Goal: Use online tool/utility: Utilize a website feature to perform a specific function

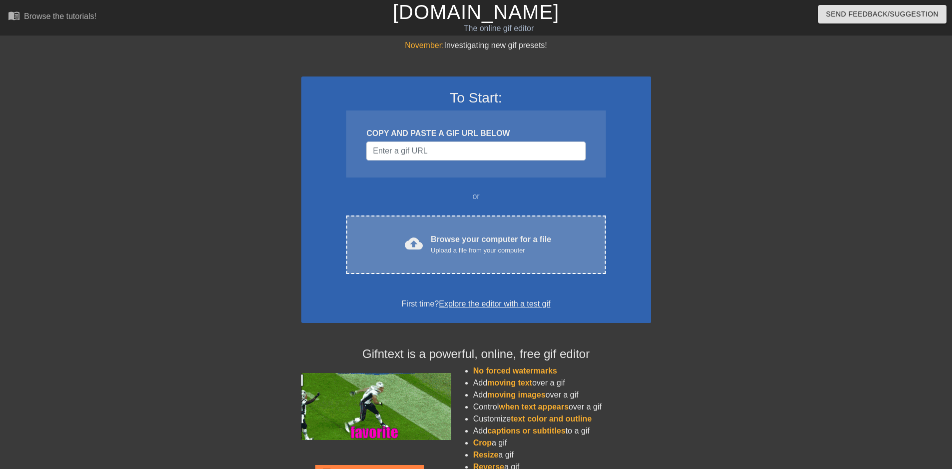
click at [438, 245] on div "Upload a file from your computer" at bounding box center [491, 250] width 120 height 10
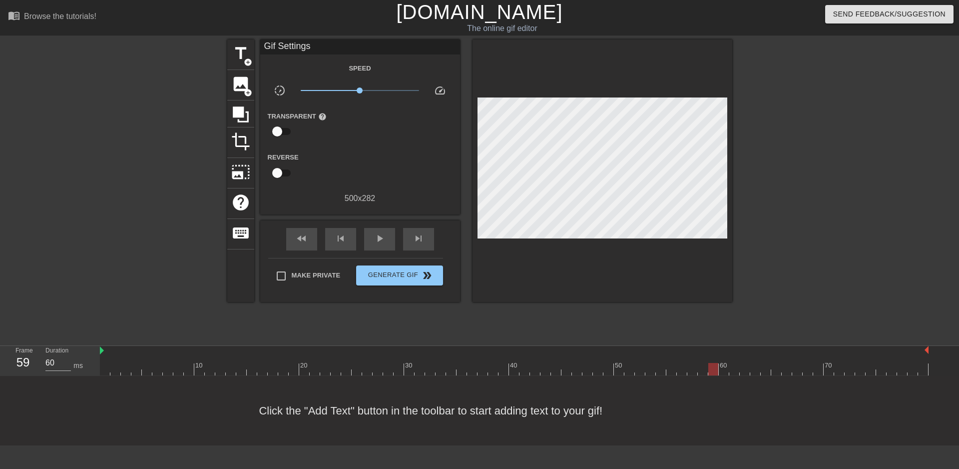
drag, startPoint x: 116, startPoint y: 366, endPoint x: 716, endPoint y: 369, distance: 599.1
click at [716, 369] on div at bounding box center [714, 369] width 10 height 12
click at [708, 367] on div at bounding box center [514, 369] width 829 height 12
click at [684, 367] on div at bounding box center [514, 369] width 829 height 12
click at [666, 367] on div at bounding box center [514, 369] width 829 height 12
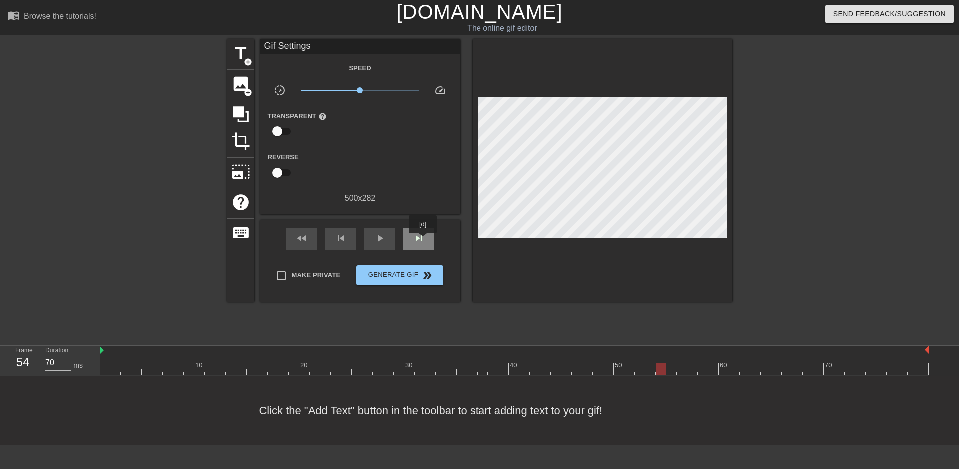
click at [423, 240] on span "skip_next" at bounding box center [419, 238] width 12 height 12
click at [339, 233] on span "skip_previous" at bounding box center [341, 238] width 12 height 12
click at [340, 232] on span "skip_previous" at bounding box center [341, 238] width 12 height 12
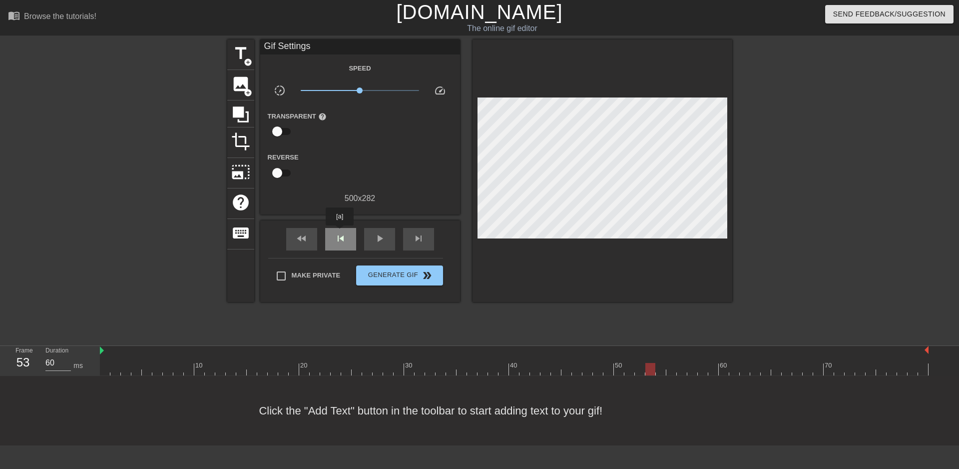
click at [340, 232] on span "skip_previous" at bounding box center [341, 238] width 12 height 12
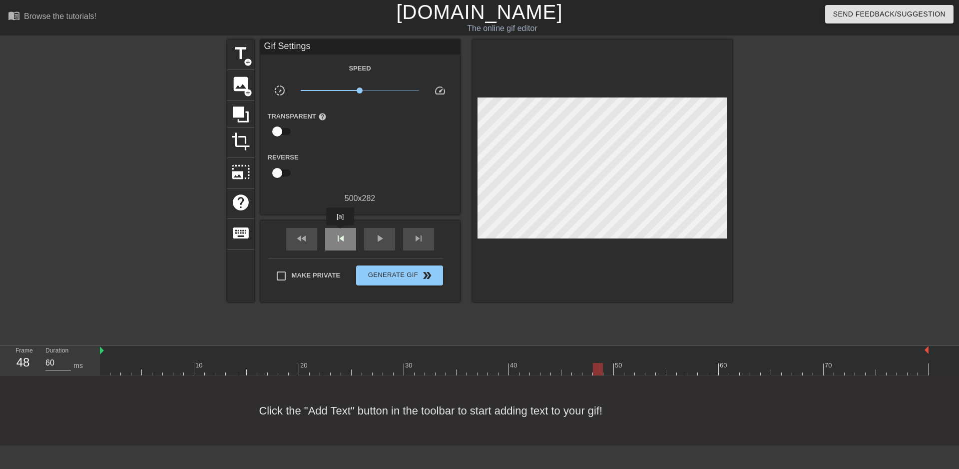
click at [340, 232] on span "skip_previous" at bounding box center [341, 238] width 12 height 12
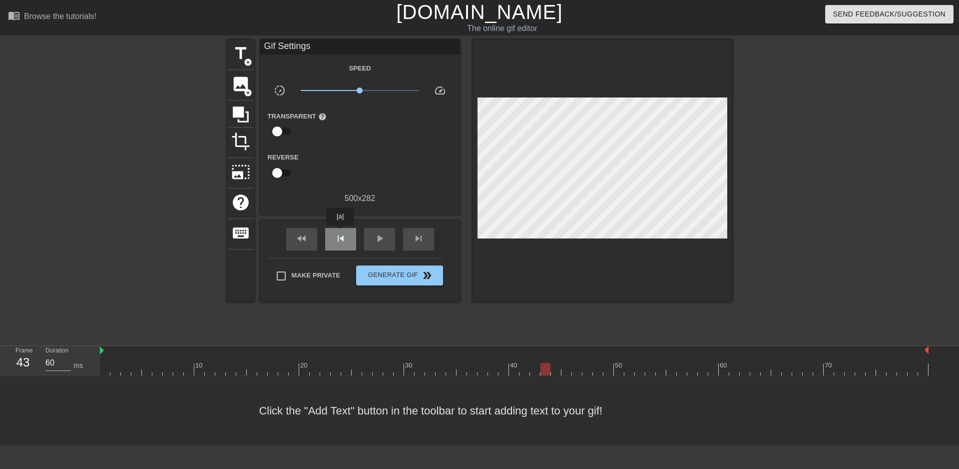
click at [340, 232] on span "skip_previous" at bounding box center [341, 238] width 12 height 12
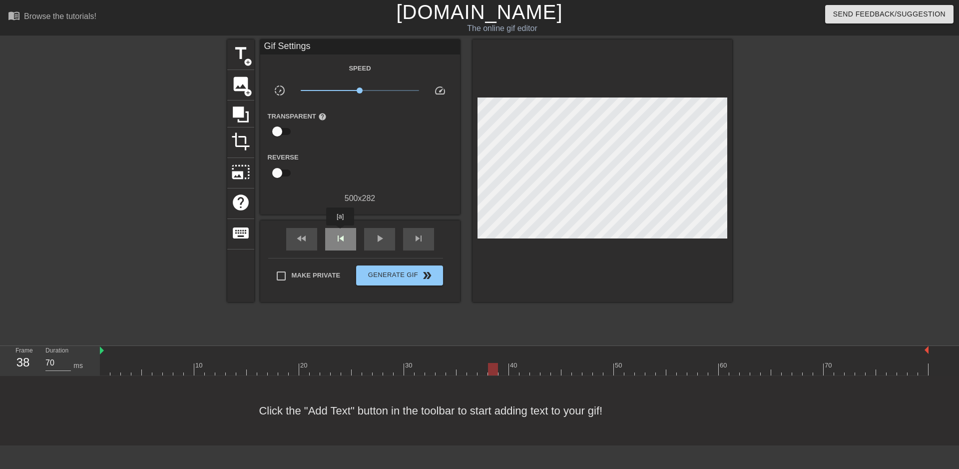
click at [340, 232] on span "skip_previous" at bounding box center [341, 238] width 12 height 12
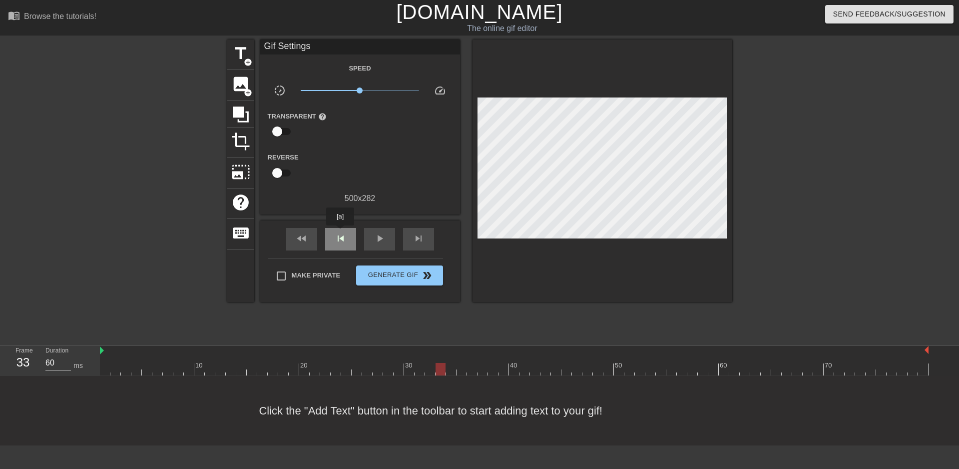
click at [340, 232] on span "skip_previous" at bounding box center [341, 238] width 12 height 12
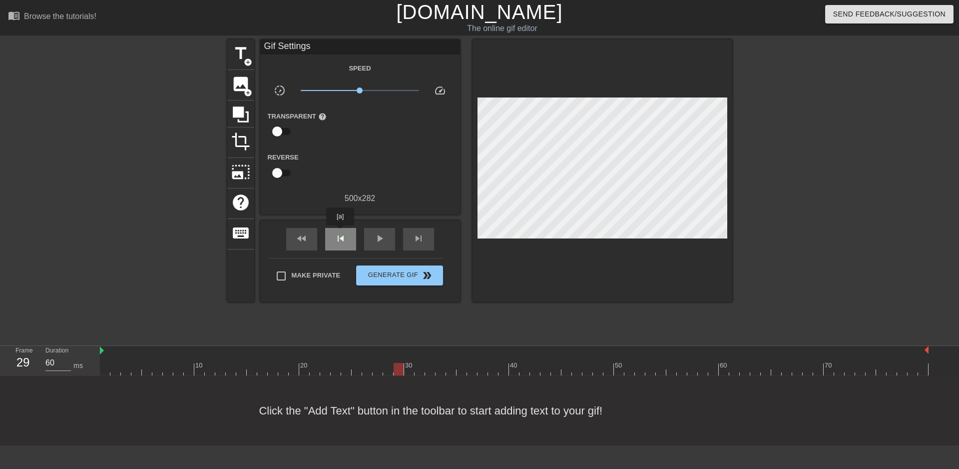
click at [340, 232] on span "skip_previous" at bounding box center [341, 238] width 12 height 12
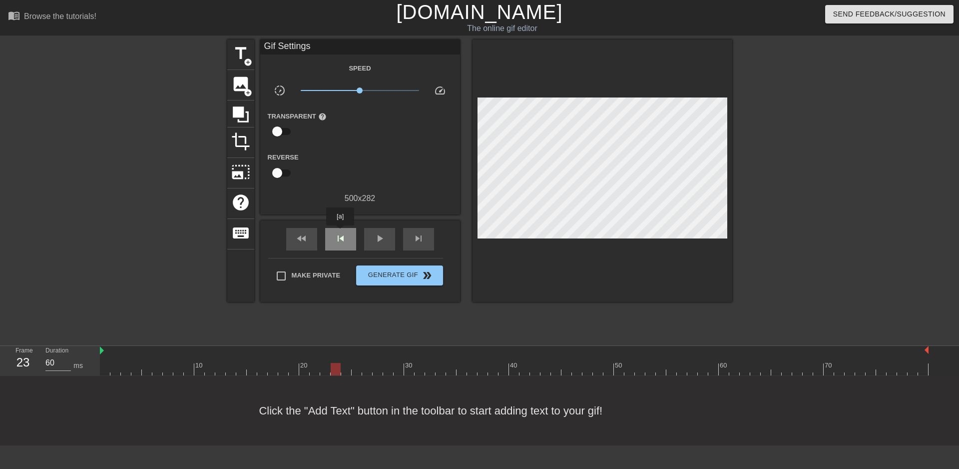
click at [340, 232] on span "skip_previous" at bounding box center [341, 238] width 12 height 12
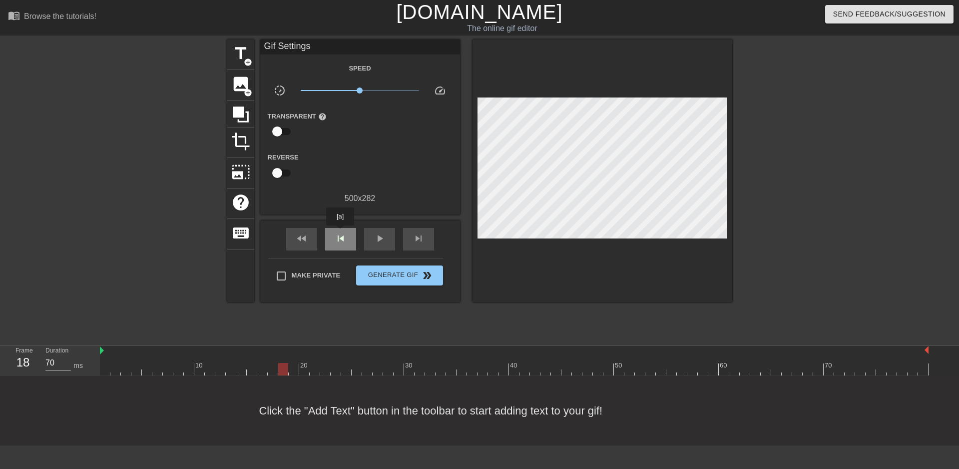
click at [340, 232] on span "skip_previous" at bounding box center [341, 238] width 12 height 12
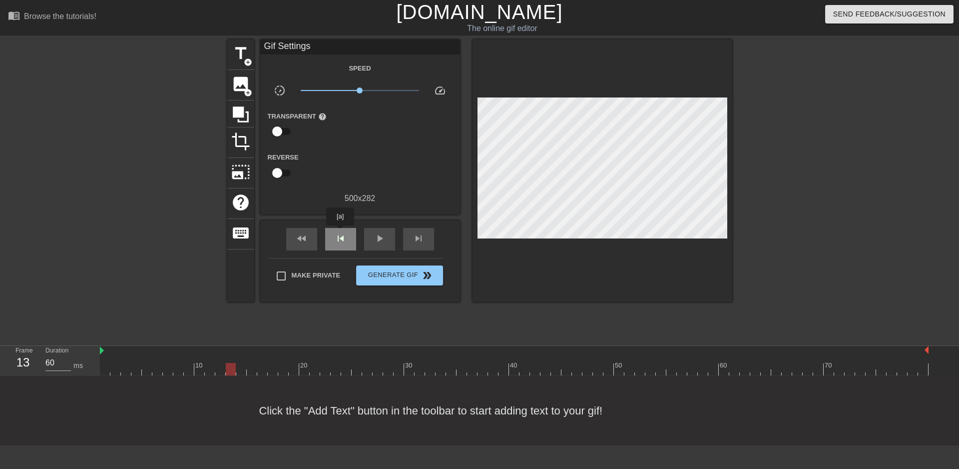
click at [340, 232] on span "skip_previous" at bounding box center [341, 238] width 12 height 12
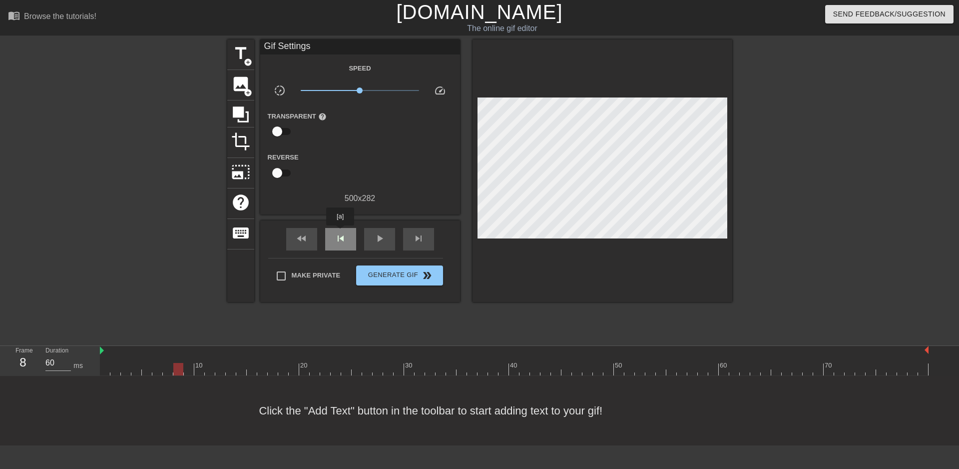
click at [340, 232] on span "skip_previous" at bounding box center [341, 238] width 12 height 12
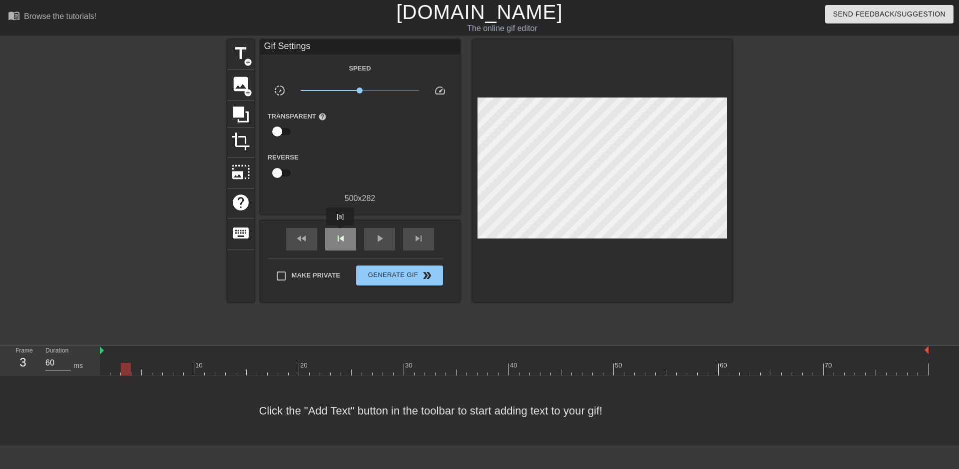
click at [340, 232] on span "skip_previous" at bounding box center [341, 238] width 12 height 12
click at [343, 232] on span "skip_previous" at bounding box center [341, 238] width 12 height 12
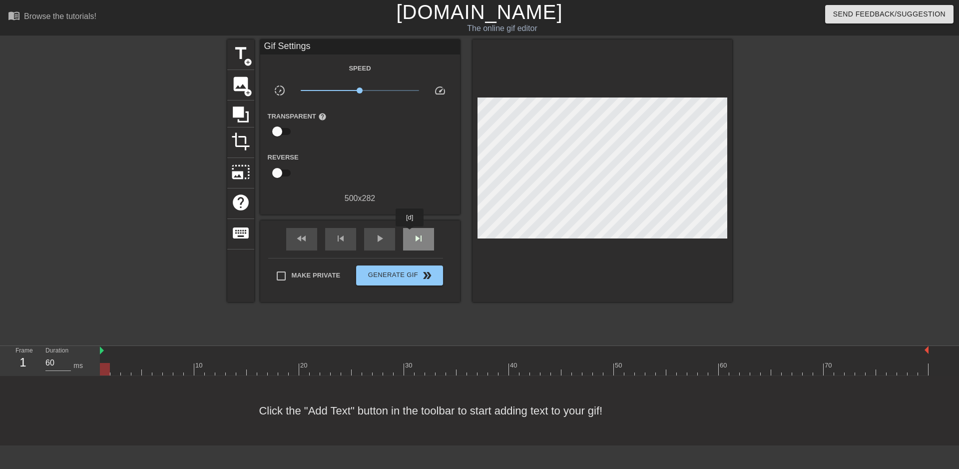
click at [410, 233] on div "skip_next" at bounding box center [418, 239] width 31 height 22
click at [382, 234] on span "play_arrow" at bounding box center [380, 238] width 12 height 12
click at [382, 234] on span "pause" at bounding box center [380, 238] width 12 height 12
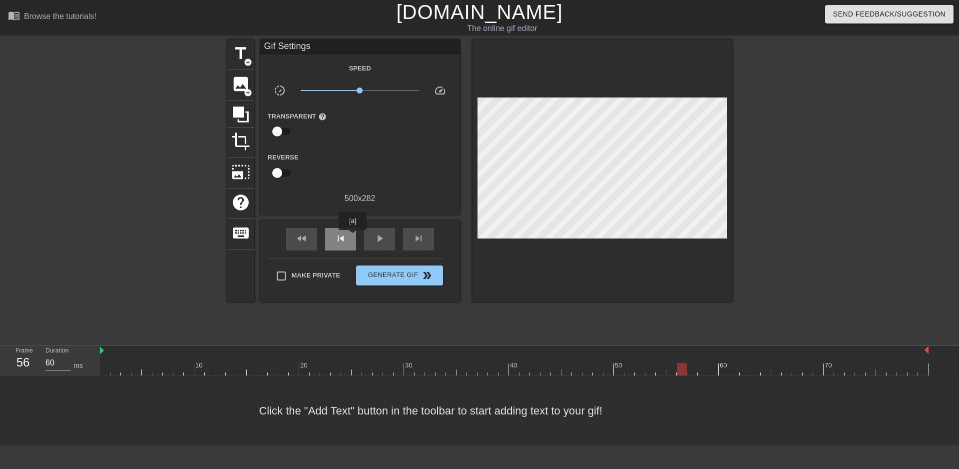
click at [353, 237] on div "skip_previous" at bounding box center [340, 239] width 31 height 22
click at [418, 237] on span "skip_next" at bounding box center [419, 238] width 12 height 12
click at [411, 237] on div "skip_next" at bounding box center [418, 239] width 31 height 22
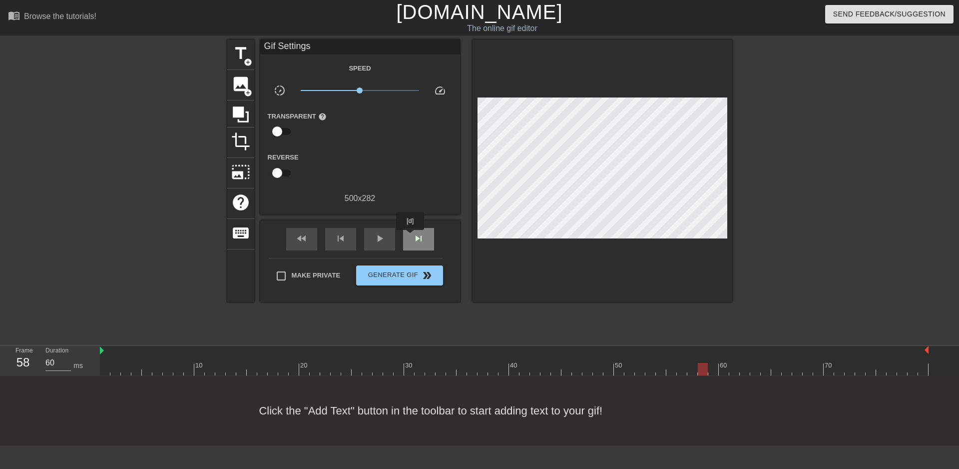
click at [411, 237] on div "skip_next" at bounding box center [418, 239] width 31 height 22
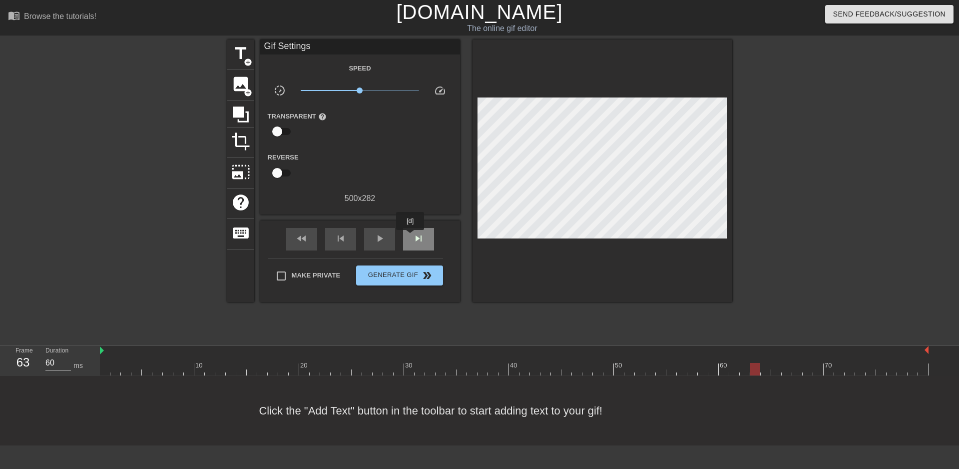
click at [411, 237] on div "skip_next" at bounding box center [418, 239] width 31 height 22
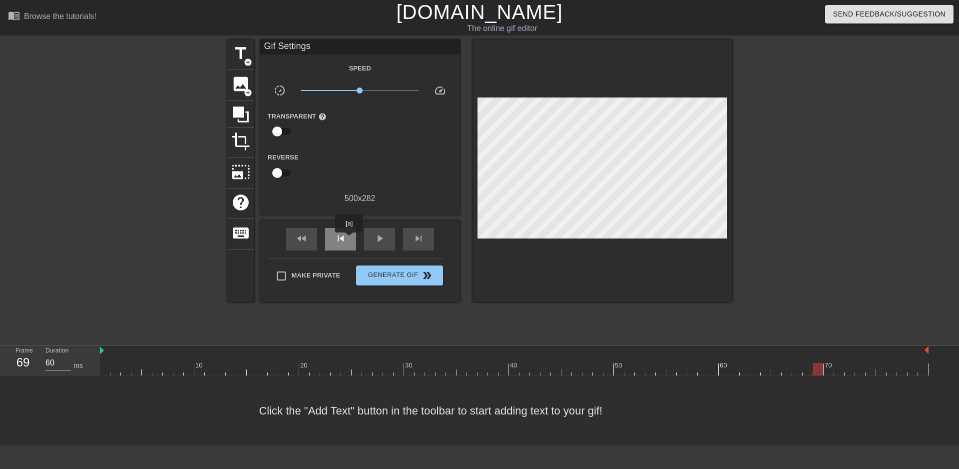
click at [349, 239] on div "skip_previous" at bounding box center [340, 239] width 31 height 22
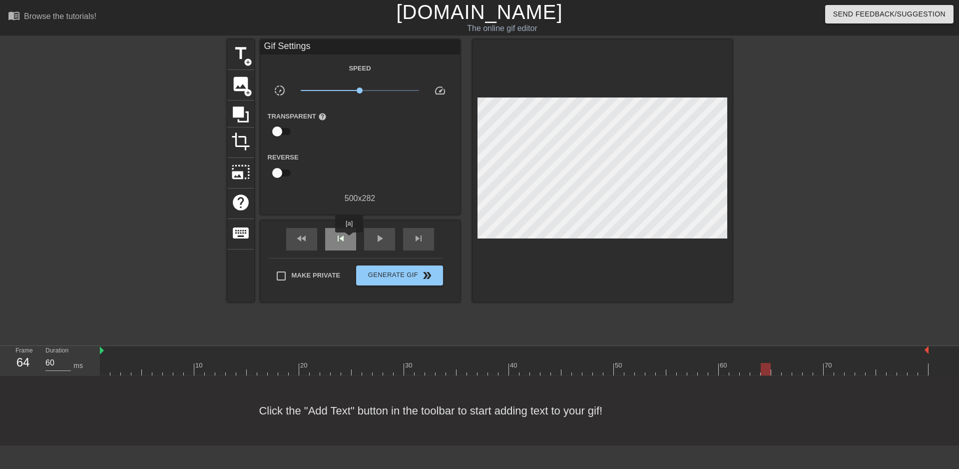
click at [349, 239] on div "skip_previous" at bounding box center [340, 239] width 31 height 22
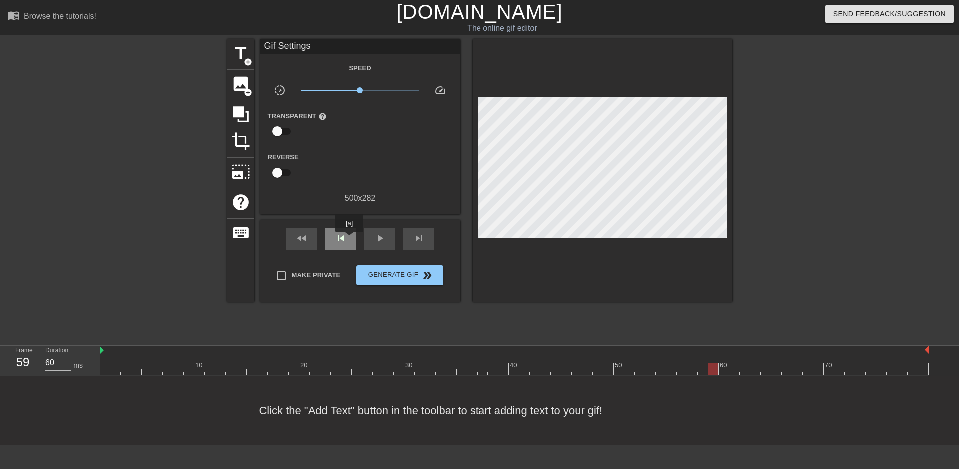
click at [349, 239] on div "skip_previous" at bounding box center [340, 239] width 31 height 22
type input "60"
click at [241, 92] on span "image" at bounding box center [240, 83] width 19 height 19
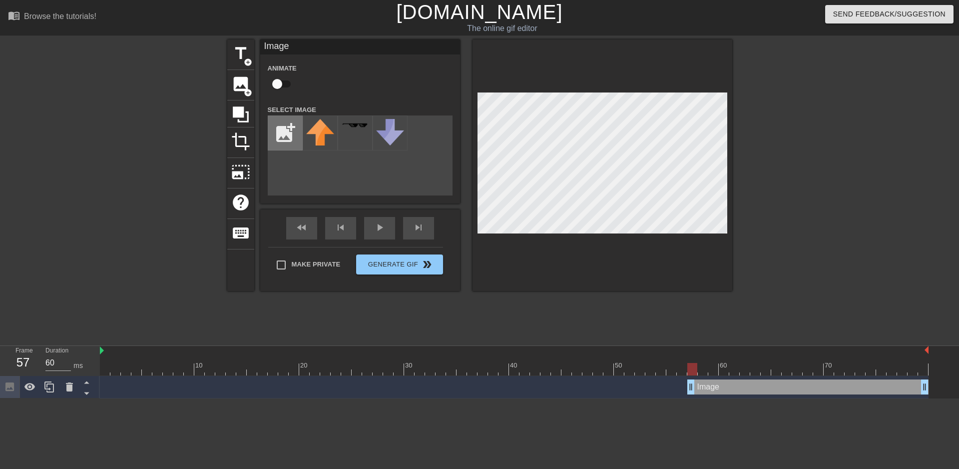
click at [280, 134] on input "file" at bounding box center [285, 133] width 34 height 34
type input "C:\fakepath\exP-6.jpg"
click at [326, 141] on img at bounding box center [320, 133] width 28 height 28
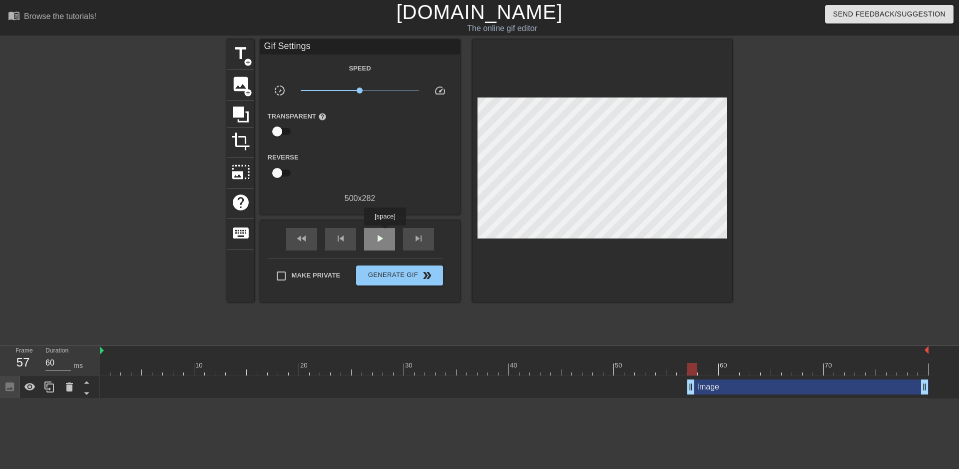
click at [385, 232] on span "play_arrow" at bounding box center [380, 238] width 12 height 12
click at [385, 232] on span "pause" at bounding box center [380, 238] width 12 height 12
click at [328, 232] on div "skip_previous" at bounding box center [340, 239] width 31 height 22
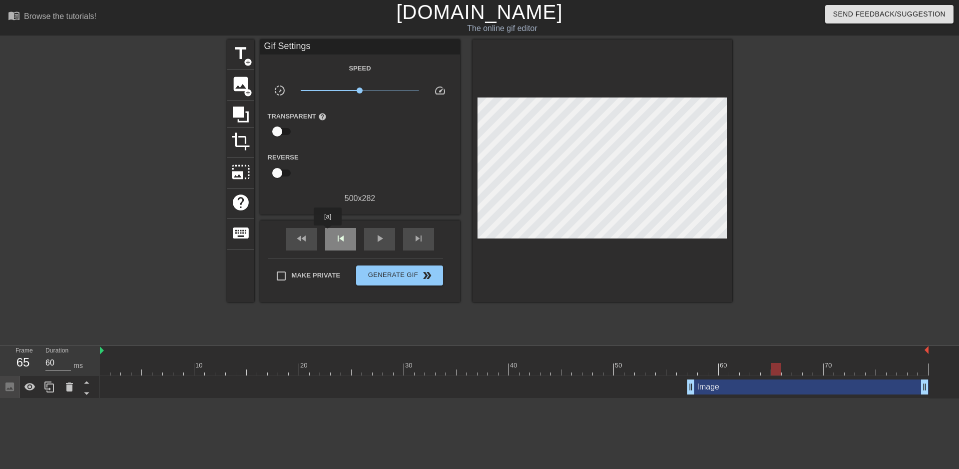
click at [328, 232] on div "skip_previous" at bounding box center [340, 239] width 31 height 22
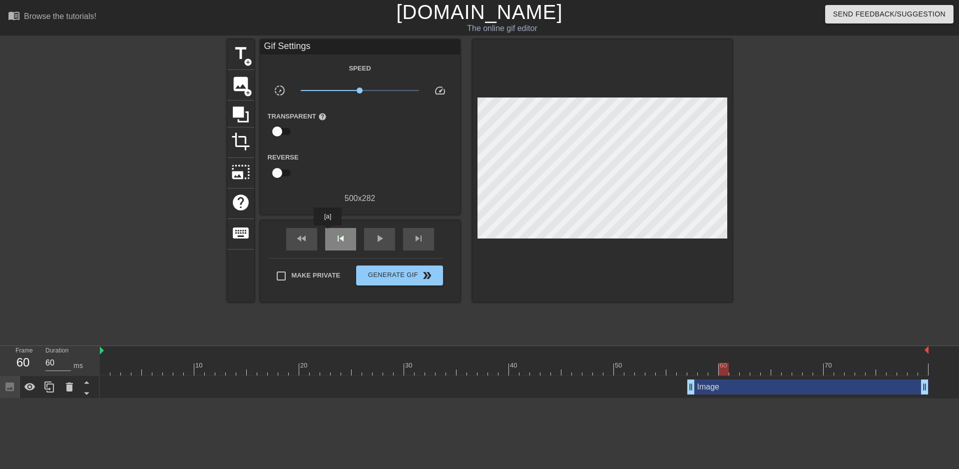
click at [328, 232] on div "skip_previous" at bounding box center [340, 239] width 31 height 22
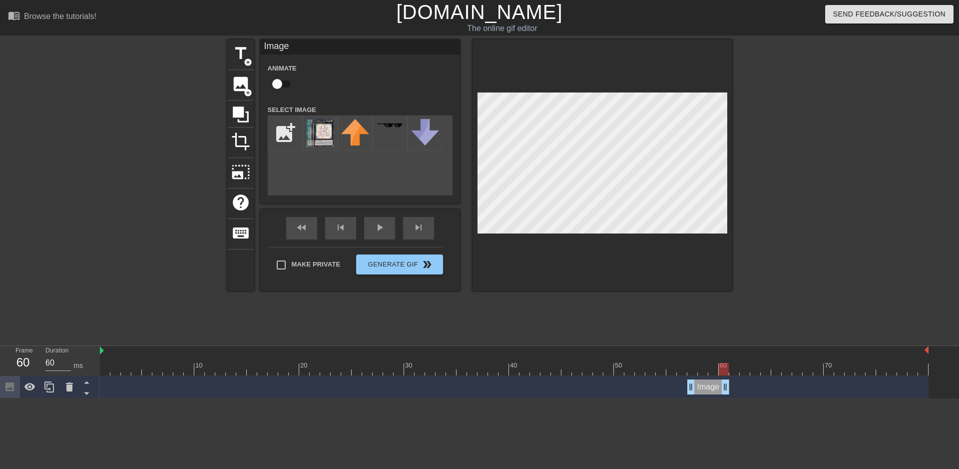
drag, startPoint x: 927, startPoint y: 384, endPoint x: 730, endPoint y: 388, distance: 197.9
click at [730, 388] on div "Image drag_handle drag_handle" at bounding box center [514, 386] width 829 height 15
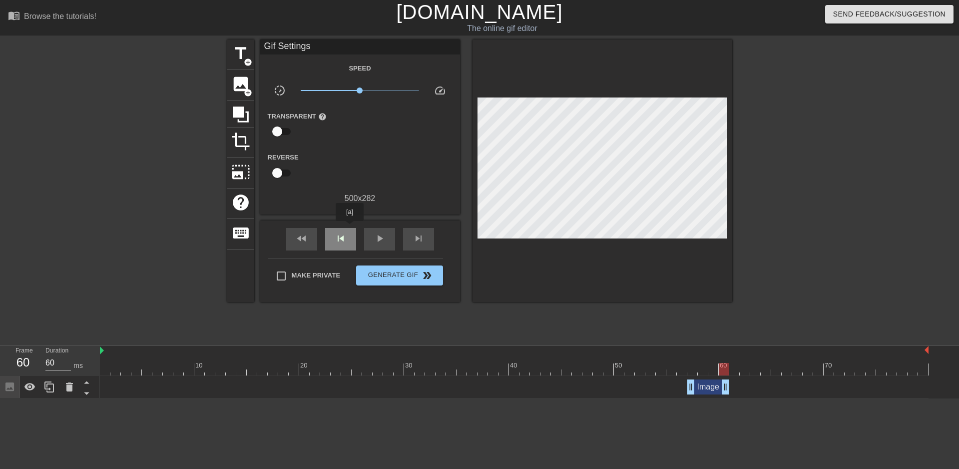
click at [350, 228] on div "skip_previous" at bounding box center [340, 239] width 31 height 22
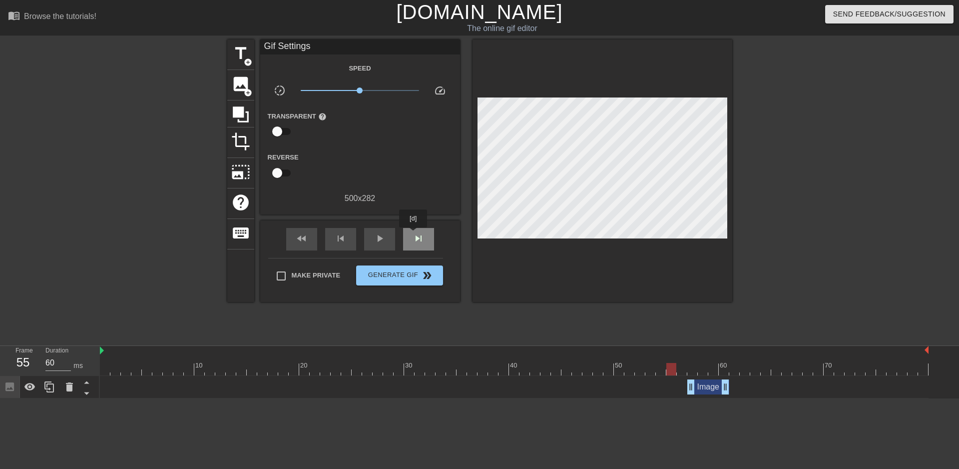
click at [414, 234] on span "skip_next" at bounding box center [419, 238] width 12 height 12
click at [336, 237] on span "skip_previous" at bounding box center [341, 238] width 12 height 12
click at [417, 239] on span "skip_next" at bounding box center [419, 238] width 12 height 12
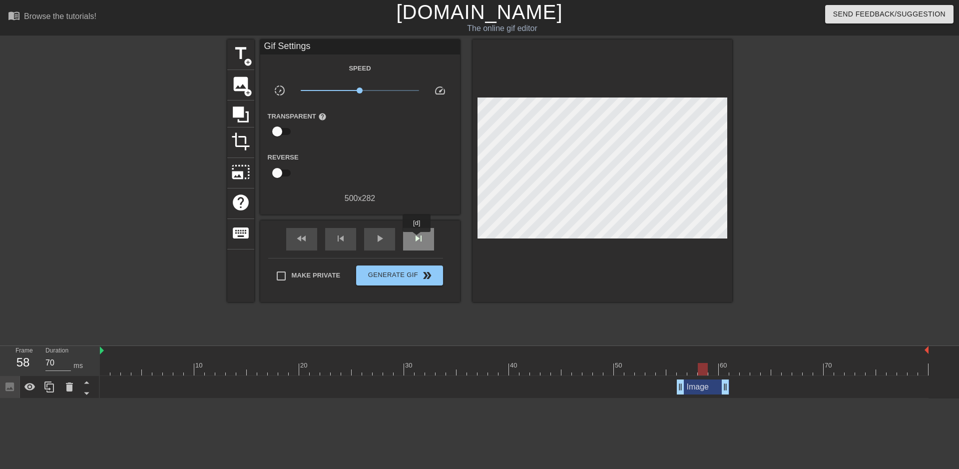
click at [417, 239] on span "skip_next" at bounding box center [419, 238] width 12 height 12
click at [337, 236] on span "skip_previous" at bounding box center [341, 238] width 12 height 12
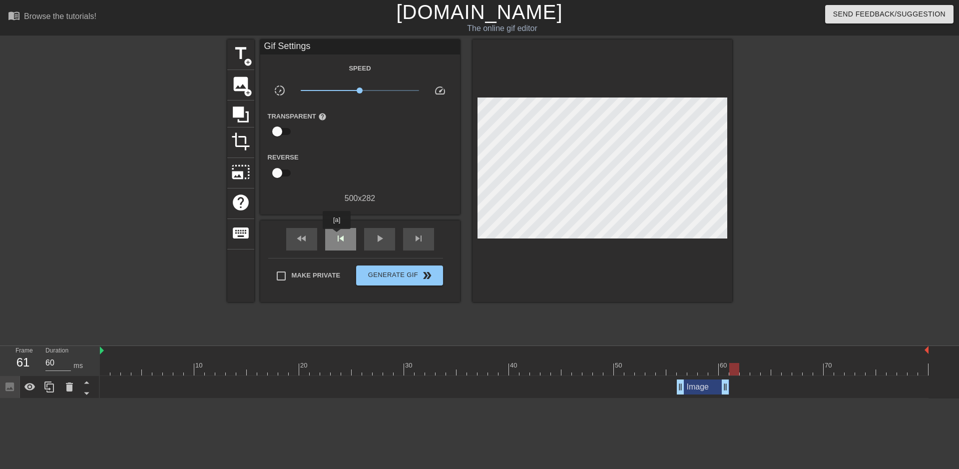
click at [337, 236] on span "skip_previous" at bounding box center [341, 238] width 12 height 12
drag, startPoint x: 729, startPoint y: 384, endPoint x: 736, endPoint y: 383, distance: 7.6
click at [408, 234] on div "skip_next" at bounding box center [418, 239] width 31 height 22
drag, startPoint x: 736, startPoint y: 388, endPoint x: 742, endPoint y: 387, distance: 6.6
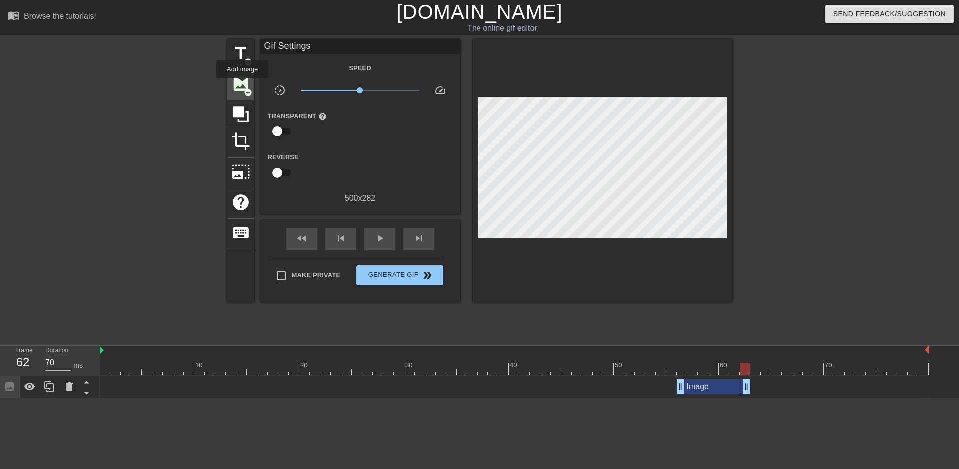
click at [242, 85] on span "image" at bounding box center [240, 83] width 19 height 19
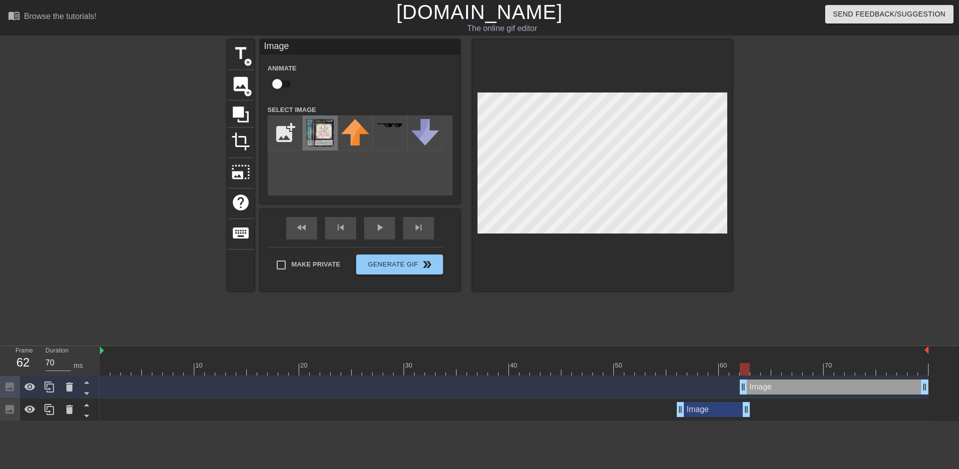
click at [334, 140] on div at bounding box center [320, 132] width 35 height 35
drag, startPoint x: 744, startPoint y: 389, endPoint x: 754, endPoint y: 388, distance: 9.6
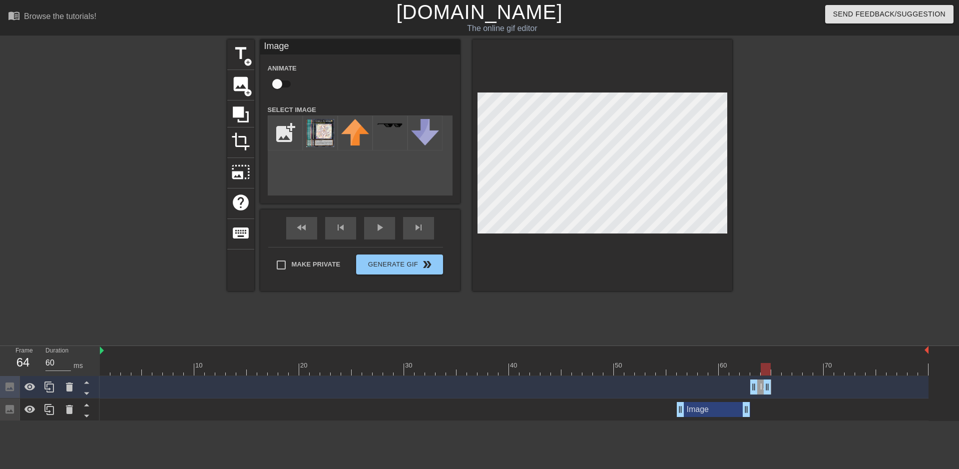
drag, startPoint x: 926, startPoint y: 390, endPoint x: 771, endPoint y: 395, distance: 155.5
click at [771, 395] on div "Image drag_handle drag_handle" at bounding box center [514, 387] width 829 height 22
click at [347, 224] on div "fast_rewind skip_previous play_arrow skip_next" at bounding box center [360, 227] width 163 height 37
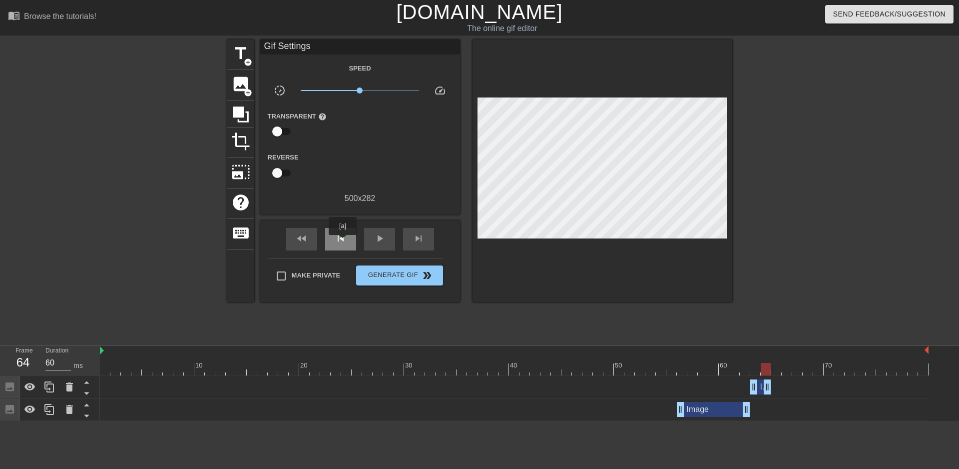
click at [343, 242] on span "skip_previous" at bounding box center [341, 238] width 12 height 12
click at [417, 236] on span "skip_next" at bounding box center [419, 238] width 12 height 12
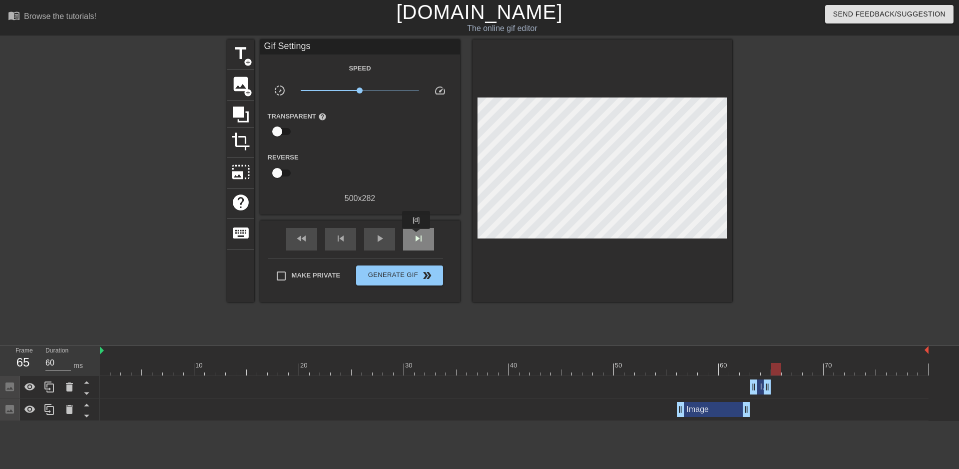
click at [417, 236] on span "skip_next" at bounding box center [419, 238] width 12 height 12
click at [345, 240] on span "skip_previous" at bounding box center [341, 238] width 12 height 12
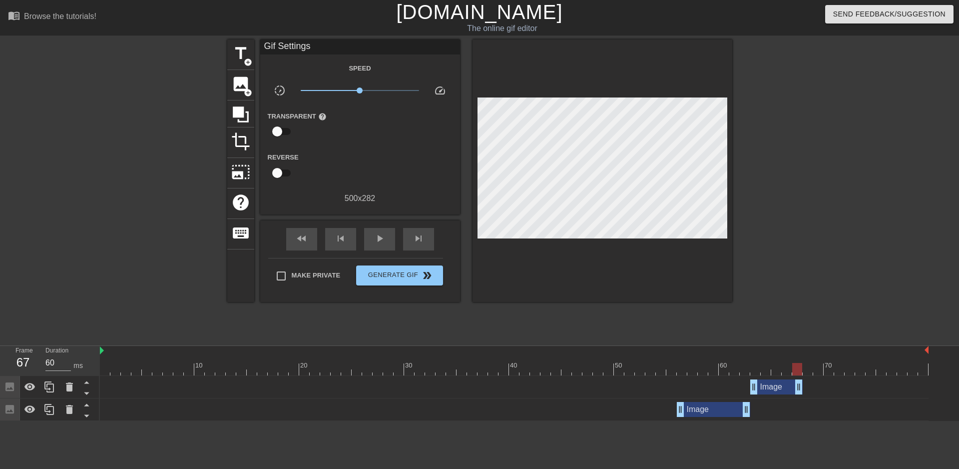
drag, startPoint x: 770, startPoint y: 386, endPoint x: 799, endPoint y: 385, distance: 28.5
click at [327, 234] on div "skip_previous" at bounding box center [340, 239] width 31 height 22
click at [430, 233] on div "skip_next" at bounding box center [418, 239] width 31 height 22
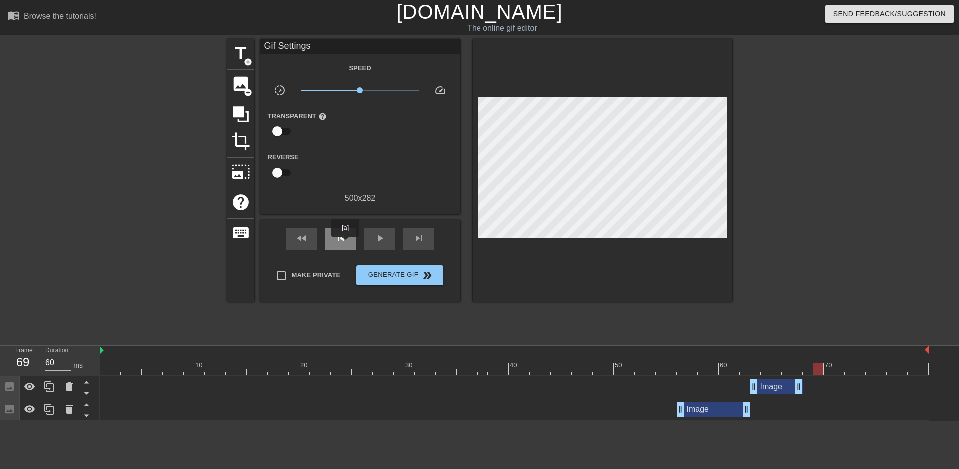
click at [345, 243] on div "skip_previous" at bounding box center [340, 239] width 31 height 22
click at [345, 243] on span "skip_previous" at bounding box center [341, 238] width 12 height 12
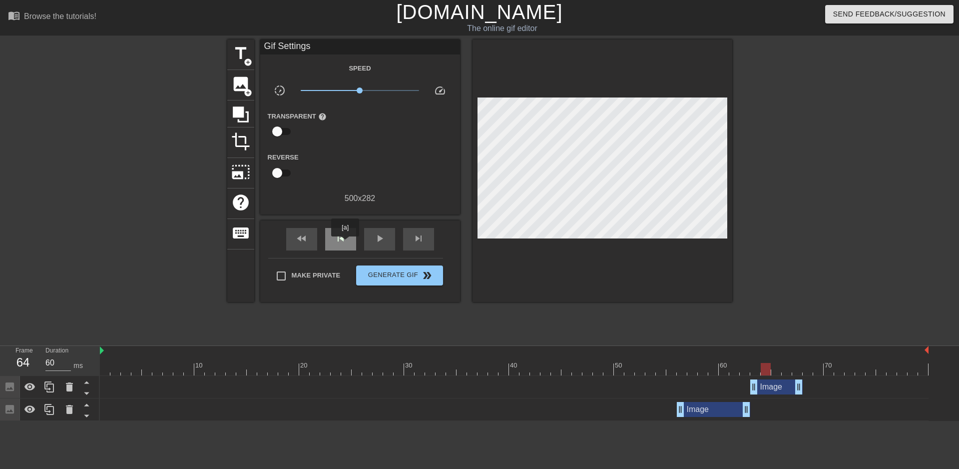
click at [345, 243] on span "skip_previous" at bounding box center [341, 238] width 12 height 12
click at [416, 233] on span "skip_next" at bounding box center [419, 238] width 12 height 12
click at [418, 228] on div "skip_next" at bounding box center [418, 239] width 31 height 22
drag, startPoint x: 796, startPoint y: 385, endPoint x: 764, endPoint y: 385, distance: 32.0
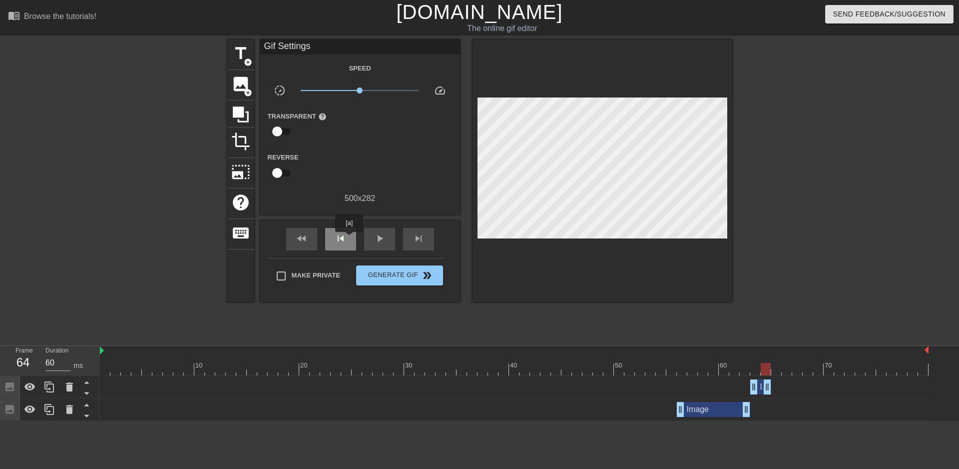
click at [349, 239] on div "skip_previous" at bounding box center [340, 239] width 31 height 22
click at [411, 231] on div "skip_next" at bounding box center [418, 239] width 31 height 22
click at [348, 233] on div "skip_previous" at bounding box center [340, 239] width 31 height 22
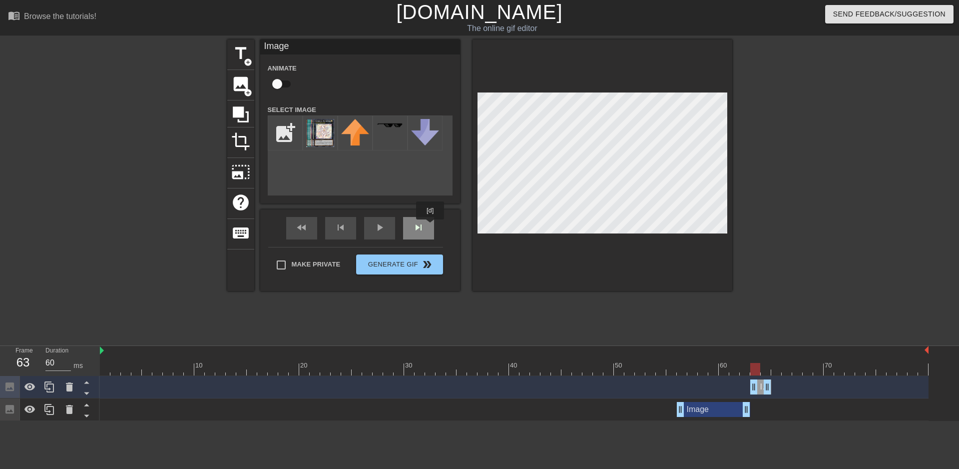
click at [431, 226] on div "fast_rewind skip_previous play_arrow skip_next" at bounding box center [360, 227] width 163 height 37
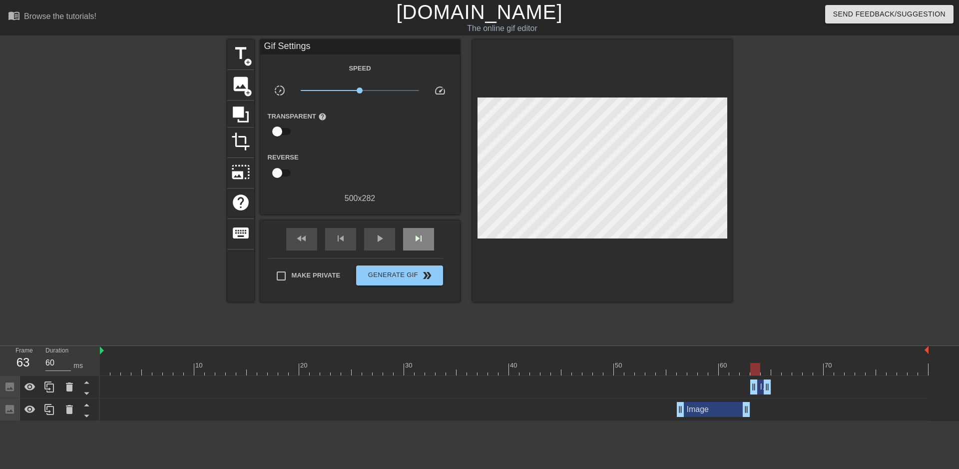
click at [431, 226] on div "fast_rewind skip_previous play_arrow skip_next" at bounding box center [360, 238] width 163 height 37
click at [399, 232] on div "fast_rewind skip_previous play_arrow skip_next" at bounding box center [360, 238] width 163 height 37
click at [410, 234] on div "skip_next" at bounding box center [418, 239] width 31 height 22
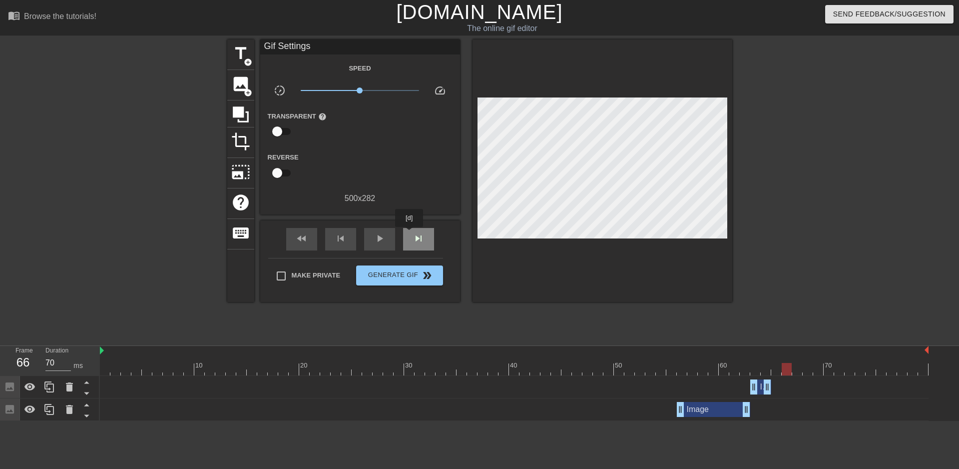
click at [410, 234] on div "skip_next" at bounding box center [418, 239] width 31 height 22
click at [244, 85] on span "image" at bounding box center [240, 83] width 19 height 19
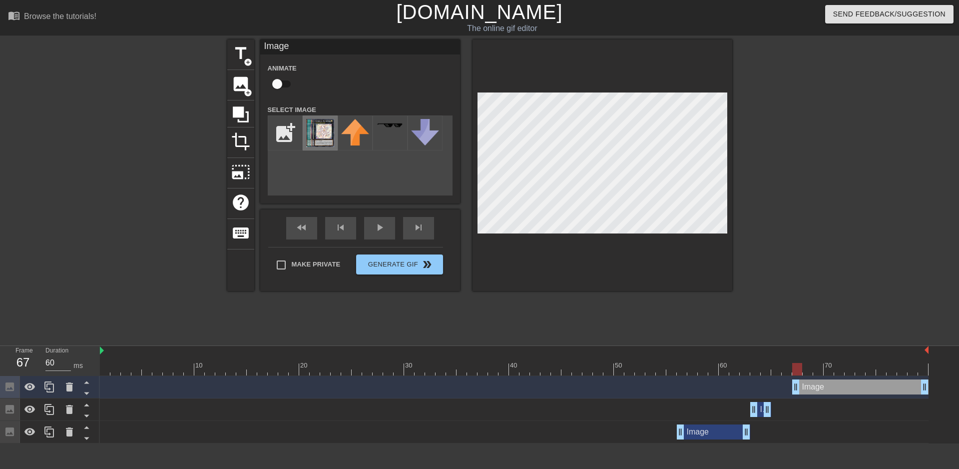
click at [315, 133] on img at bounding box center [320, 133] width 28 height 28
drag, startPoint x: 928, startPoint y: 388, endPoint x: 822, endPoint y: 392, distance: 106.0
drag, startPoint x: 796, startPoint y: 386, endPoint x: 773, endPoint y: 388, distance: 23.0
drag, startPoint x: 821, startPoint y: 387, endPoint x: 806, endPoint y: 389, distance: 15.1
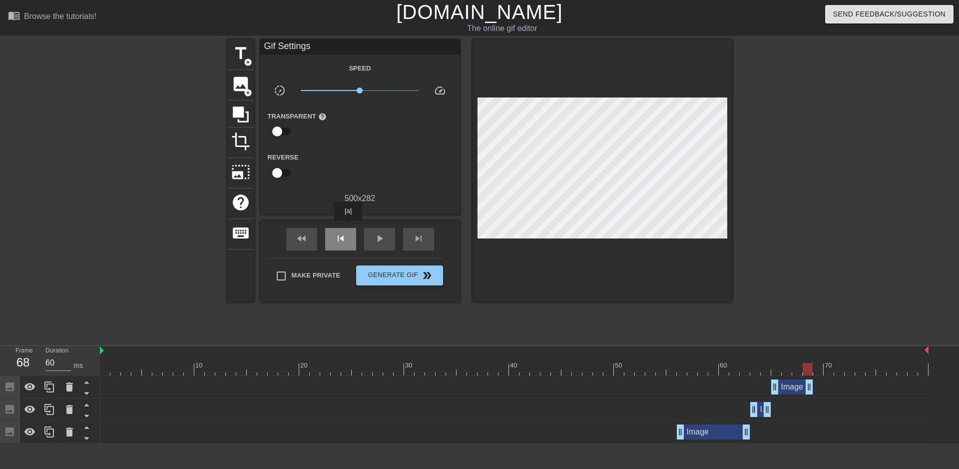
click at [348, 228] on div "skip_previous" at bounding box center [340, 239] width 31 height 22
click at [434, 235] on div "skip_next" at bounding box center [418, 239] width 31 height 22
click at [424, 238] on span "skip_next" at bounding box center [419, 238] width 12 height 12
click at [343, 241] on span "skip_previous" at bounding box center [341, 238] width 12 height 12
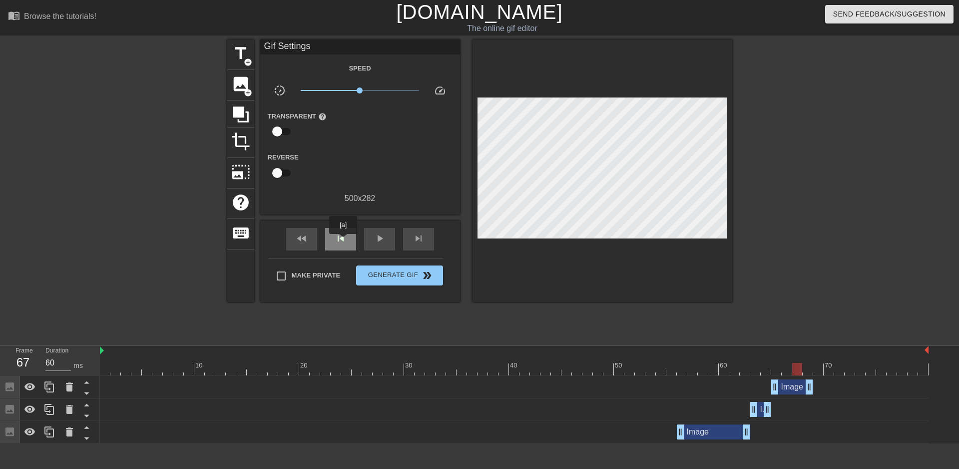
click at [343, 241] on span "skip_previous" at bounding box center [341, 238] width 12 height 12
click at [406, 241] on div "skip_next" at bounding box center [418, 239] width 31 height 22
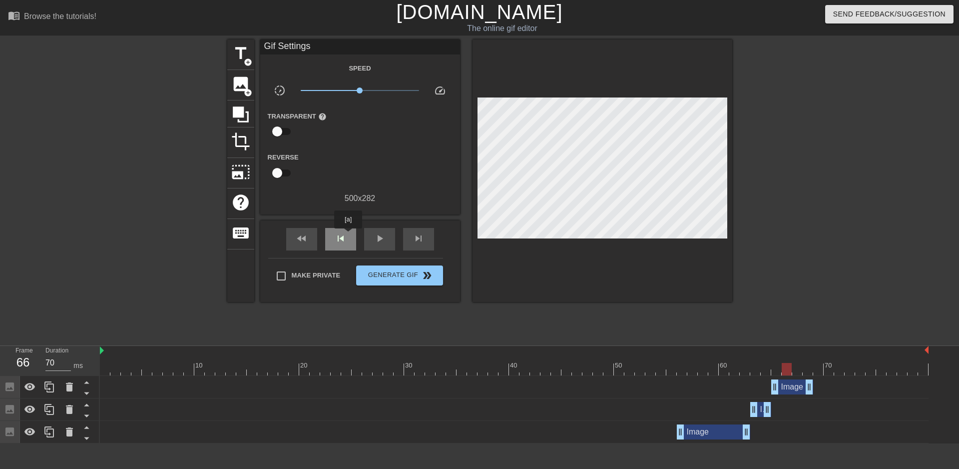
click at [348, 235] on div "skip_previous" at bounding box center [340, 239] width 31 height 22
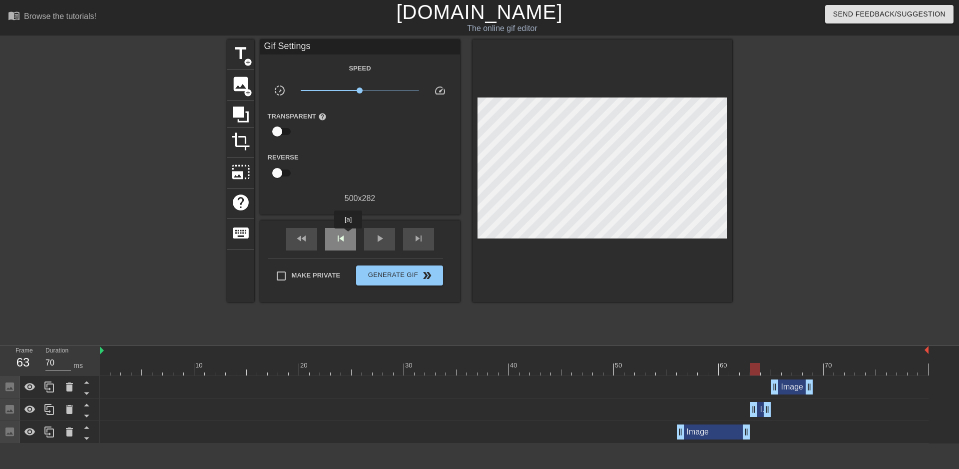
type input "60"
click at [348, 235] on div "skip_previous" at bounding box center [340, 239] width 31 height 22
click at [414, 233] on span "skip_next" at bounding box center [419, 238] width 12 height 12
click at [238, 83] on span "image" at bounding box center [240, 83] width 19 height 19
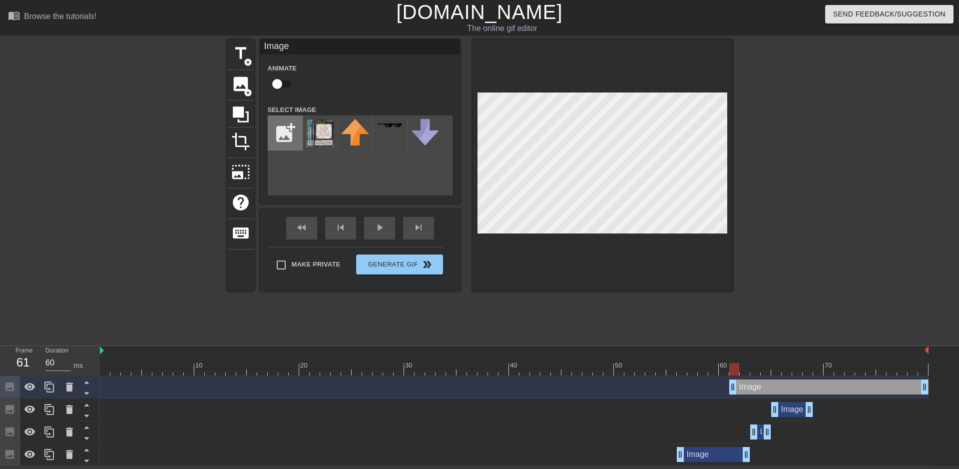
click at [292, 134] on input "file" at bounding box center [285, 133] width 34 height 34
type input "C:\fakepath\RADIAN.jpeg"
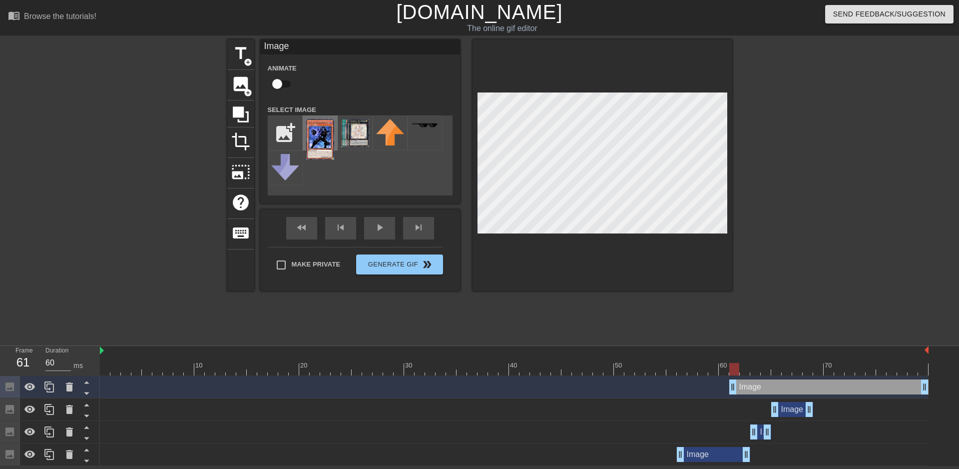
click at [311, 133] on img at bounding box center [320, 139] width 28 height 41
click at [605, 281] on div at bounding box center [603, 164] width 260 height 251
click at [610, 239] on div at bounding box center [603, 164] width 260 height 251
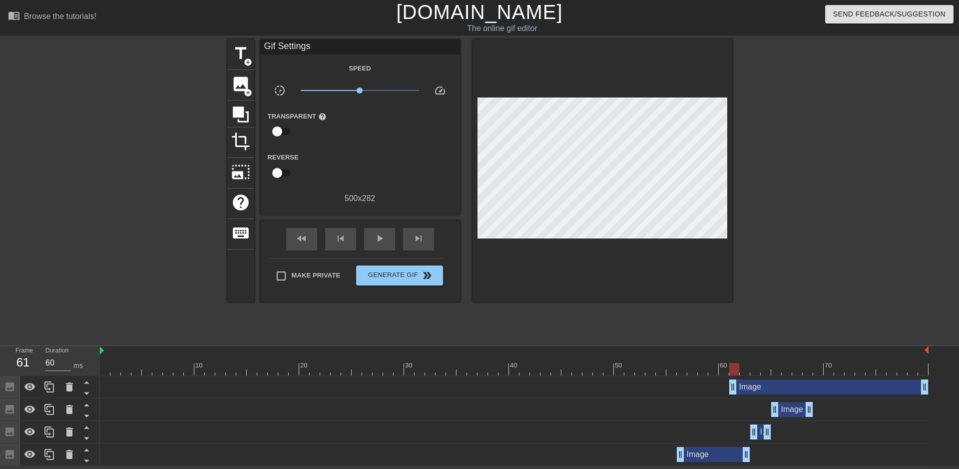
click at [548, 185] on div at bounding box center [603, 170] width 260 height 262
click at [776, 384] on div "Image drag_handle drag_handle" at bounding box center [829, 386] width 199 height 15
click at [562, 196] on div at bounding box center [603, 170] width 260 height 262
click at [765, 383] on div "Image drag_handle drag_handle" at bounding box center [829, 386] width 199 height 15
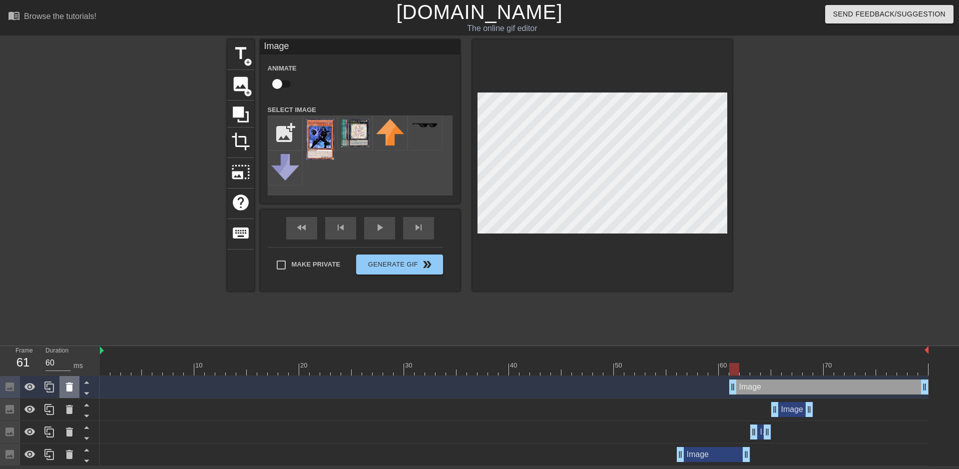
click at [71, 384] on icon at bounding box center [69, 386] width 7 height 9
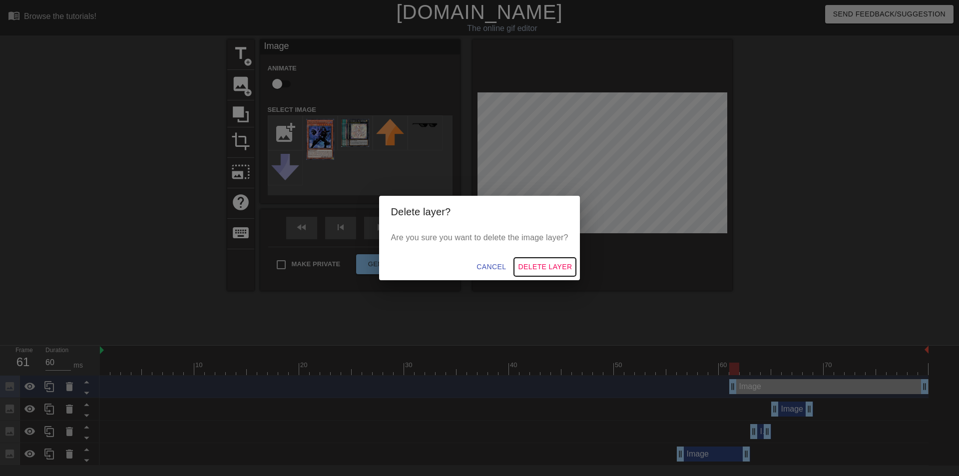
click at [550, 268] on span "Delete Layer" at bounding box center [545, 267] width 54 height 12
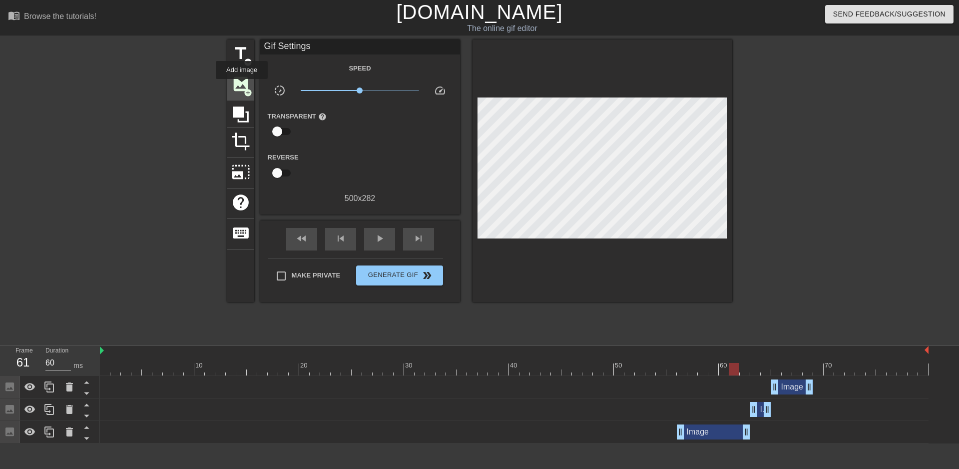
click at [241, 84] on span "image" at bounding box center [240, 83] width 19 height 19
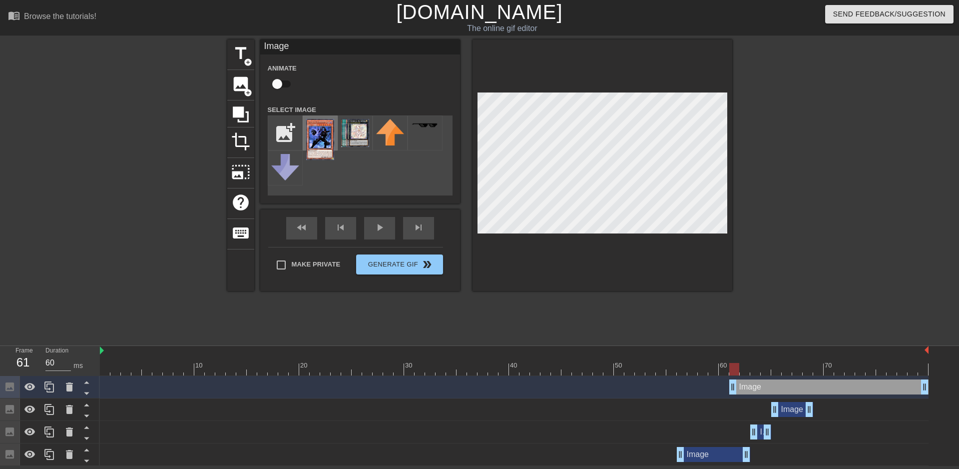
click at [321, 137] on img at bounding box center [320, 139] width 28 height 41
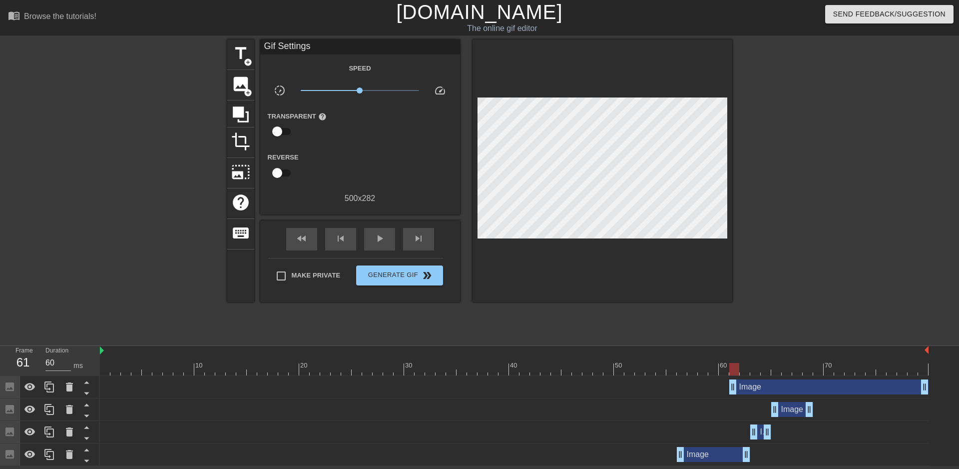
click at [593, 237] on div at bounding box center [603, 170] width 260 height 262
drag, startPoint x: 652, startPoint y: 241, endPoint x: 769, endPoint y: 282, distance: 123.3
click at [769, 282] on div "title add_circle image add_circle crop photo_size_select_large help keyboard Gi…" at bounding box center [479, 189] width 959 height 300
click at [787, 346] on div "menu_book Browse the tutorials! [DOMAIN_NAME] The online gif editor Send Feedba…" at bounding box center [479, 233] width 959 height 466
click at [750, 389] on div "Image drag_handle drag_handle" at bounding box center [829, 386] width 199 height 15
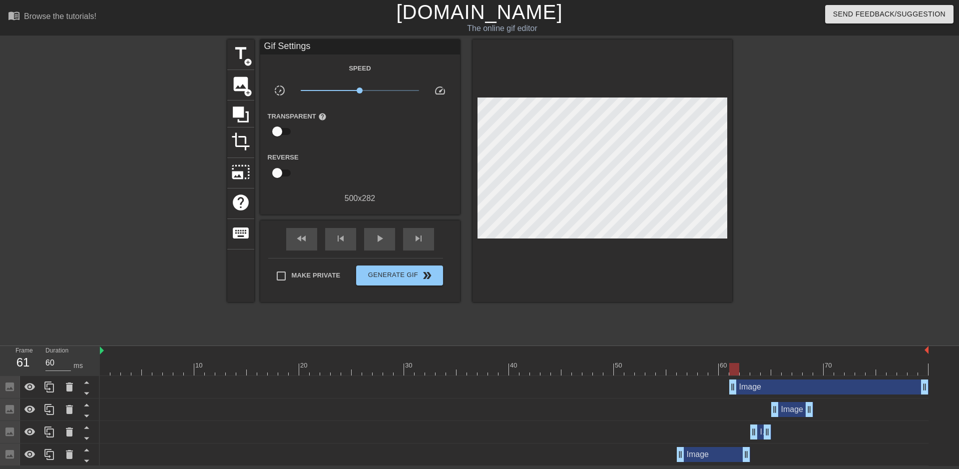
click at [785, 392] on div "Image drag_handle drag_handle" at bounding box center [829, 386] width 199 height 15
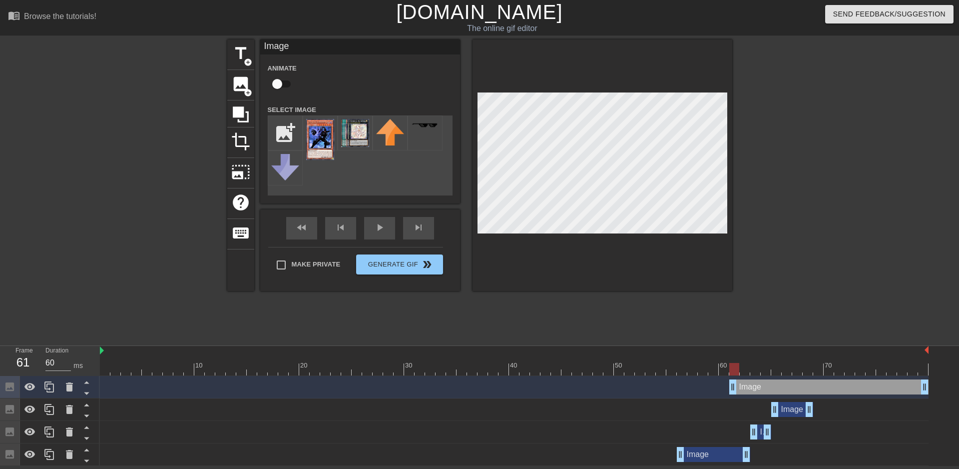
drag, startPoint x: 785, startPoint y: 389, endPoint x: 874, endPoint y: 367, distance: 92.1
click at [874, 367] on div "10 20 30 40 50 60 70 Image drag_handle drag_handle Image drag_handle drag_handl…" at bounding box center [529, 406] width 859 height 120
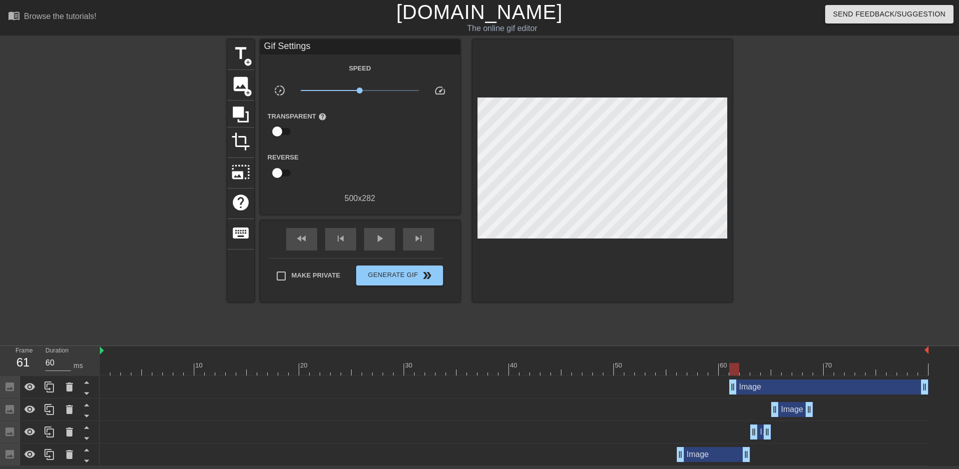
click at [824, 378] on div "Image drag_handle drag_handle" at bounding box center [514, 387] width 829 height 22
click at [819, 384] on div "Image drag_handle drag_handle" at bounding box center [829, 386] width 199 height 15
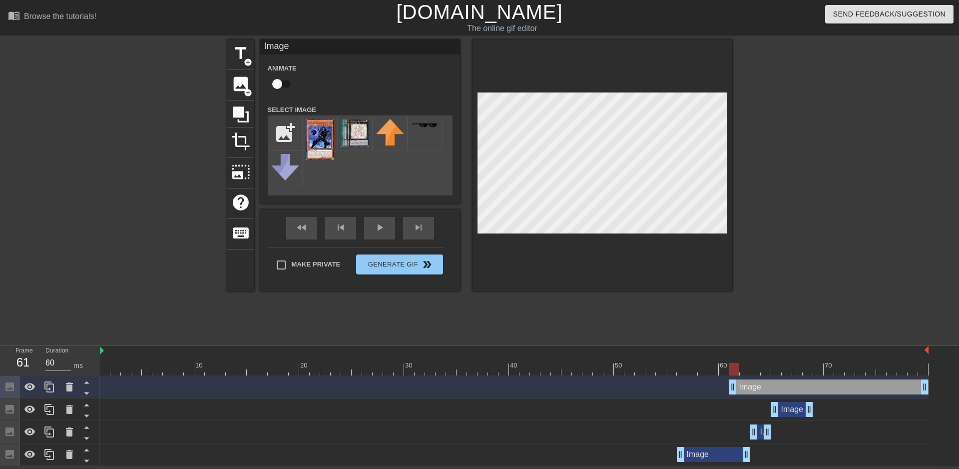
click at [740, 250] on div "title add_circle image add_circle crop photo_size_select_large help keyboard Im…" at bounding box center [479, 189] width 959 height 300
drag, startPoint x: 926, startPoint y: 386, endPoint x: 790, endPoint y: 394, distance: 137.2
click at [790, 394] on div "Image drag_handle drag_handle" at bounding box center [514, 387] width 829 height 22
drag, startPoint x: 735, startPoint y: 387, endPoint x: 754, endPoint y: 384, distance: 19.2
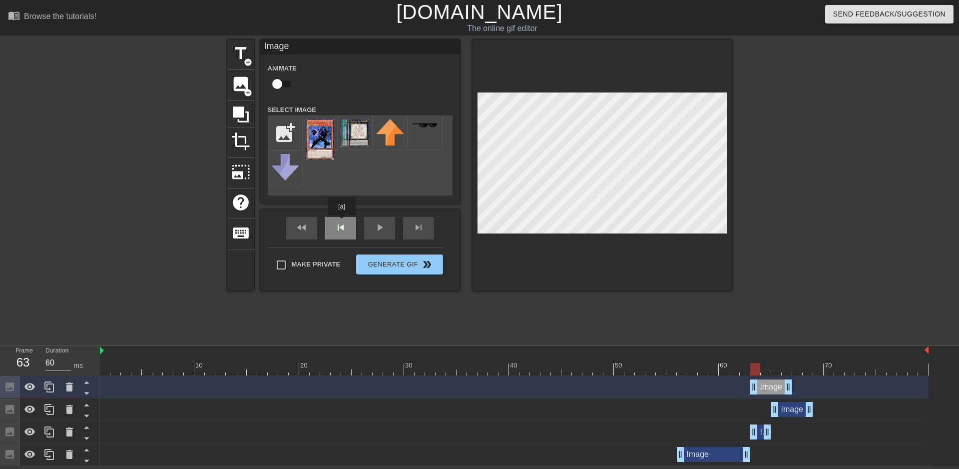
click at [342, 228] on div "skip_previous" at bounding box center [340, 228] width 31 height 22
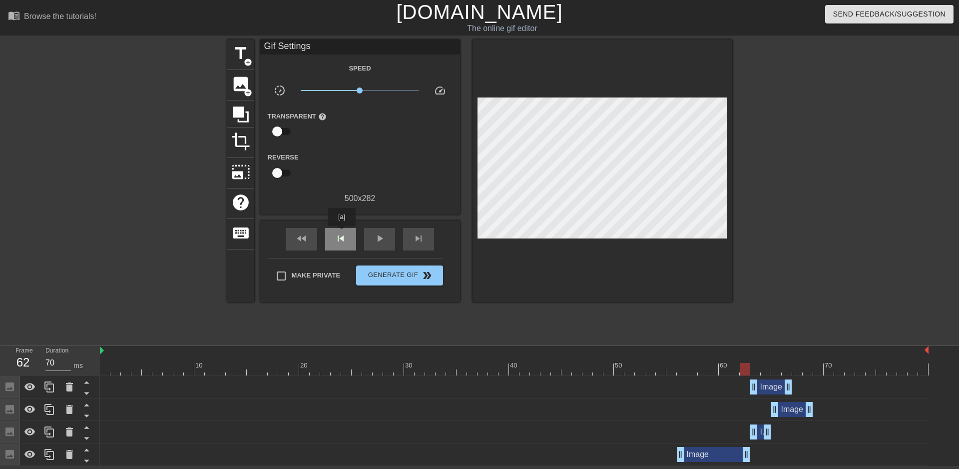
click at [342, 233] on span "skip_previous" at bounding box center [341, 238] width 12 height 12
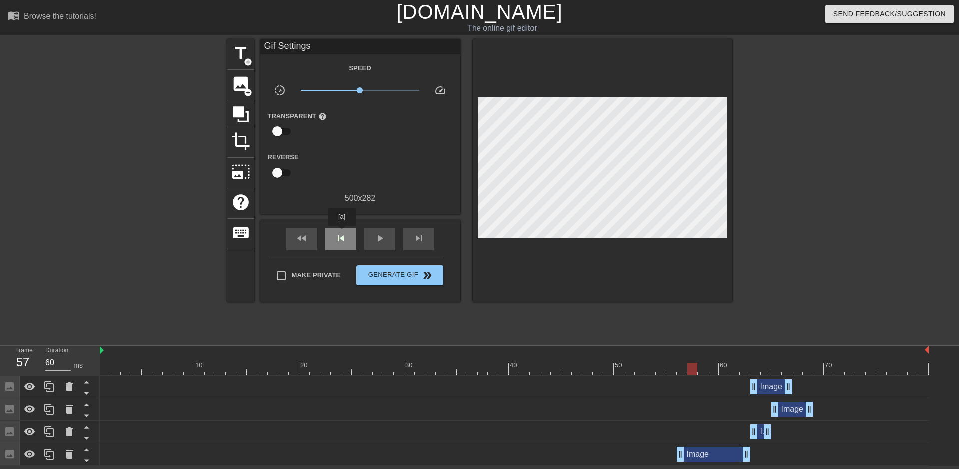
click at [342, 233] on span "skip_previous" at bounding box center [341, 238] width 12 height 12
click at [418, 237] on span "skip_next" at bounding box center [419, 238] width 12 height 12
drag, startPoint x: 754, startPoint y: 383, endPoint x: 744, endPoint y: 384, distance: 9.5
click at [330, 237] on div "skip_previous" at bounding box center [340, 239] width 31 height 22
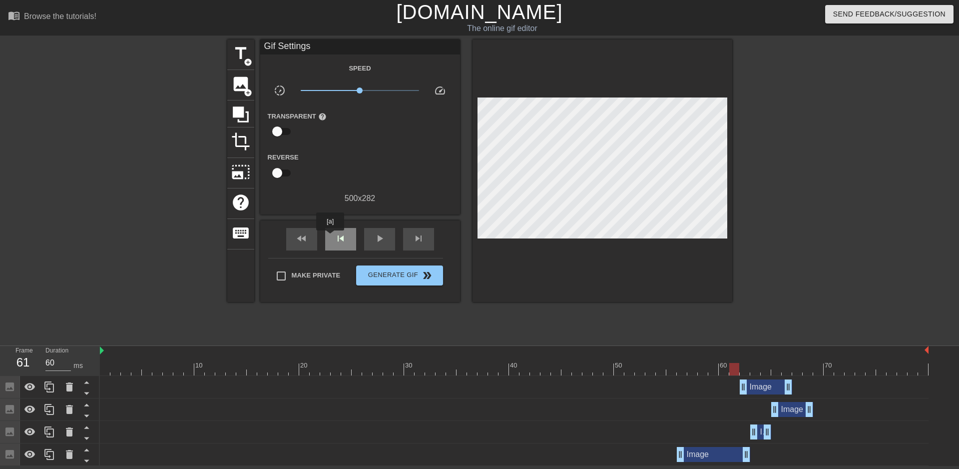
click at [330, 237] on div "skip_previous" at bounding box center [340, 239] width 31 height 22
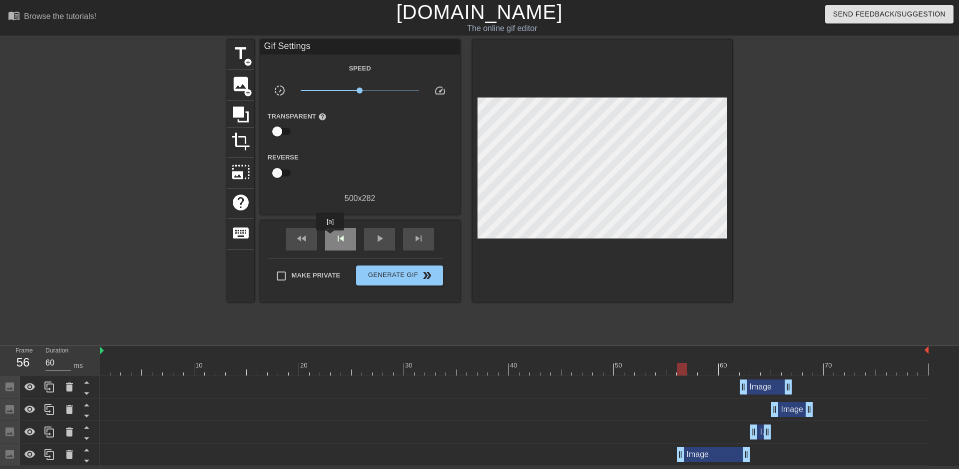
click at [330, 237] on div "skip_previous" at bounding box center [340, 239] width 31 height 22
drag, startPoint x: 745, startPoint y: 386, endPoint x: 682, endPoint y: 388, distance: 62.5
click at [348, 231] on div "skip_previous" at bounding box center [340, 239] width 31 height 22
click at [411, 229] on div "skip_next" at bounding box center [418, 239] width 31 height 22
click at [425, 236] on div "skip_next" at bounding box center [418, 239] width 31 height 22
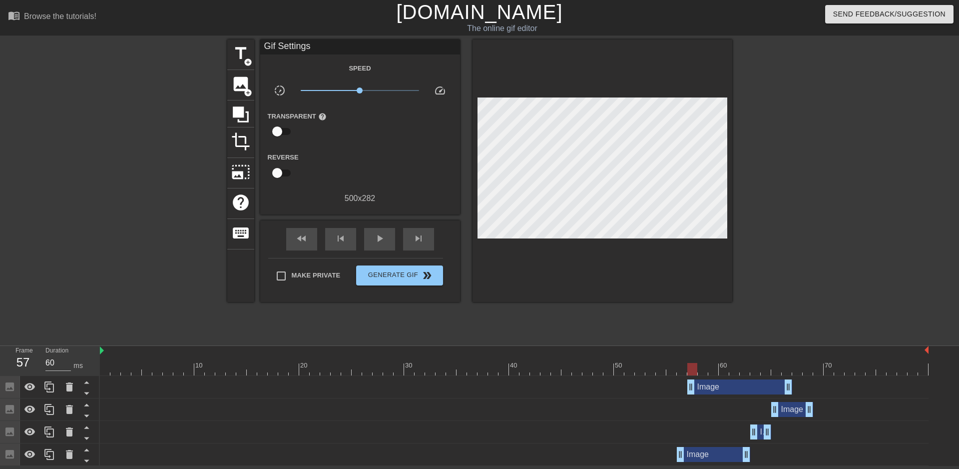
drag, startPoint x: 681, startPoint y: 387, endPoint x: 688, endPoint y: 385, distance: 7.6
click at [346, 237] on span "skip_previous" at bounding box center [341, 238] width 12 height 12
click at [409, 239] on div "skip_next" at bounding box center [418, 239] width 31 height 22
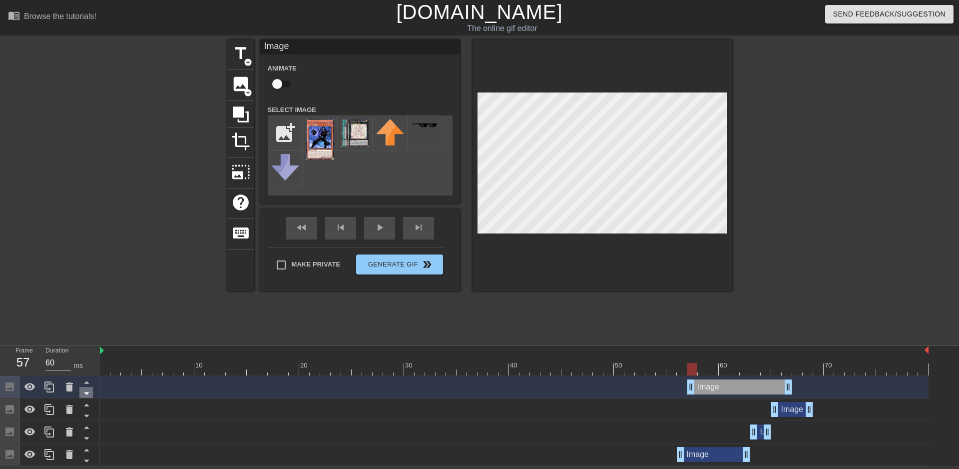
click at [90, 391] on icon at bounding box center [86, 393] width 12 height 12
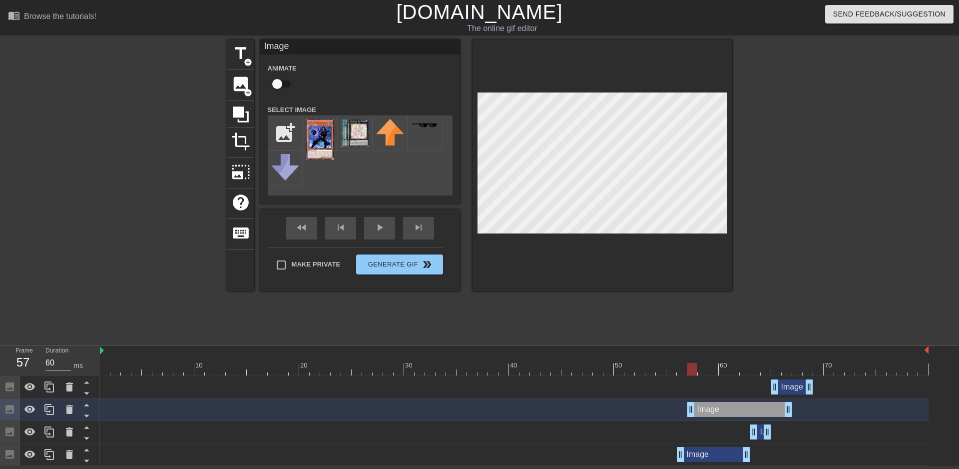
click at [792, 385] on div "Image drag_handle drag_handle" at bounding box center [793, 386] width 42 height 15
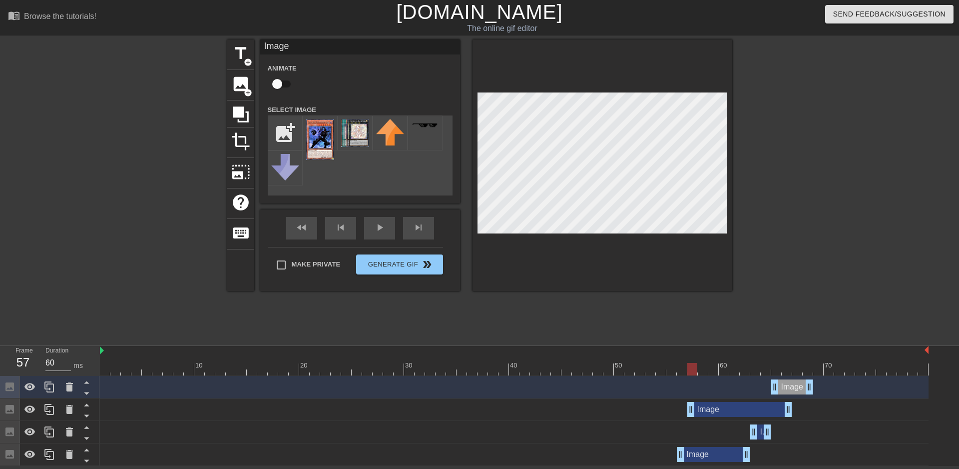
click at [734, 431] on div "Image drag_handle drag_handle" at bounding box center [514, 431] width 829 height 15
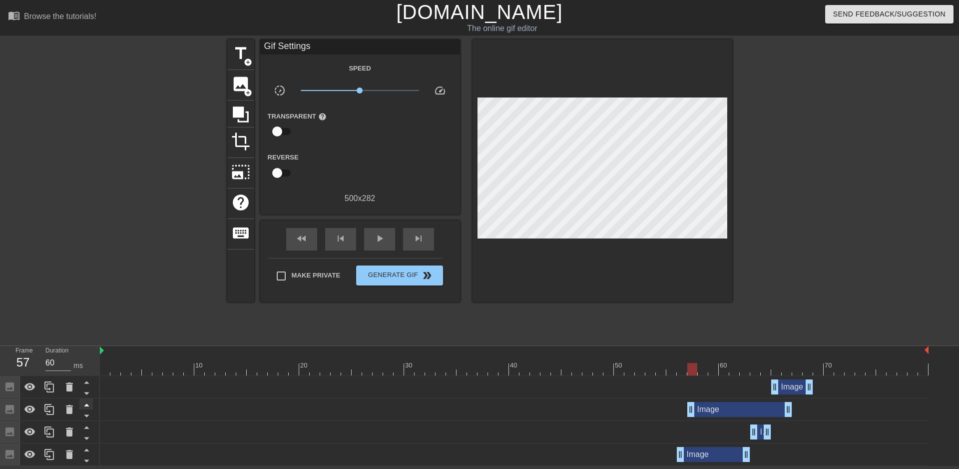
click at [83, 402] on icon at bounding box center [86, 404] width 12 height 12
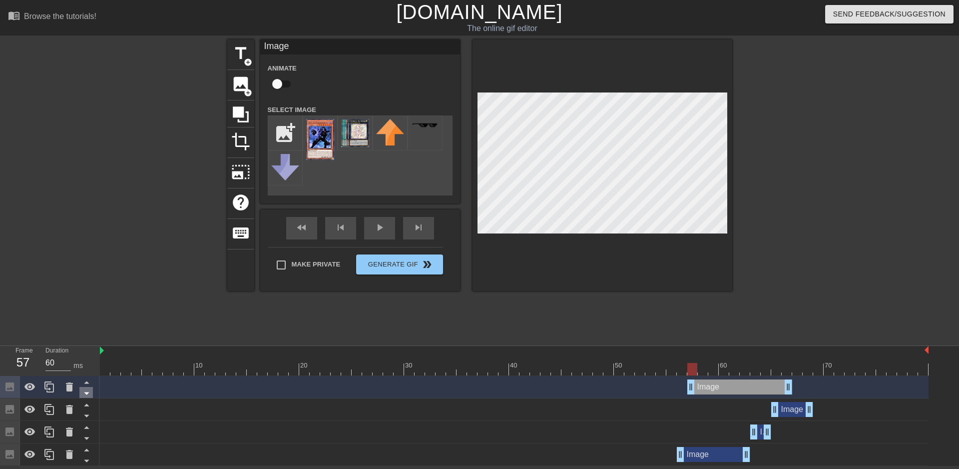
click at [90, 392] on icon at bounding box center [86, 393] width 12 height 12
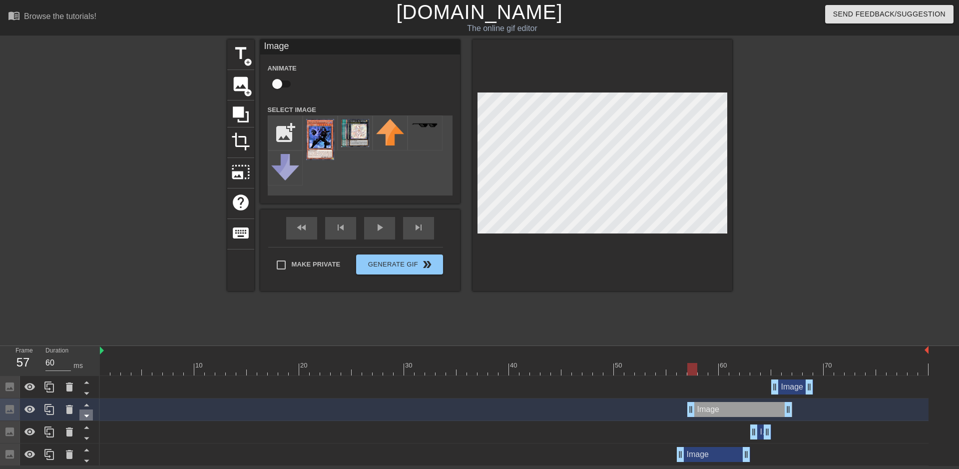
click at [88, 418] on icon at bounding box center [86, 415] width 12 height 12
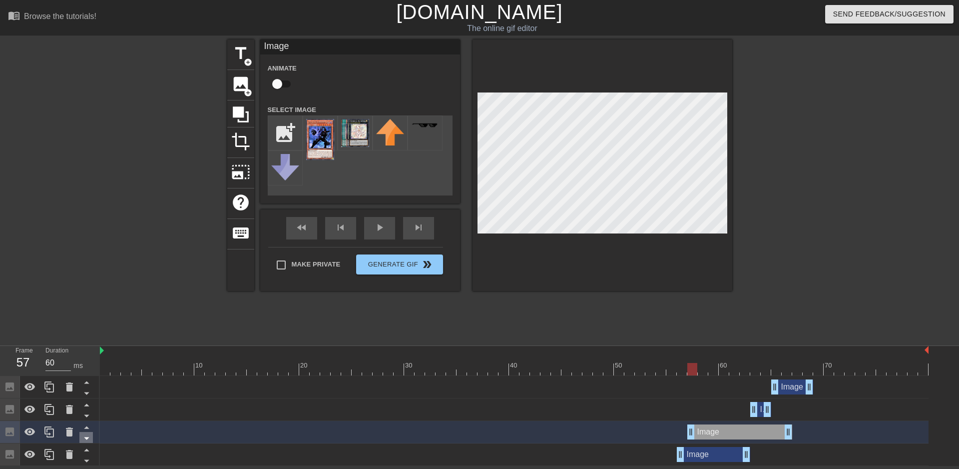
click at [89, 439] on icon at bounding box center [86, 438] width 12 height 12
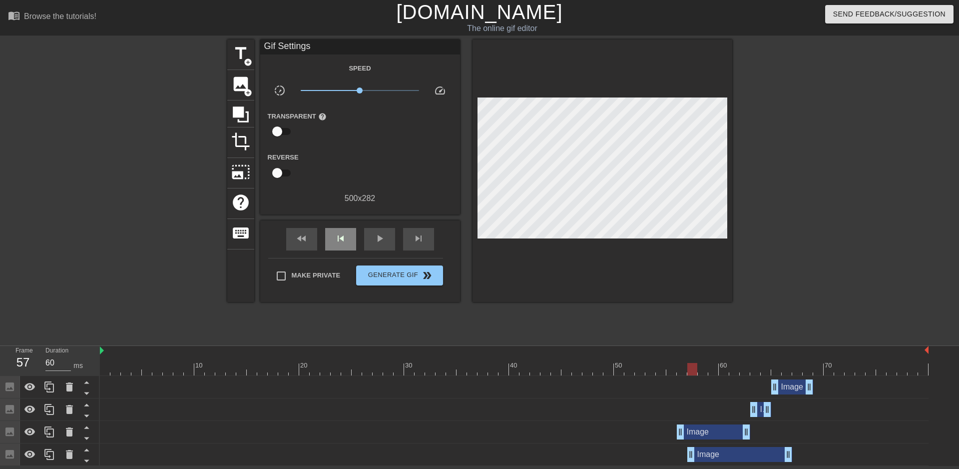
click at [356, 224] on div "fast_rewind skip_previous play_arrow skip_next" at bounding box center [360, 238] width 163 height 37
click at [339, 228] on div "skip_previous" at bounding box center [340, 239] width 31 height 22
click at [424, 240] on span "skip_next" at bounding box center [419, 238] width 12 height 12
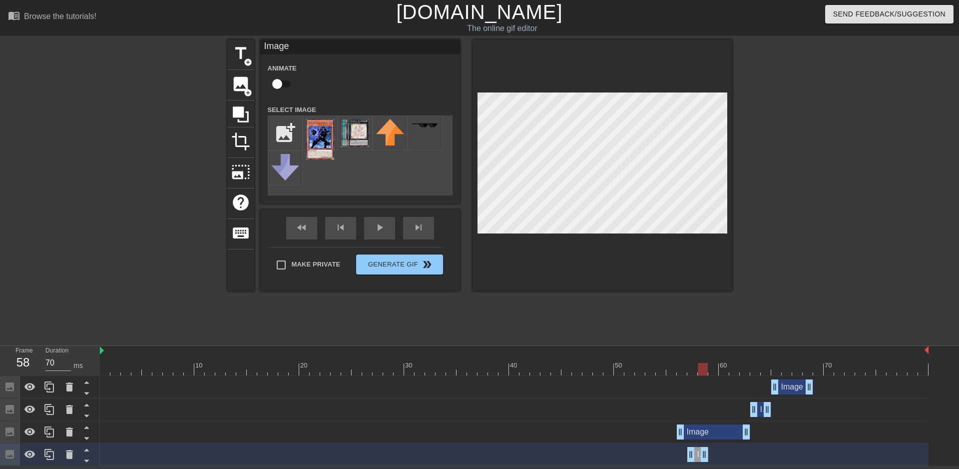
drag, startPoint x: 790, startPoint y: 455, endPoint x: 706, endPoint y: 453, distance: 84.0
click at [346, 233] on div "skip_previous" at bounding box center [340, 228] width 31 height 22
type input "60"
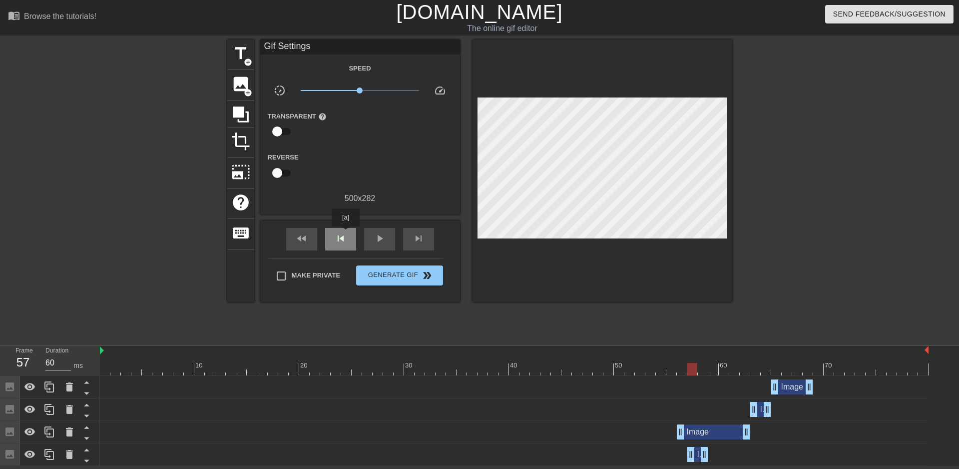
click at [346, 233] on span "skip_previous" at bounding box center [341, 238] width 12 height 12
click at [410, 232] on div "skip_next" at bounding box center [418, 239] width 31 height 22
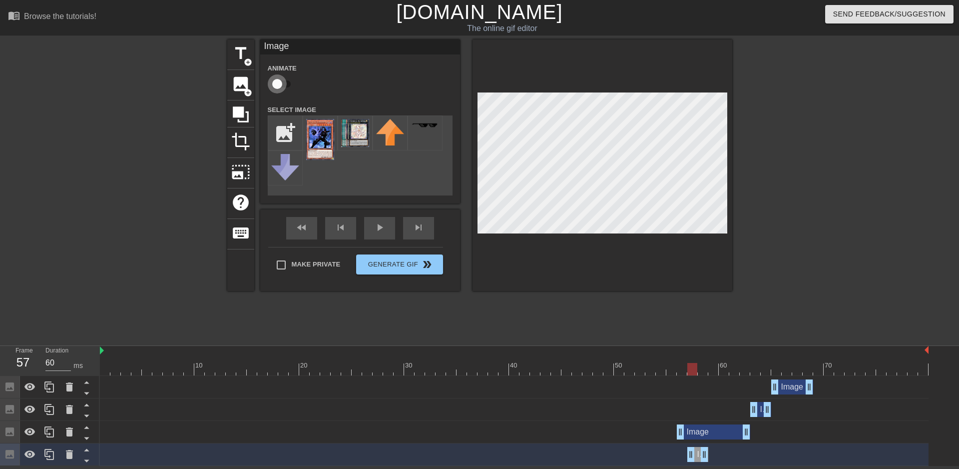
click at [280, 84] on input "checkbox" at bounding box center [277, 83] width 57 height 19
checkbox input "true"
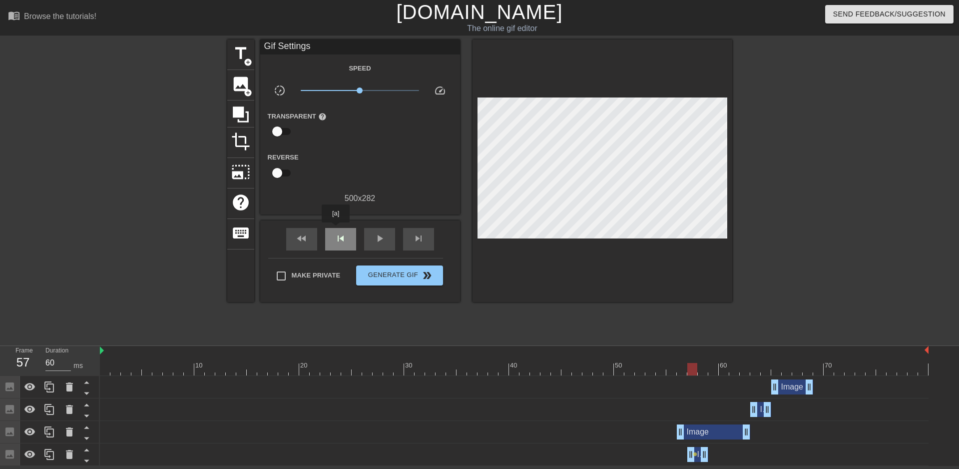
click at [336, 229] on div "skip_previous" at bounding box center [340, 239] width 31 height 22
click at [412, 232] on div "skip_next" at bounding box center [418, 239] width 31 height 22
click at [413, 233] on span "skip_next" at bounding box center [419, 238] width 12 height 12
click at [343, 233] on span "skip_previous" at bounding box center [341, 238] width 12 height 12
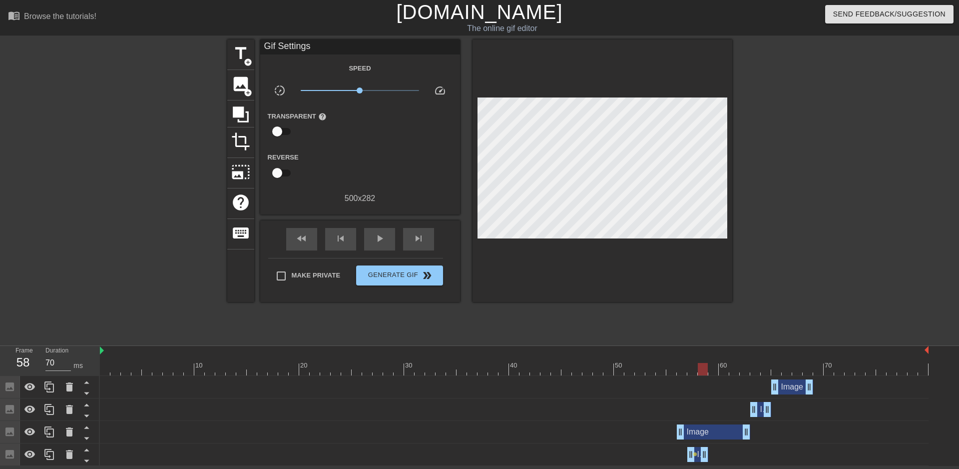
click at [769, 308] on div at bounding box center [820, 189] width 150 height 300
click at [244, 86] on span "image" at bounding box center [240, 83] width 19 height 19
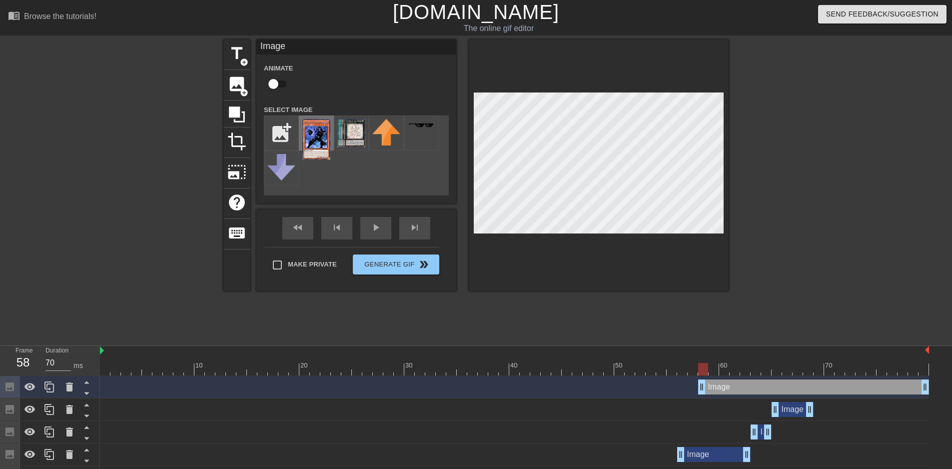
click at [317, 145] on img at bounding box center [316, 139] width 28 height 41
click at [67, 389] on icon at bounding box center [69, 386] width 7 height 9
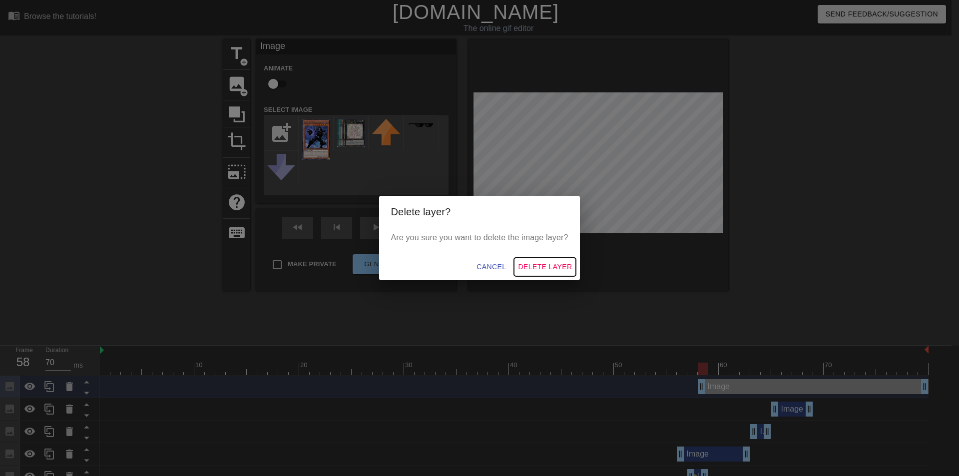
click at [548, 267] on span "Delete Layer" at bounding box center [545, 267] width 54 height 12
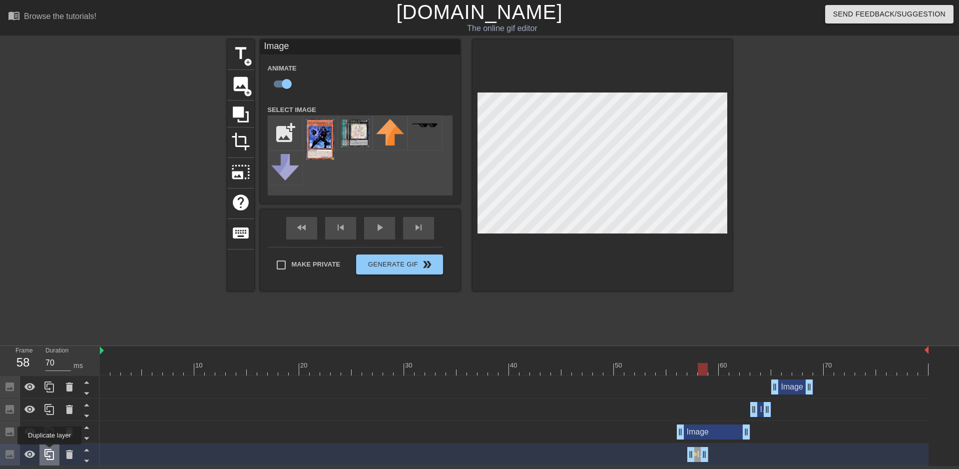
click at [49, 451] on icon at bounding box center [49, 454] width 12 height 12
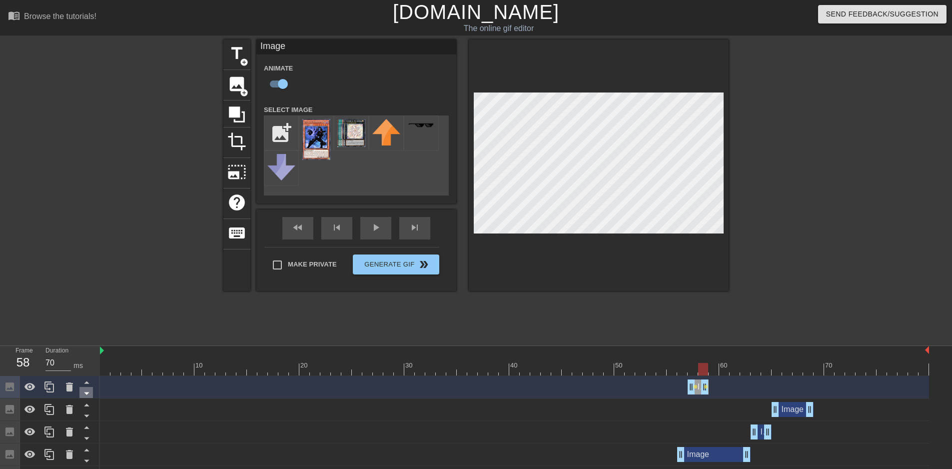
click at [86, 395] on icon at bounding box center [86, 393] width 5 height 2
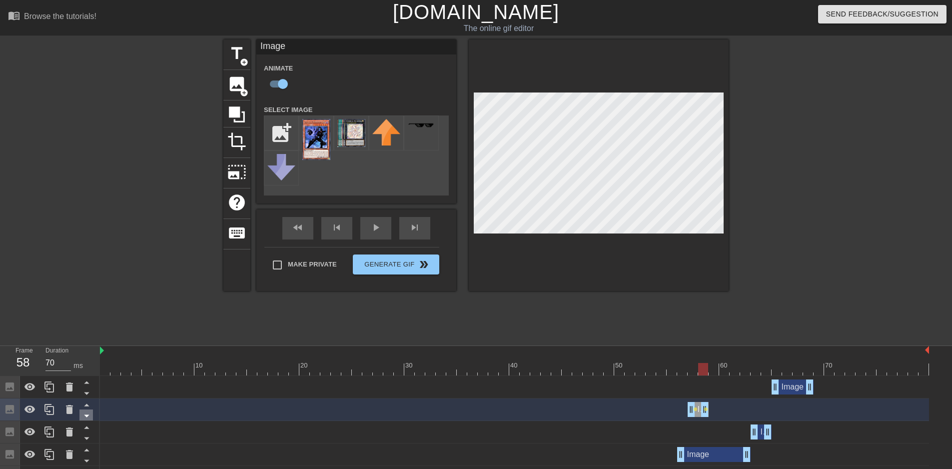
click at [85, 416] on icon at bounding box center [86, 416] width 5 height 2
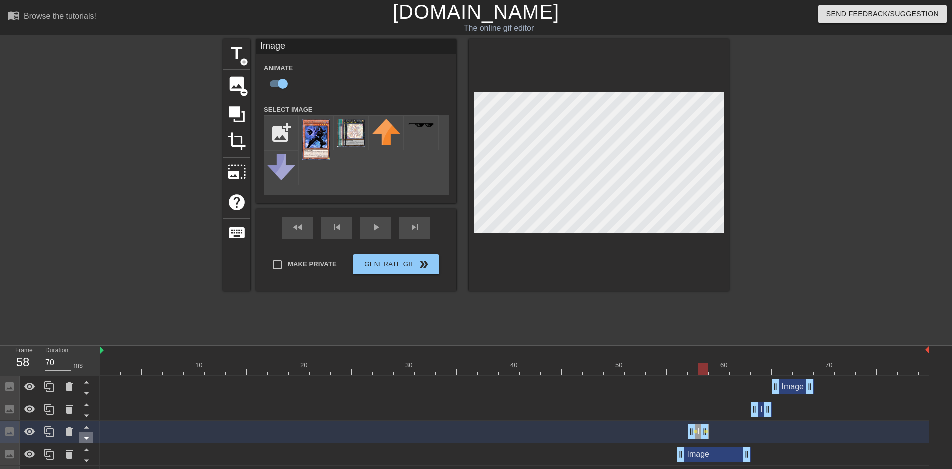
click at [86, 437] on icon at bounding box center [86, 438] width 12 height 12
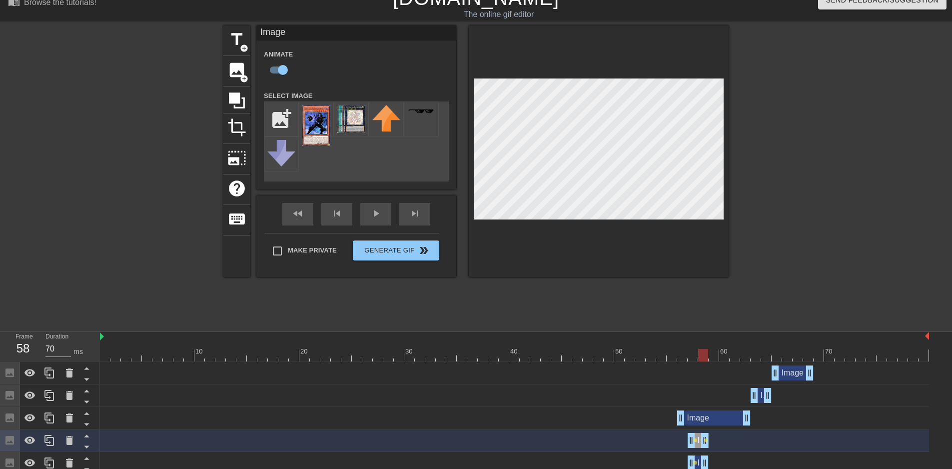
scroll to position [21, 0]
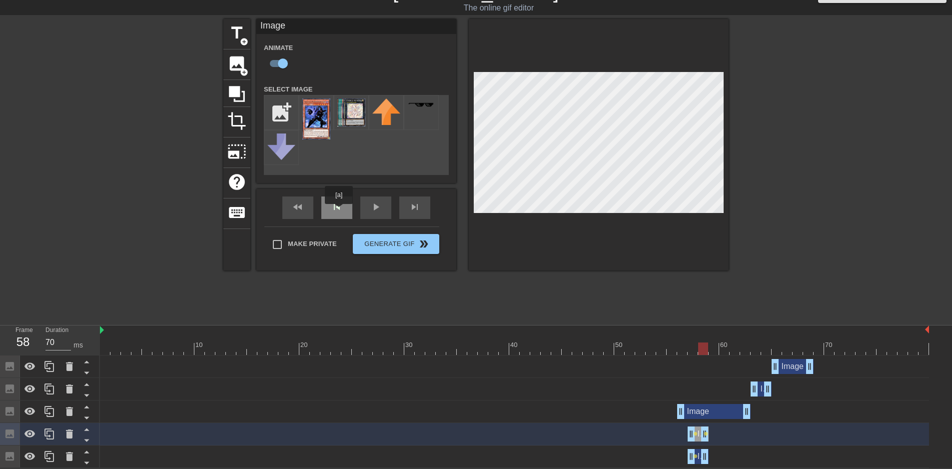
click at [338, 210] on span "skip_previous" at bounding box center [337, 207] width 12 height 12
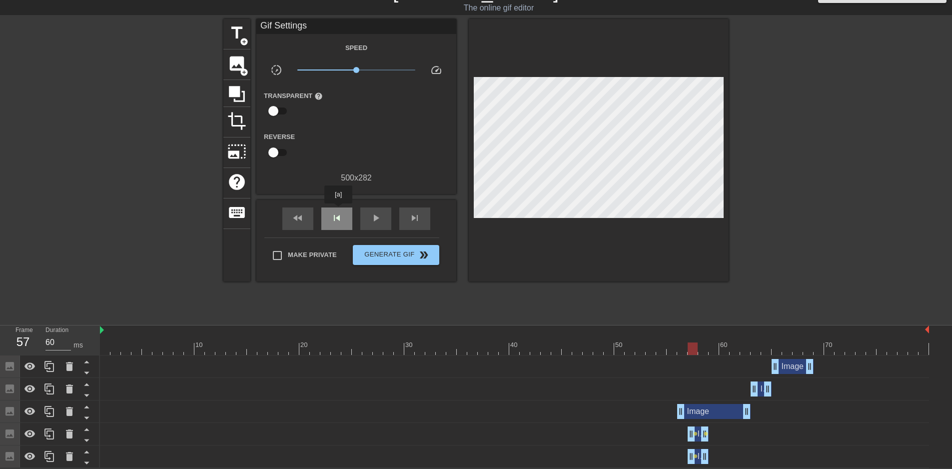
click at [338, 212] on span "skip_previous" at bounding box center [337, 218] width 12 height 12
click at [407, 210] on div "skip_next" at bounding box center [414, 218] width 31 height 22
click at [408, 210] on div "skip_next" at bounding box center [414, 218] width 31 height 22
click at [536, 432] on div "Image drag_handle drag_handle lens lens" at bounding box center [514, 433] width 829 height 15
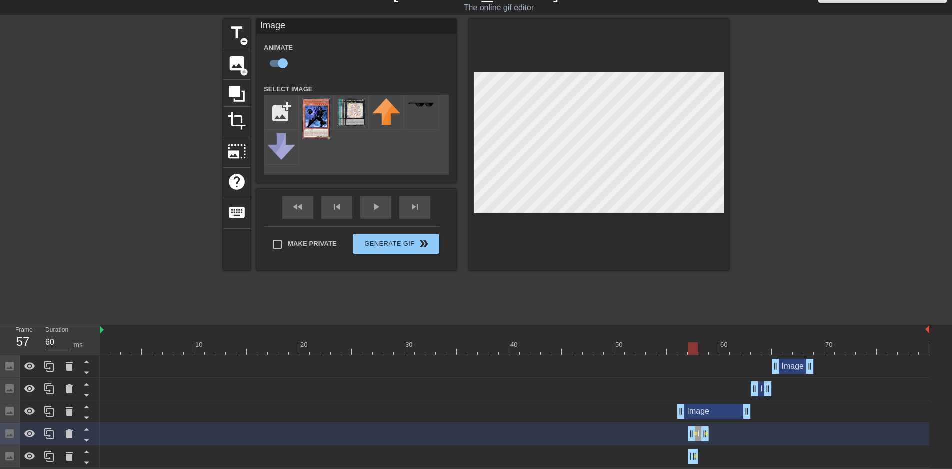
drag, startPoint x: 704, startPoint y: 455, endPoint x: 698, endPoint y: 455, distance: 6.5
drag, startPoint x: 691, startPoint y: 432, endPoint x: 699, endPoint y: 432, distance: 8.0
click at [347, 203] on div "fast_rewind skip_previous play_arrow skip_next" at bounding box center [356, 207] width 163 height 37
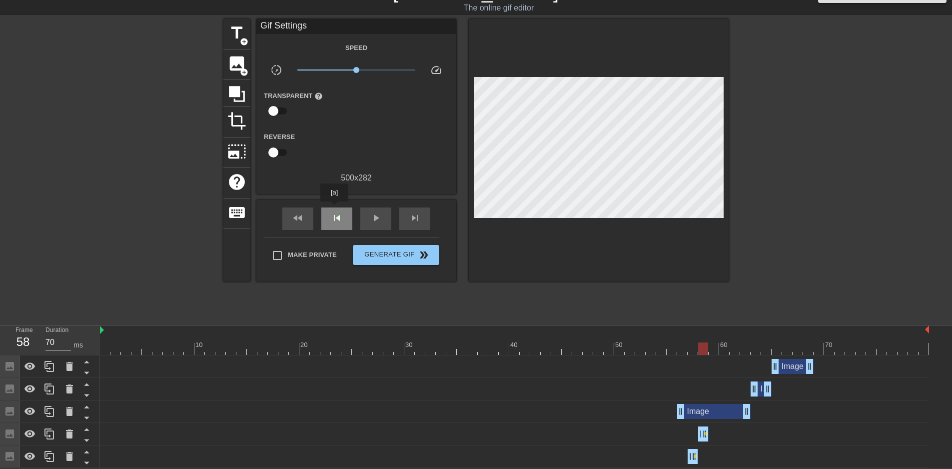
click at [334, 209] on div "skip_previous" at bounding box center [336, 218] width 31 height 22
click at [414, 214] on span "skip_next" at bounding box center [415, 218] width 12 height 12
click at [415, 213] on span "skip_next" at bounding box center [415, 218] width 12 height 12
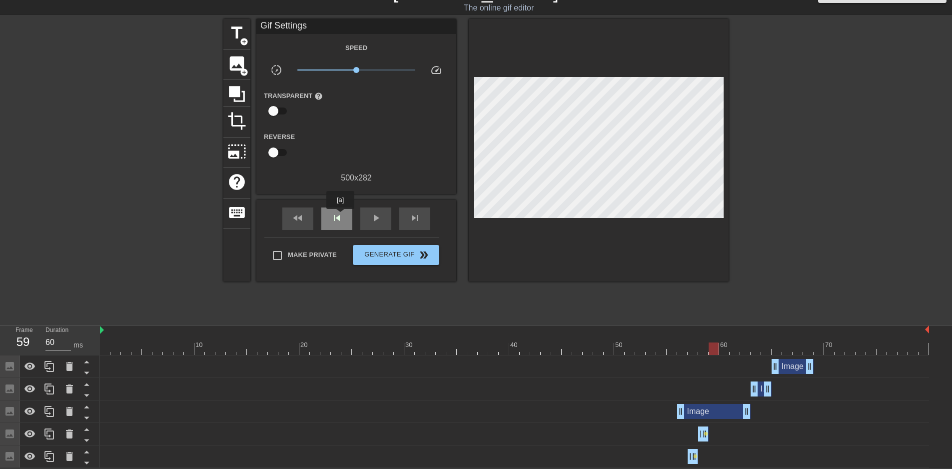
click at [340, 216] on span "skip_previous" at bounding box center [337, 218] width 12 height 12
click at [660, 434] on div "Image drag_handle drag_handle lens" at bounding box center [514, 433] width 829 height 15
click at [50, 431] on icon at bounding box center [48, 433] width 9 height 11
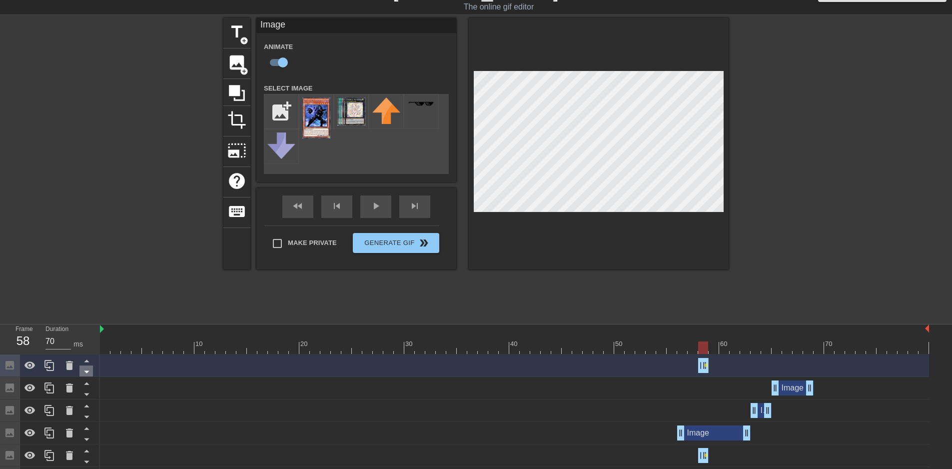
click at [88, 372] on icon at bounding box center [86, 372] width 5 height 2
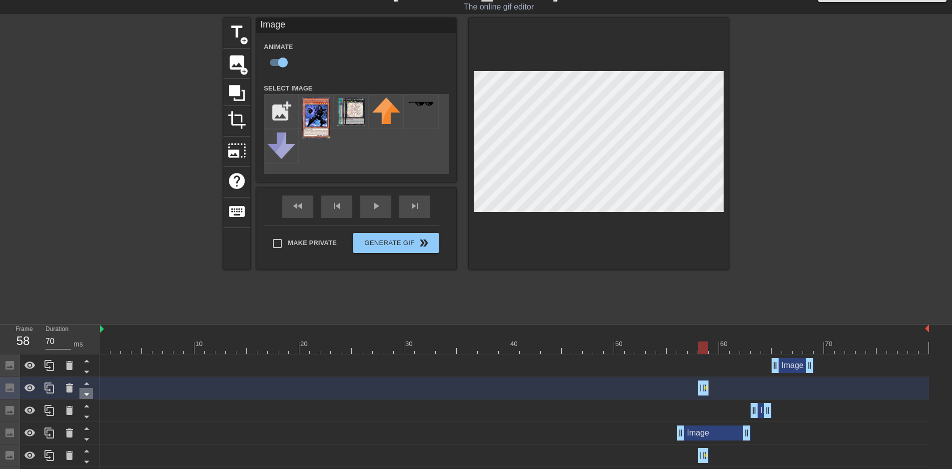
click at [86, 393] on icon at bounding box center [86, 394] width 12 height 12
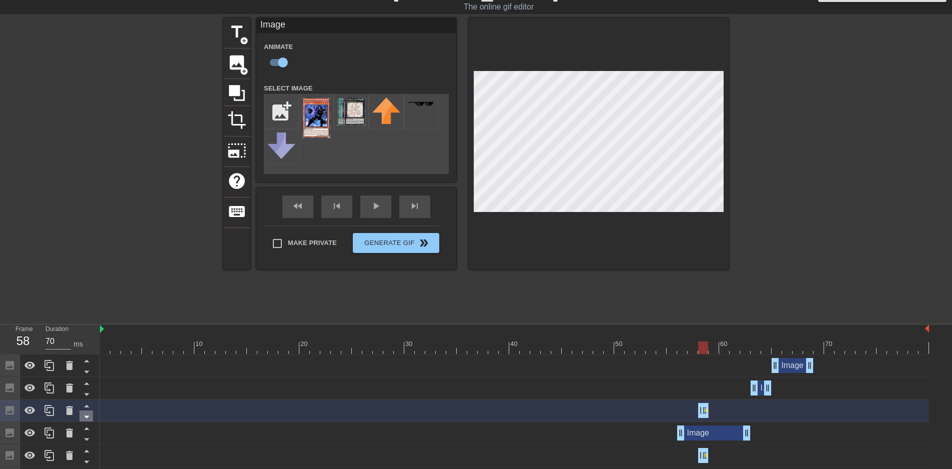
click at [86, 414] on icon at bounding box center [86, 416] width 12 height 12
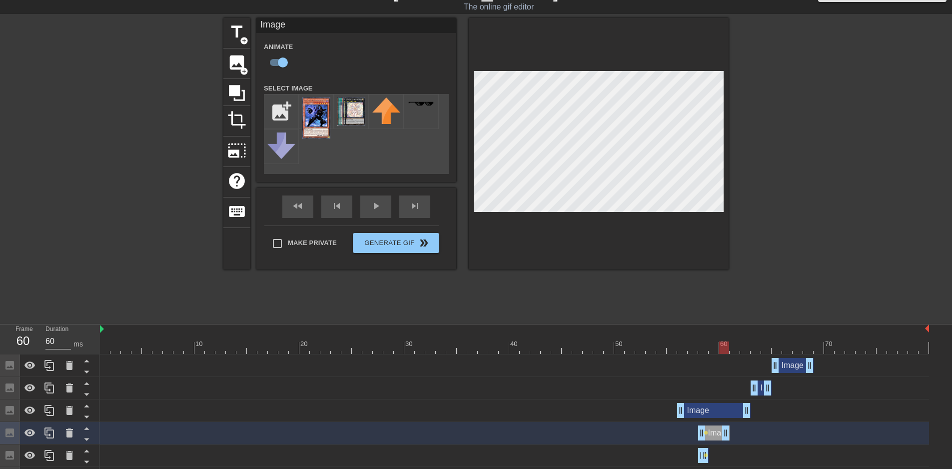
drag, startPoint x: 708, startPoint y: 435, endPoint x: 732, endPoint y: 435, distance: 24.0
click at [732, 435] on div "Image drag_handle drag_handle lens" at bounding box center [514, 432] width 829 height 15
drag, startPoint x: 702, startPoint y: 431, endPoint x: 710, endPoint y: 431, distance: 8.0
drag, startPoint x: 725, startPoint y: 432, endPoint x: 718, endPoint y: 433, distance: 7.2
click at [344, 207] on div "skip_previous" at bounding box center [336, 206] width 31 height 22
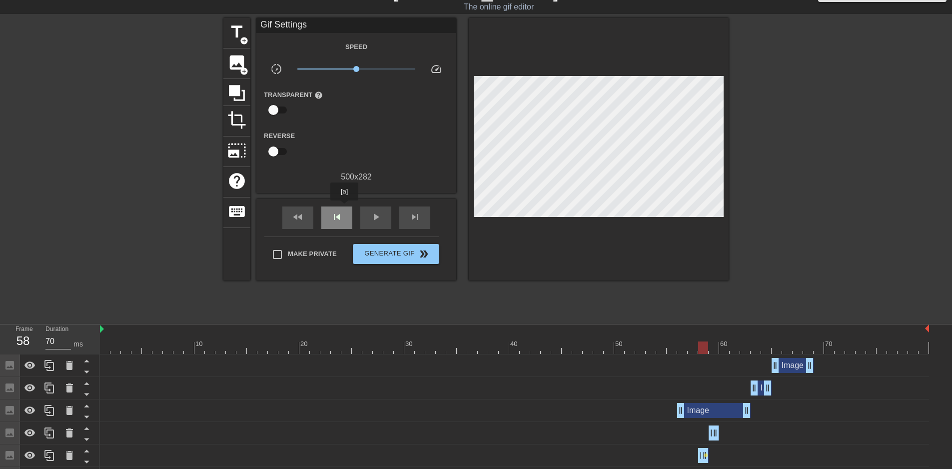
click at [344, 207] on div "skip_previous" at bounding box center [336, 217] width 31 height 22
click at [409, 215] on span "skip_next" at bounding box center [415, 217] width 12 height 12
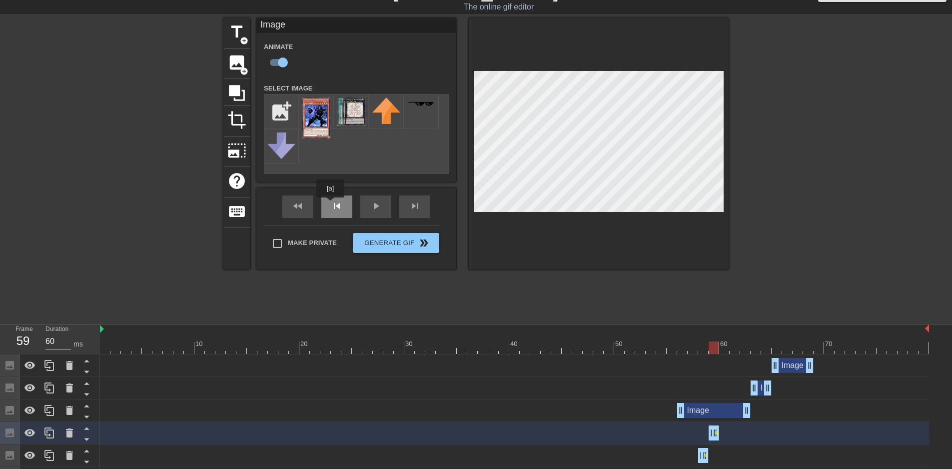
click at [331, 204] on div "fast_rewind skip_previous play_arrow skip_next" at bounding box center [356, 206] width 163 height 37
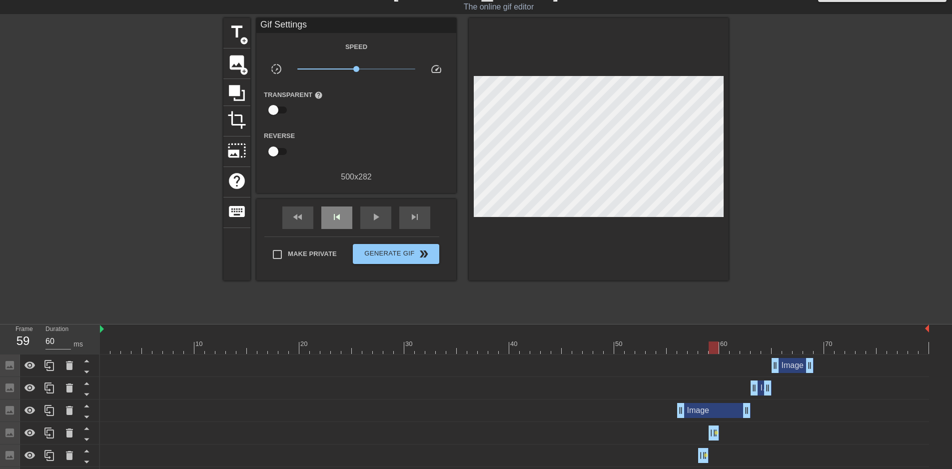
click at [331, 204] on div "fast_rewind skip_previous play_arrow skip_next" at bounding box center [356, 217] width 163 height 37
click at [338, 222] on div "skip_previous" at bounding box center [336, 217] width 31 height 22
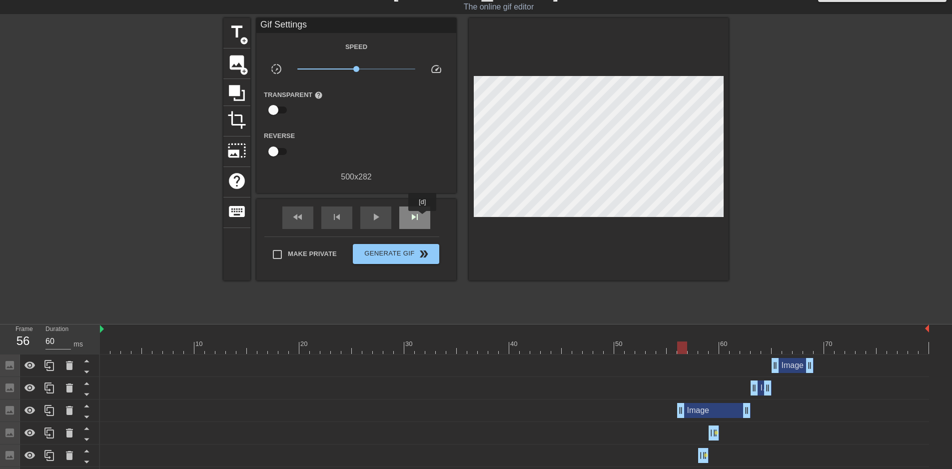
click at [422, 218] on div "skip_next" at bounding box center [414, 217] width 31 height 22
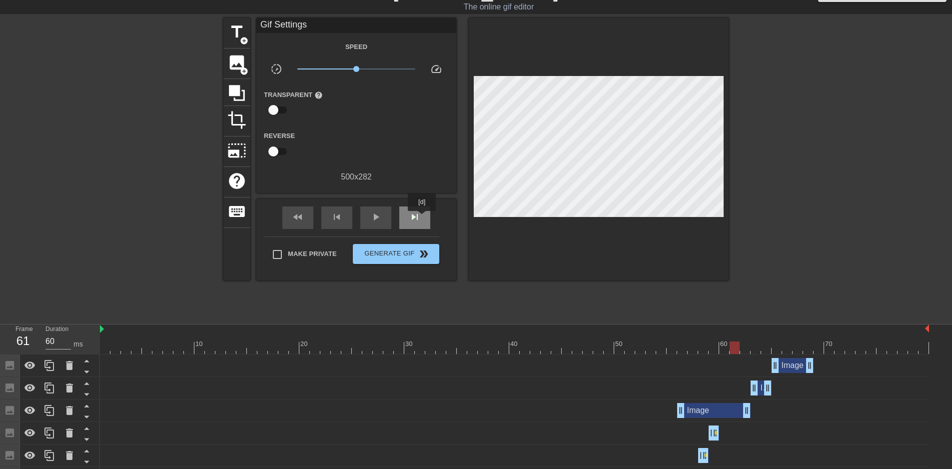
click at [422, 218] on div "skip_next" at bounding box center [414, 217] width 31 height 22
click at [334, 224] on div "skip_previous" at bounding box center [336, 217] width 31 height 22
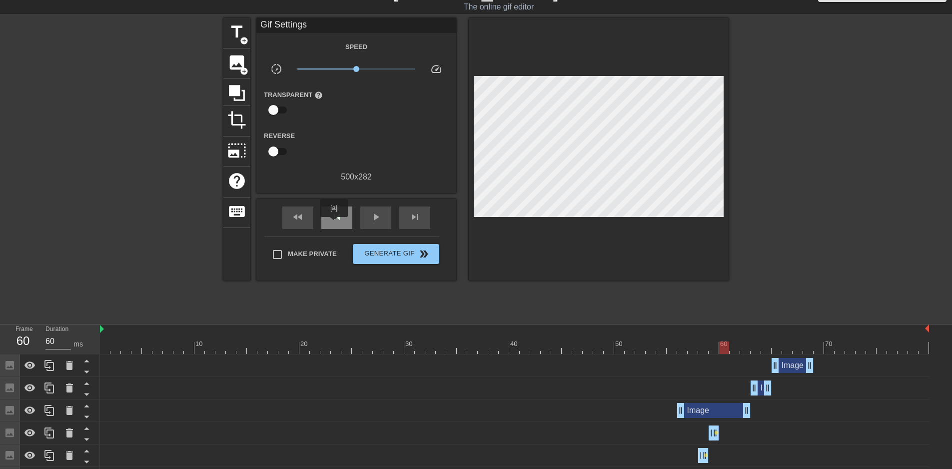
click at [334, 224] on div "skip_previous" at bounding box center [336, 217] width 31 height 22
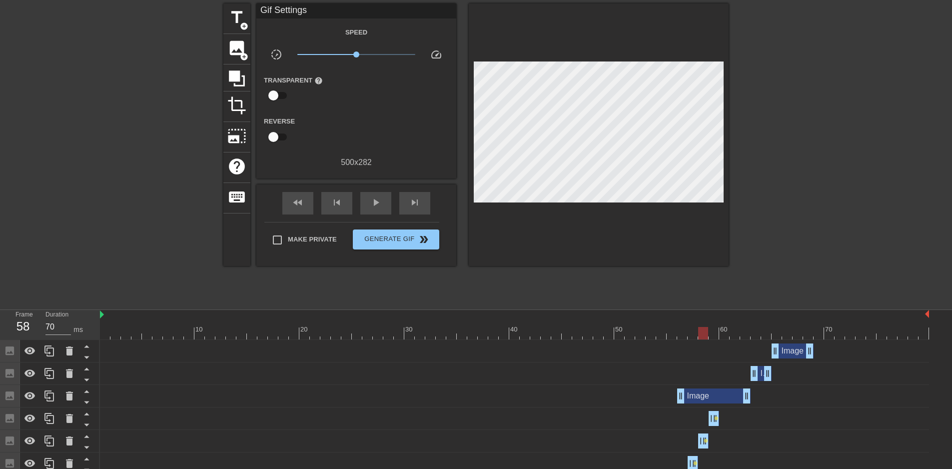
scroll to position [44, 0]
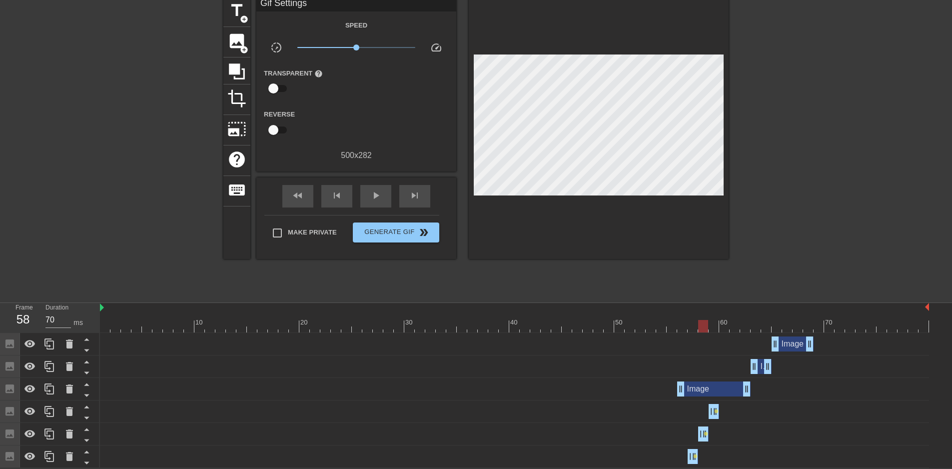
drag, startPoint x: 715, startPoint y: 412, endPoint x: 736, endPoint y: 413, distance: 21.0
click at [736, 413] on div "Image drag_handle drag_handle lens" at bounding box center [514, 411] width 829 height 15
drag, startPoint x: 718, startPoint y: 407, endPoint x: 752, endPoint y: 410, distance: 34.6
click at [752, 410] on div "Image drag_handle drag_handle lens" at bounding box center [514, 411] width 829 height 15
drag, startPoint x: 715, startPoint y: 411, endPoint x: 730, endPoint y: 410, distance: 15.5
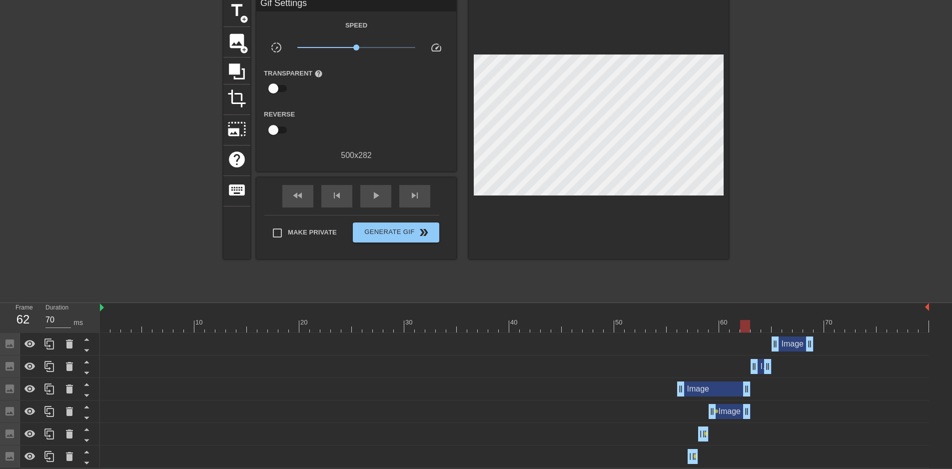
click at [730, 410] on div "Image drag_handle drag_handle lens" at bounding box center [514, 411] width 829 height 15
drag, startPoint x: 709, startPoint y: 410, endPoint x: 730, endPoint y: 410, distance: 20.5
drag, startPoint x: 705, startPoint y: 430, endPoint x: 725, endPoint y: 430, distance: 20.5
click at [725, 430] on div "Image drag_handle drag_handle lens" at bounding box center [514, 433] width 829 height 15
click at [704, 432] on span "lens" at bounding box center [706, 433] width 4 height 4
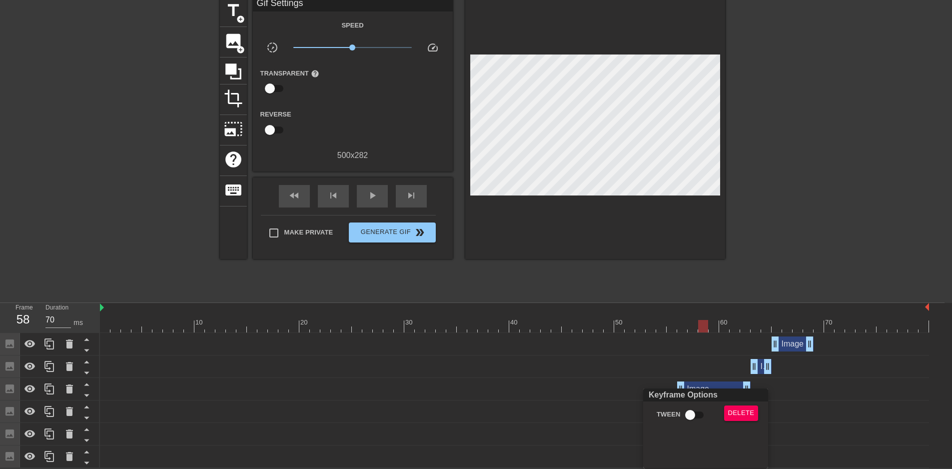
scroll to position [36, 0]
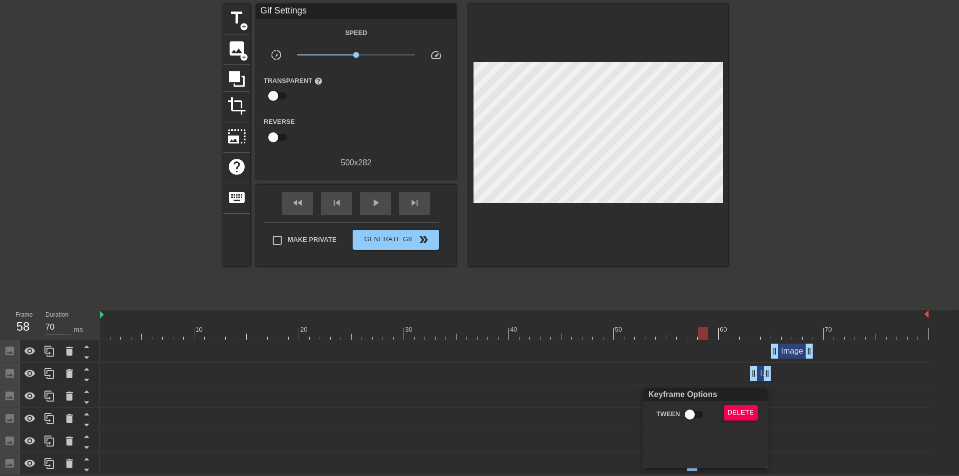
click at [706, 432] on div "Keyframe Options Tween Delete" at bounding box center [705, 428] width 125 height 80
click at [630, 392] on div at bounding box center [479, 238] width 959 height 476
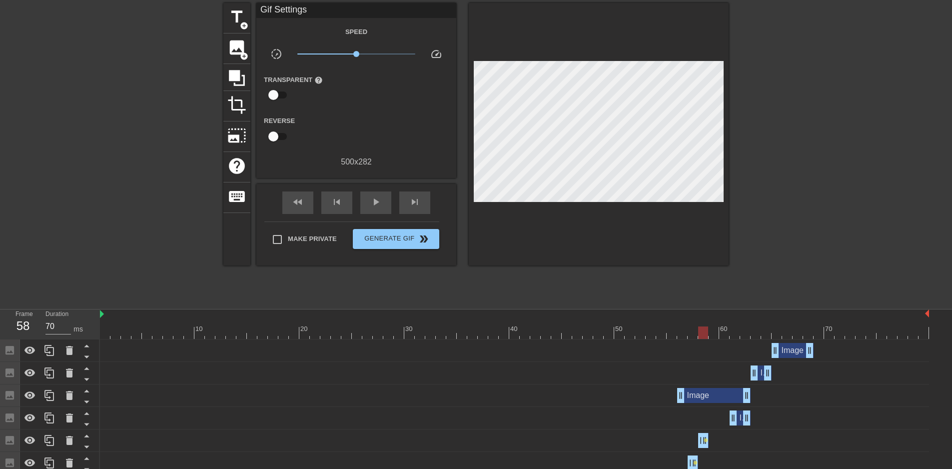
drag, startPoint x: 710, startPoint y: 440, endPoint x: 733, endPoint y: 440, distance: 22.5
click at [733, 440] on div "Image drag_handle drag_handle lens" at bounding box center [514, 440] width 829 height 15
drag, startPoint x: 706, startPoint y: 441, endPoint x: 729, endPoint y: 440, distance: 22.5
click at [729, 440] on div "Image drag_handle drag_handle lens" at bounding box center [514, 440] width 829 height 15
drag, startPoint x: 704, startPoint y: 436, endPoint x: 746, endPoint y: 440, distance: 42.6
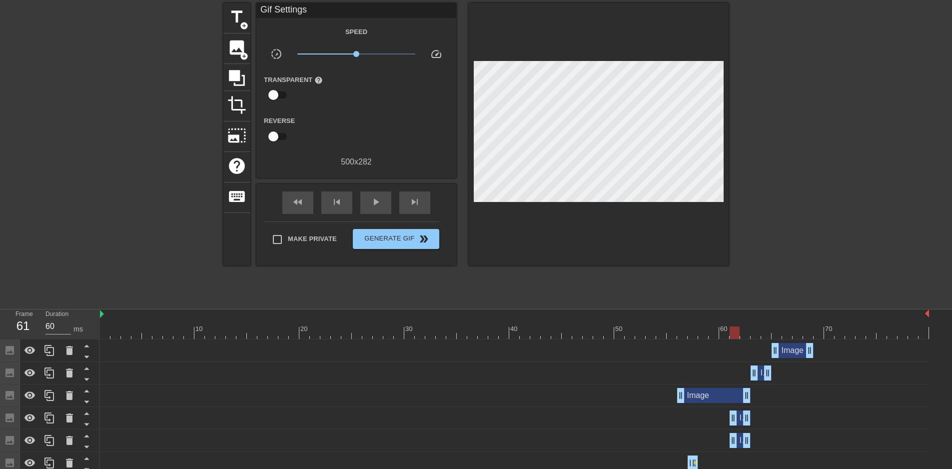
drag, startPoint x: 702, startPoint y: 440, endPoint x: 734, endPoint y: 440, distance: 31.5
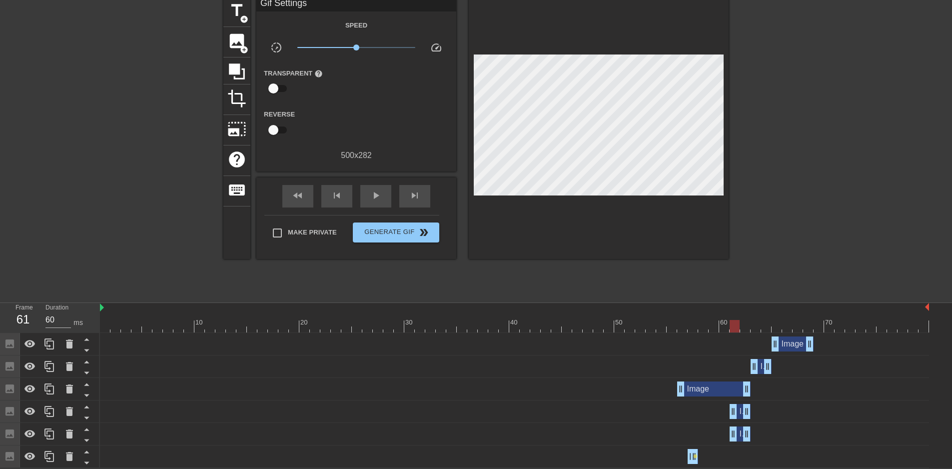
click at [690, 440] on div "Image drag_handle drag_handle" at bounding box center [514, 434] width 829 height 22
drag, startPoint x: 695, startPoint y: 455, endPoint x: 701, endPoint y: 455, distance: 6.0
click at [701, 455] on div "Image drag_handle drag_handle lens" at bounding box center [514, 456] width 829 height 15
drag, startPoint x: 698, startPoint y: 453, endPoint x: 703, endPoint y: 453, distance: 5.5
click at [332, 192] on span "skip_previous" at bounding box center [337, 195] width 12 height 12
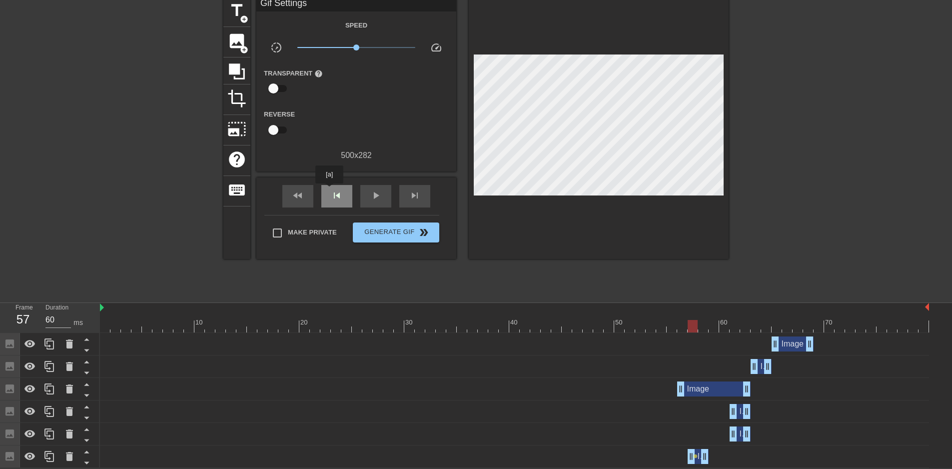
click at [329, 190] on div "skip_previous" at bounding box center [336, 196] width 31 height 22
click at [411, 197] on span "skip_next" at bounding box center [415, 195] width 12 height 12
click at [412, 197] on span "skip_next" at bounding box center [415, 195] width 12 height 12
drag, startPoint x: 731, startPoint y: 432, endPoint x: 712, endPoint y: 432, distance: 19.5
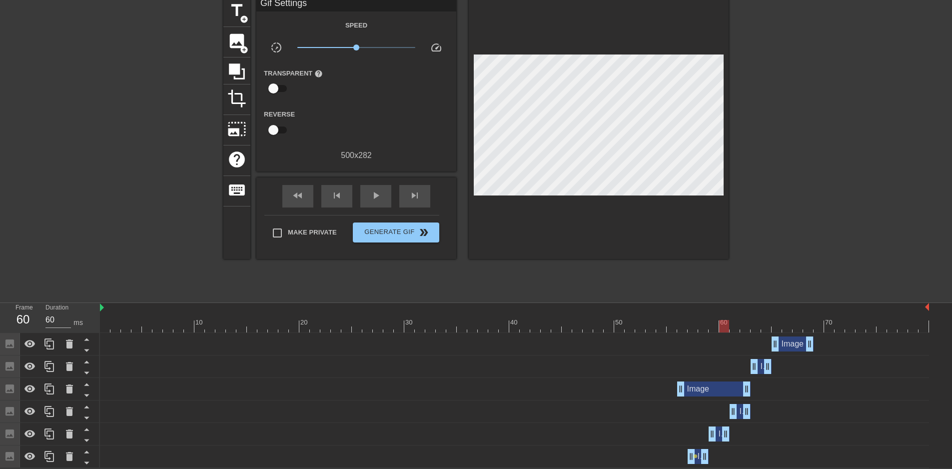
drag, startPoint x: 749, startPoint y: 434, endPoint x: 728, endPoint y: 434, distance: 21.0
click at [333, 197] on span "skip_previous" at bounding box center [337, 195] width 12 height 12
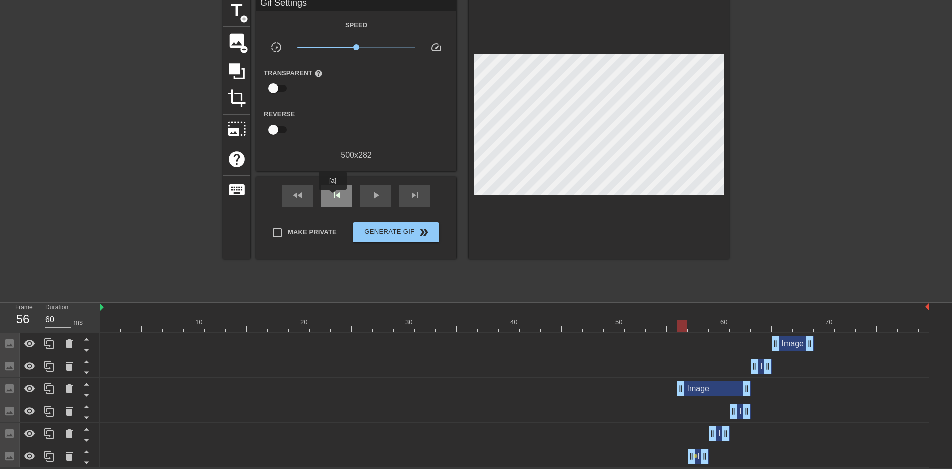
click at [333, 197] on span "skip_previous" at bounding box center [337, 195] width 12 height 12
click at [406, 195] on div "skip_next" at bounding box center [414, 196] width 31 height 22
click at [413, 195] on span "skip_next" at bounding box center [415, 195] width 12 height 12
drag, startPoint x: 706, startPoint y: 456, endPoint x: 717, endPoint y: 456, distance: 11.0
drag, startPoint x: 692, startPoint y: 454, endPoint x: 698, endPoint y: 454, distance: 6.0
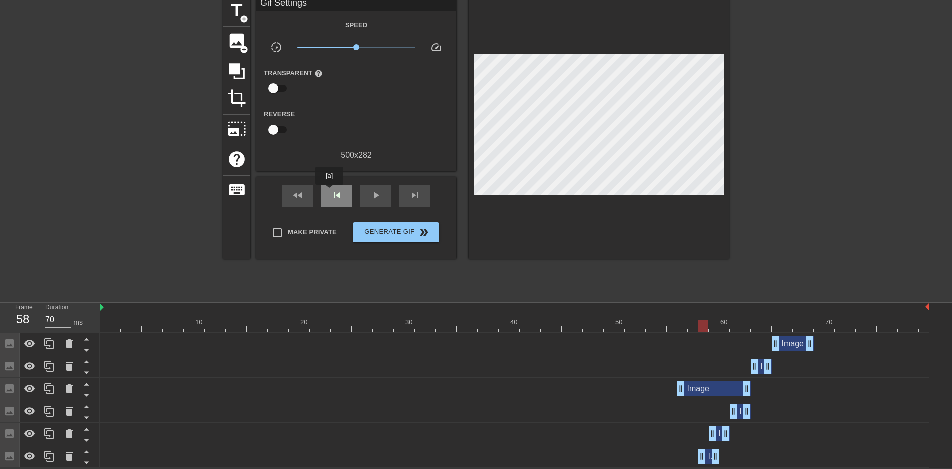
click at [321, 189] on div "skip_previous" at bounding box center [336, 196] width 31 height 22
click at [331, 190] on span "skip_previous" at bounding box center [337, 195] width 12 height 12
click at [348, 195] on div "skip_previous" at bounding box center [336, 196] width 31 height 22
click at [405, 191] on div "skip_next" at bounding box center [414, 196] width 31 height 22
click at [409, 192] on span "skip_next" at bounding box center [415, 195] width 12 height 12
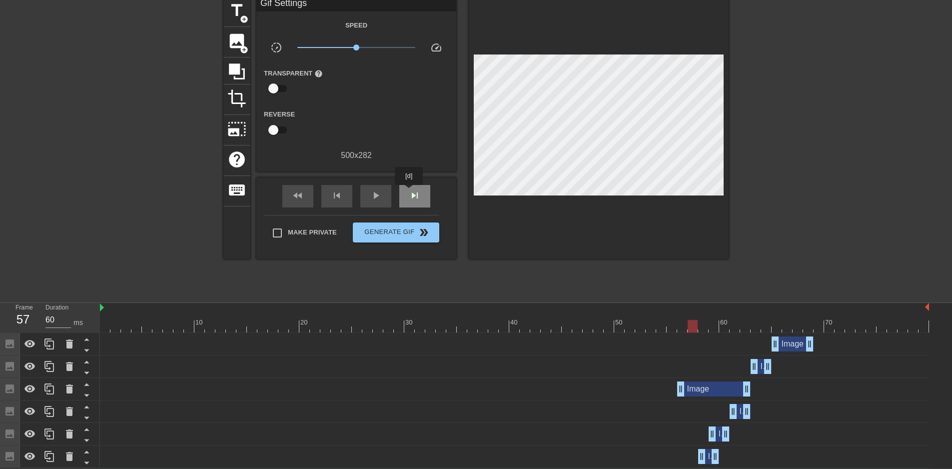
click at [409, 192] on span "skip_next" at bounding box center [415, 195] width 12 height 12
drag, startPoint x: 716, startPoint y: 437, endPoint x: 724, endPoint y: 437, distance: 8.0
drag, startPoint x: 728, startPoint y: 435, endPoint x: 735, endPoint y: 435, distance: 7.0
click at [341, 193] on span "skip_previous" at bounding box center [337, 195] width 12 height 12
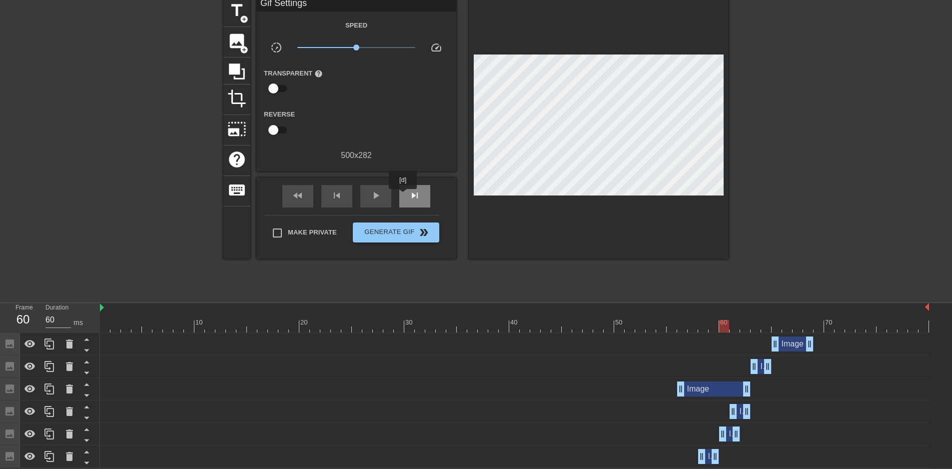
click at [403, 196] on div "skip_next" at bounding box center [414, 196] width 31 height 22
click at [336, 196] on span "skip_previous" at bounding box center [337, 195] width 12 height 12
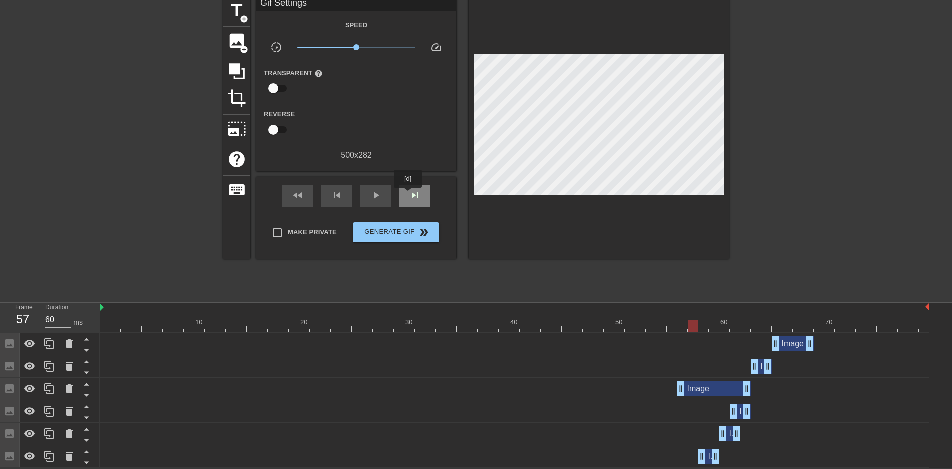
click at [408, 195] on div "skip_next" at bounding box center [414, 196] width 31 height 22
drag, startPoint x: 747, startPoint y: 412, endPoint x: 758, endPoint y: 412, distance: 10.5
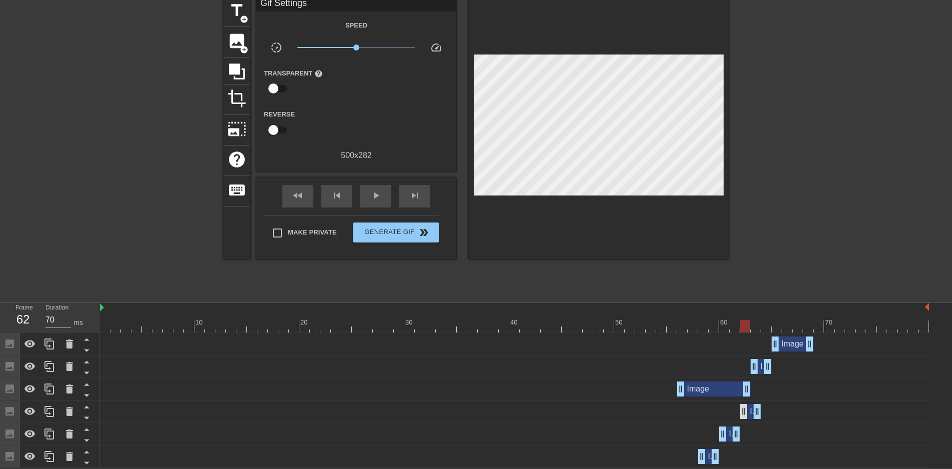
drag, startPoint x: 733, startPoint y: 413, endPoint x: 744, endPoint y: 413, distance: 10.5
click at [329, 192] on div "skip_previous" at bounding box center [336, 196] width 31 height 22
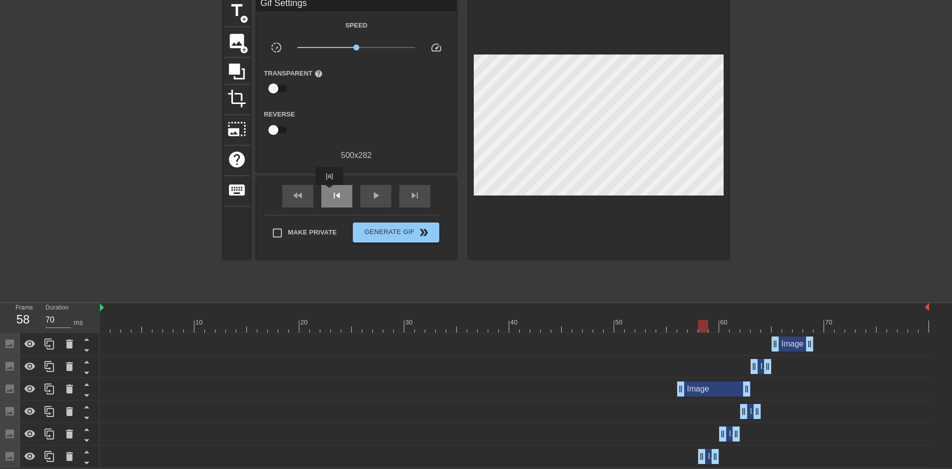
click at [329, 192] on div "skip_previous" at bounding box center [336, 196] width 31 height 22
click at [413, 198] on span "skip_next" at bounding box center [415, 195] width 12 height 12
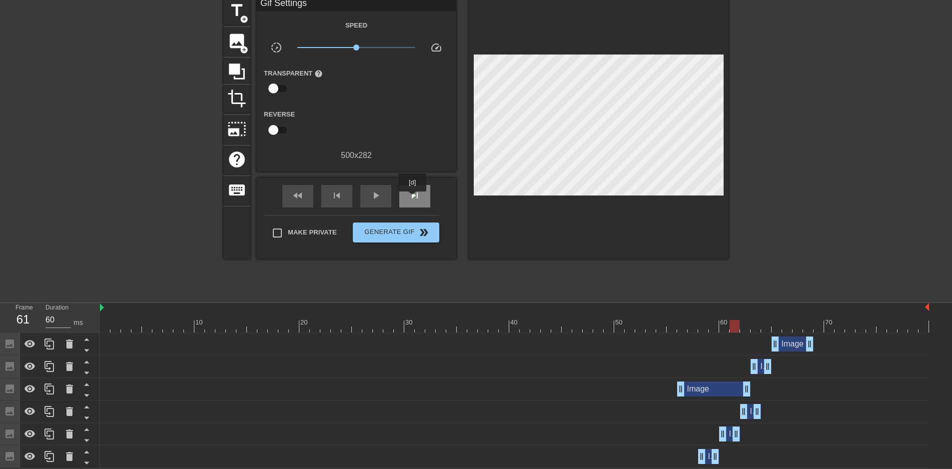
click at [413, 198] on span "skip_next" at bounding box center [415, 195] width 12 height 12
click at [234, 11] on span "title" at bounding box center [236, 10] width 19 height 19
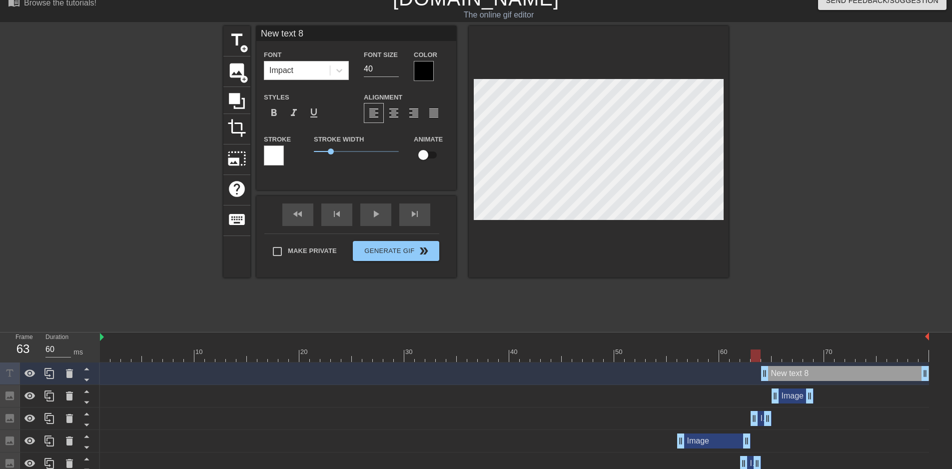
scroll to position [0, 0]
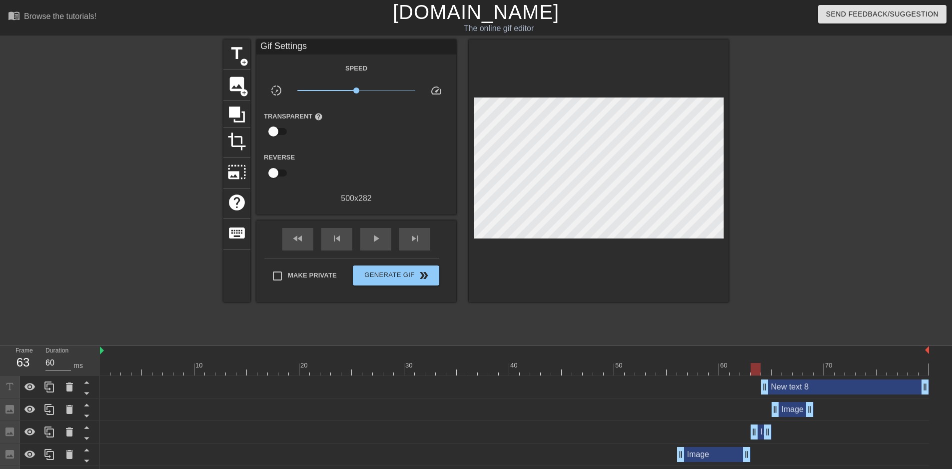
click at [807, 387] on div "New text 8 drag_handle drag_handle" at bounding box center [845, 386] width 168 height 15
click at [850, 384] on div "New text 8 drag_handle drag_handle" at bounding box center [845, 386] width 168 height 15
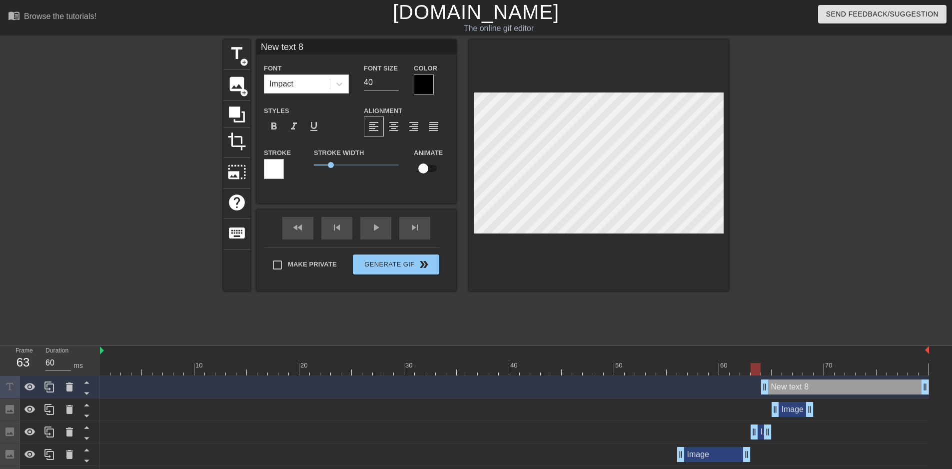
click at [850, 384] on div "New text 8 drag_handle drag_handle" at bounding box center [845, 386] width 168 height 15
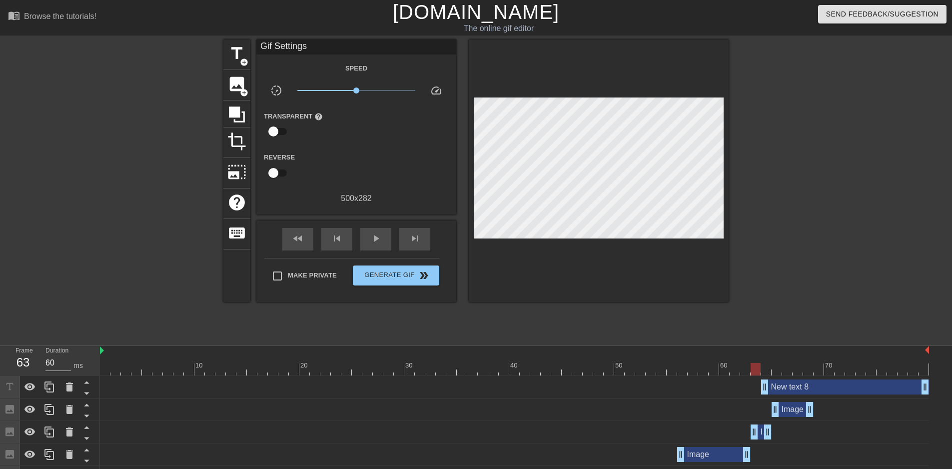
click at [834, 390] on div "New text 8 drag_handle drag_handle" at bounding box center [845, 386] width 168 height 15
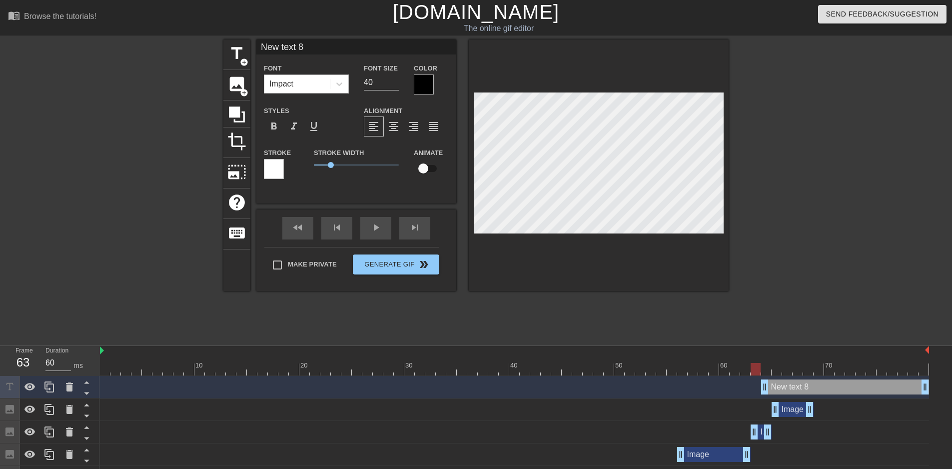
click at [288, 88] on div "Impact" at bounding box center [281, 84] width 24 height 12
click at [301, 85] on div "Impact" at bounding box center [296, 84] width 65 height 18
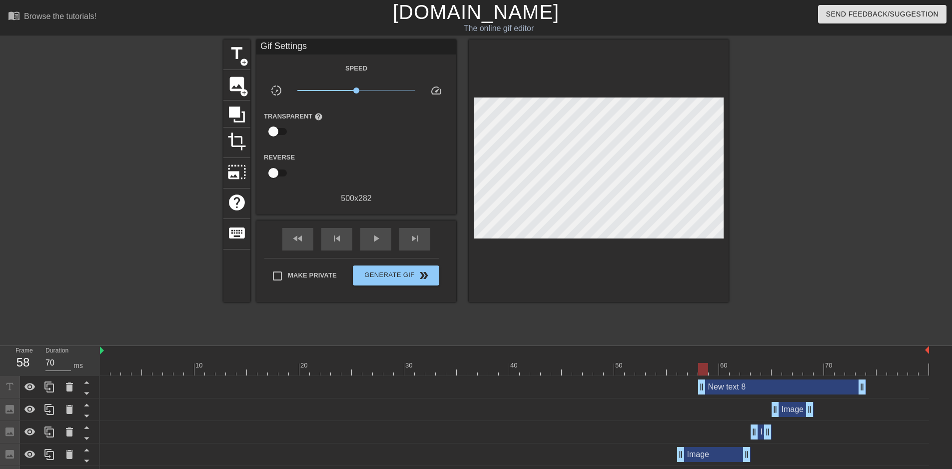
type input "60"
drag, startPoint x: 816, startPoint y: 388, endPoint x: 844, endPoint y: 383, distance: 27.8
click at [844, 383] on div "New text 8 drag_handle drag_handle" at bounding box center [845, 386] width 168 height 15
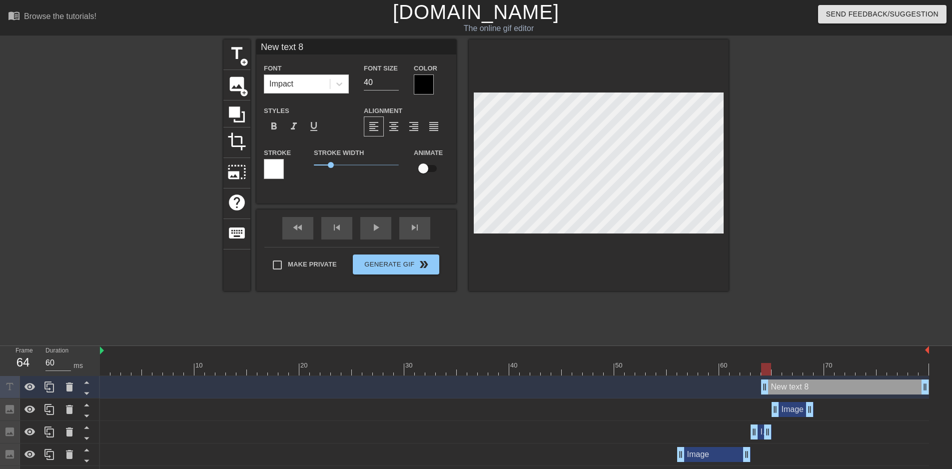
scroll to position [1, 1]
type input "New 8"
type textarea "New 8"
type input "New 8"
type textarea "New 8"
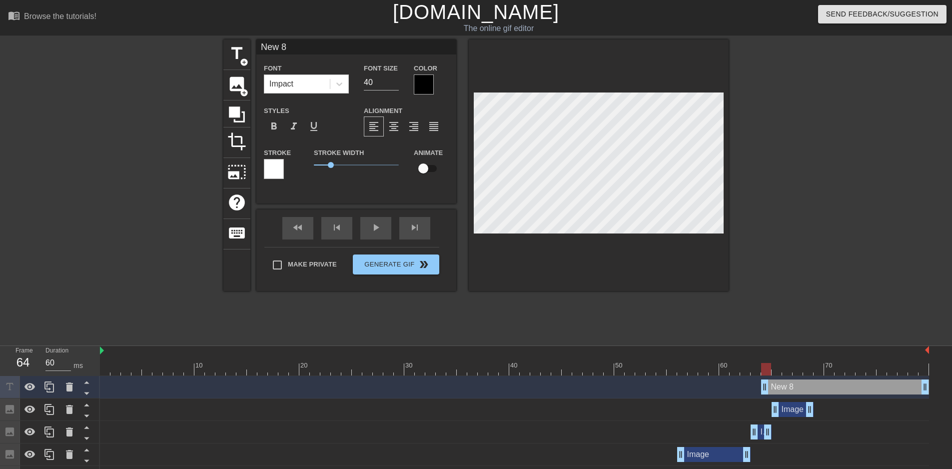
type input "Ne 8"
type textarea "Ne 8"
type input "N 8"
type textarea "8"
type input "8"
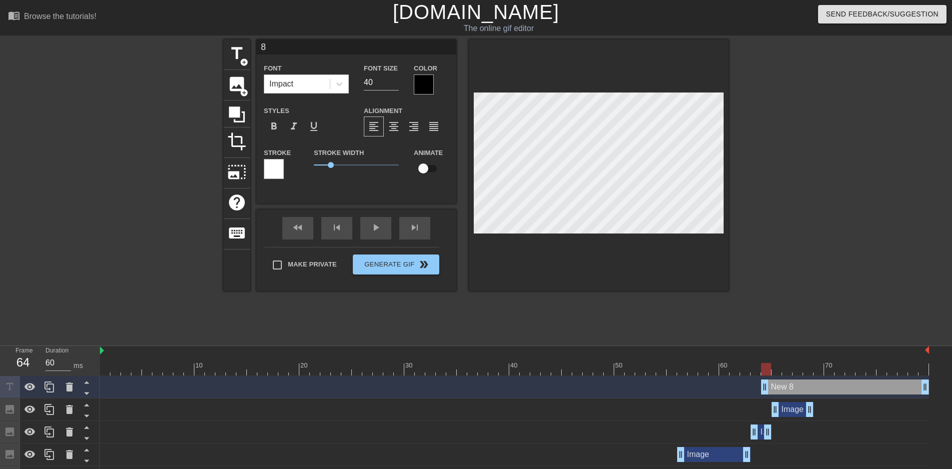
type textarea "8"
type input "N"
type textarea "N"
type input "NE"
type textarea "NE"
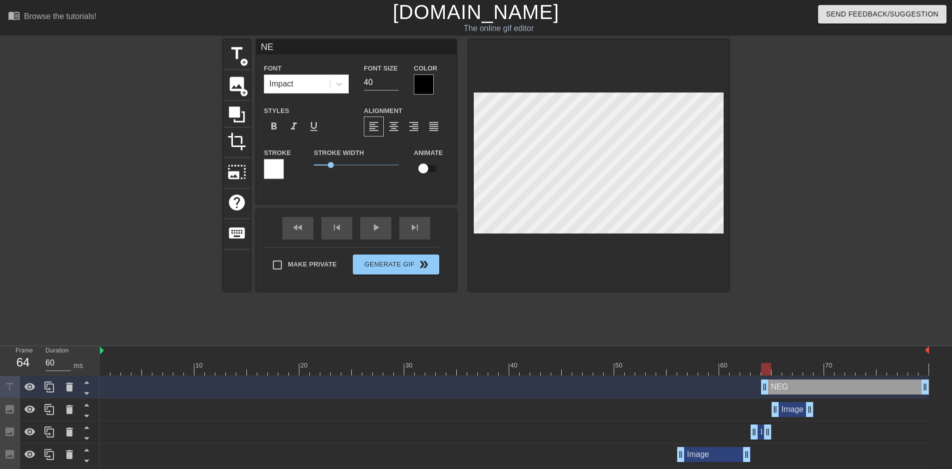
type input "NEG"
type textarea "NEG"
type input "NEGA"
type textarea "NEGA"
type input "NEGAT"
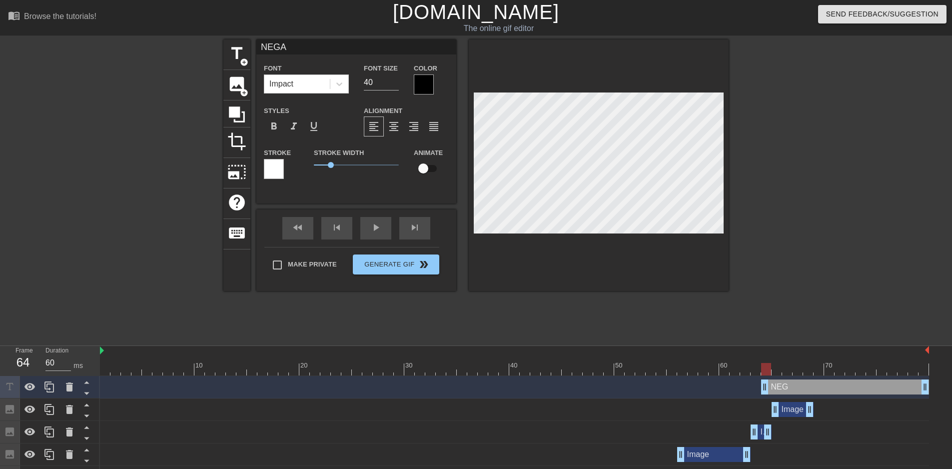
type textarea "NEGAT"
type input "NEGATE"
type textarea "NEGATE"
type input "NEGATES"
type textarea "NEGATES"
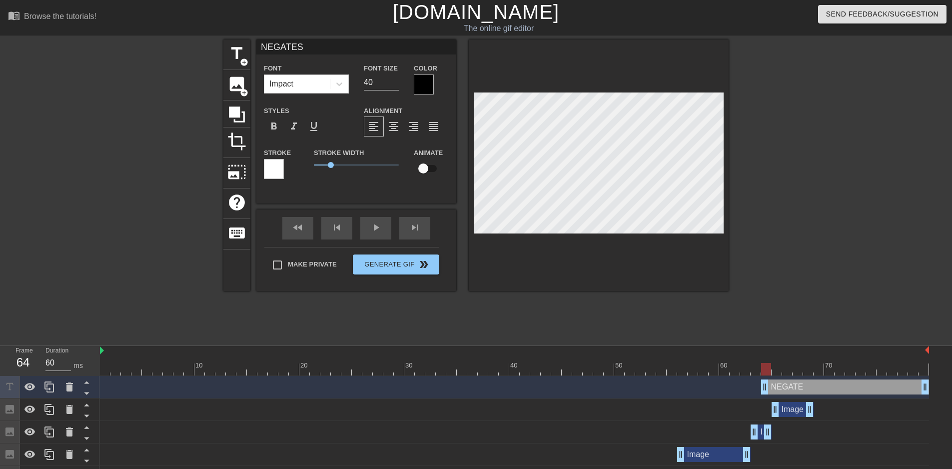
scroll to position [1, 2]
drag, startPoint x: 766, startPoint y: 387, endPoint x: 775, endPoint y: 387, distance: 9.5
drag, startPoint x: 927, startPoint y: 388, endPoint x: 812, endPoint y: 395, distance: 115.1
click at [812, 395] on div "NEGATES drag_handle drag_handle" at bounding box center [514, 387] width 829 height 22
click at [340, 231] on div "skip_previous" at bounding box center [336, 228] width 31 height 22
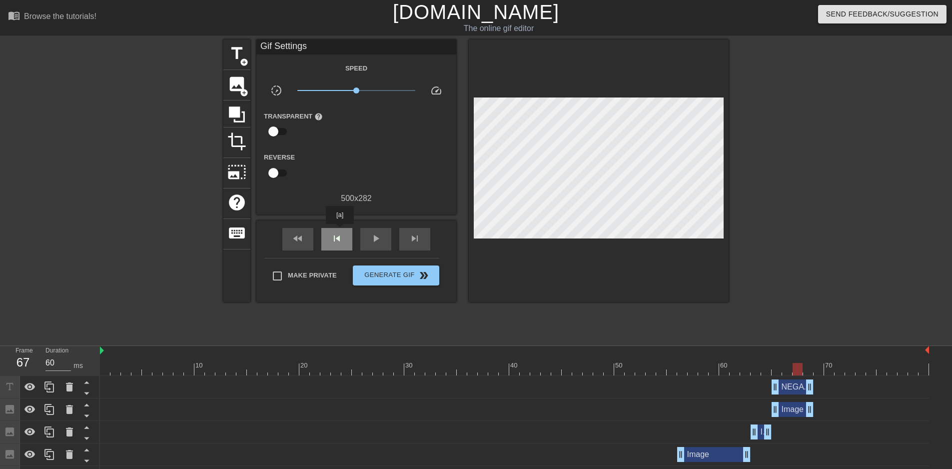
click at [340, 231] on div "skip_previous" at bounding box center [336, 239] width 31 height 22
click at [404, 234] on div "skip_next" at bounding box center [414, 239] width 31 height 22
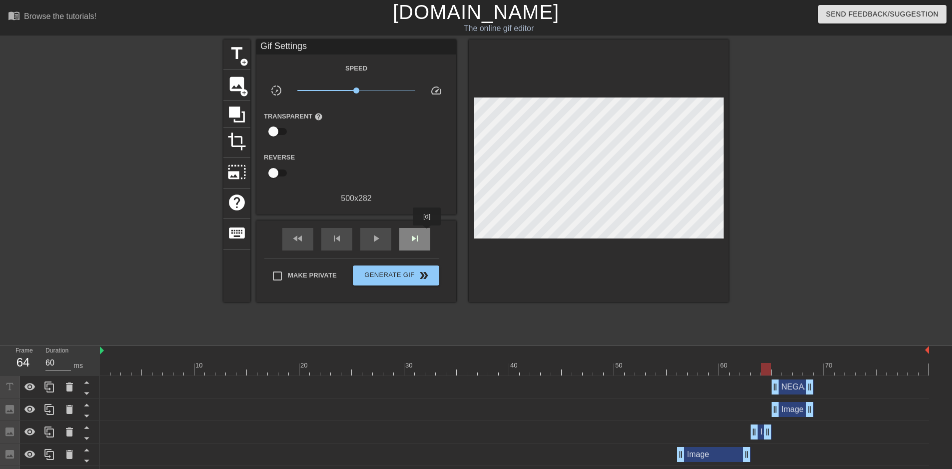
click at [426, 233] on div "skip_next" at bounding box center [414, 239] width 31 height 22
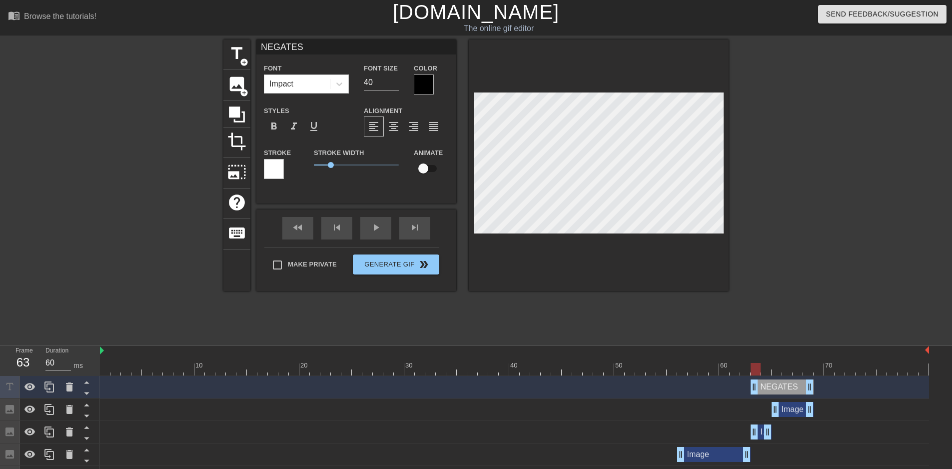
drag, startPoint x: 773, startPoint y: 384, endPoint x: 753, endPoint y: 386, distance: 19.6
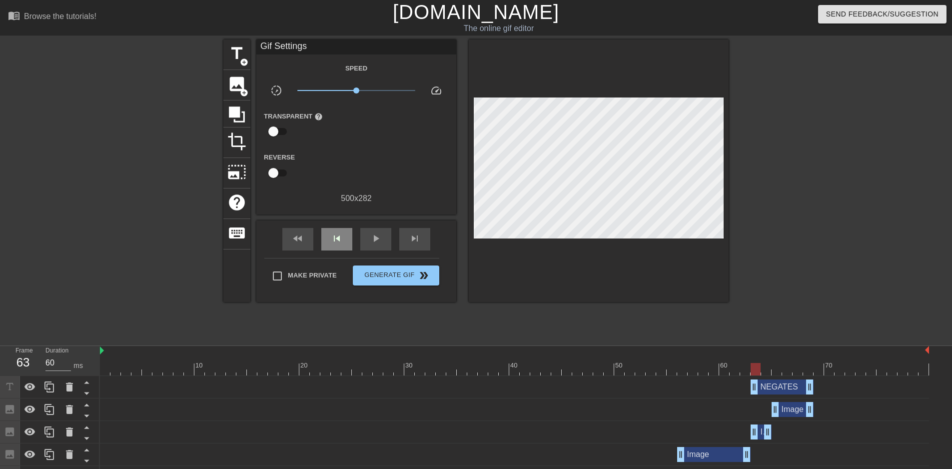
click at [348, 226] on div "fast_rewind skip_previous play_arrow skip_next" at bounding box center [356, 238] width 163 height 37
click at [328, 251] on div "fast_rewind skip_previous play_arrow skip_next" at bounding box center [356, 238] width 163 height 37
click at [344, 240] on div "skip_previous" at bounding box center [336, 239] width 31 height 22
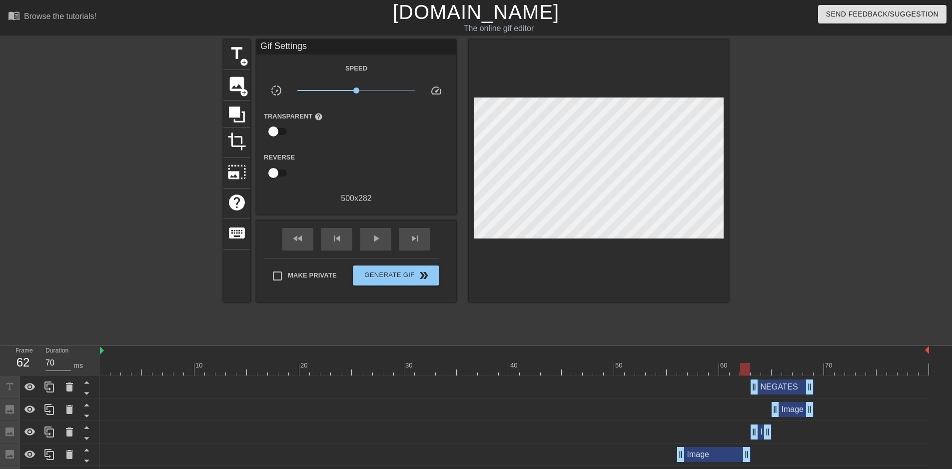
click at [310, 249] on div "fast_rewind skip_previous play_arrow skip_next" at bounding box center [356, 238] width 163 height 37
click at [317, 245] on div "fast_rewind skip_previous play_arrow skip_next" at bounding box center [356, 238] width 163 height 37
click at [327, 241] on div "skip_previous" at bounding box center [336, 239] width 31 height 22
click at [328, 241] on div "skip_previous" at bounding box center [336, 239] width 31 height 22
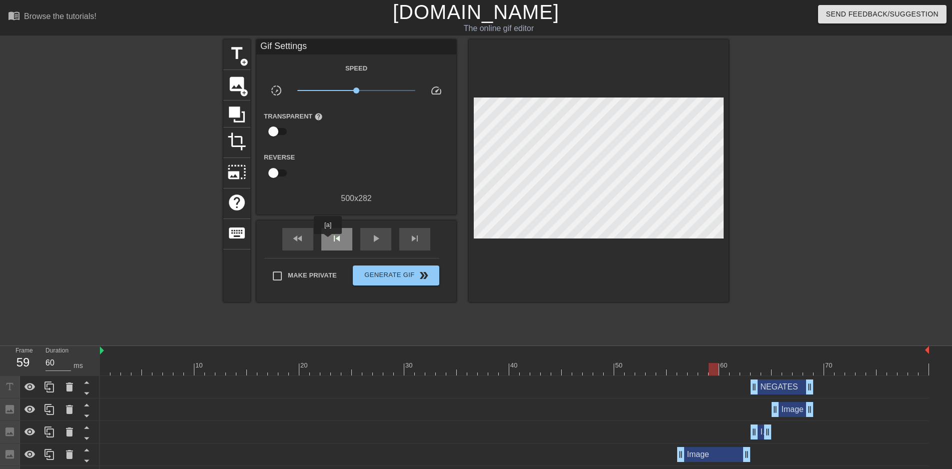
click at [328, 241] on div "skip_previous" at bounding box center [336, 239] width 31 height 22
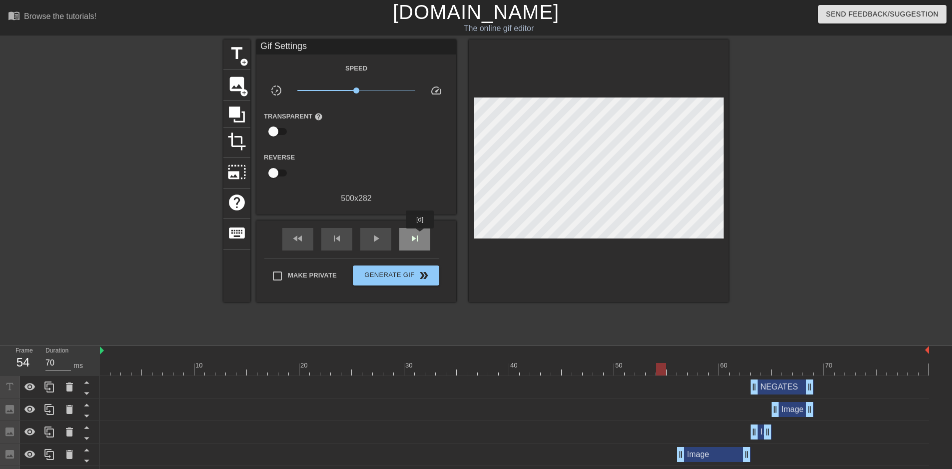
click at [420, 235] on span "skip_next" at bounding box center [415, 238] width 12 height 12
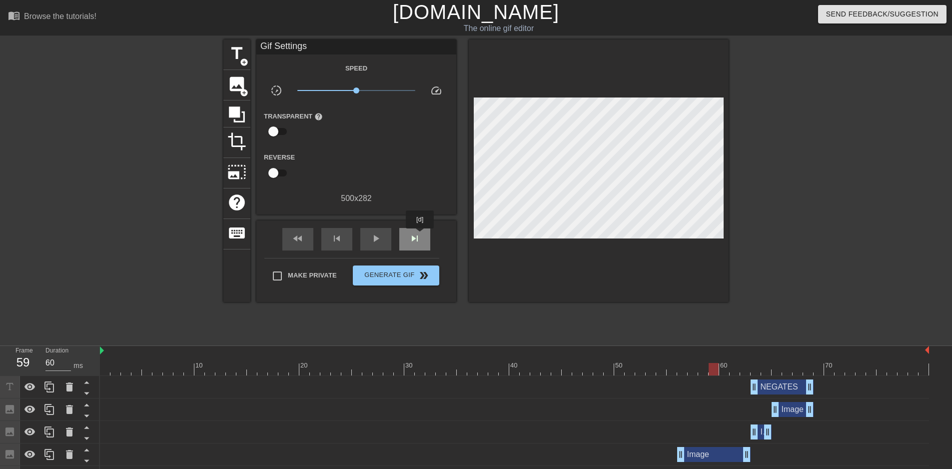
click at [420, 235] on span "skip_next" at bounding box center [415, 238] width 12 height 12
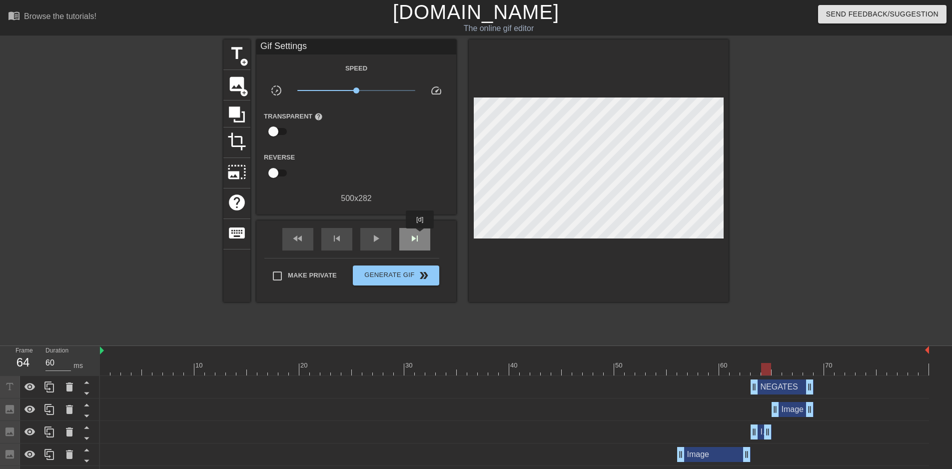
click at [420, 235] on span "skip_next" at bounding box center [415, 238] width 12 height 12
click at [347, 240] on div "skip_previous" at bounding box center [336, 239] width 31 height 22
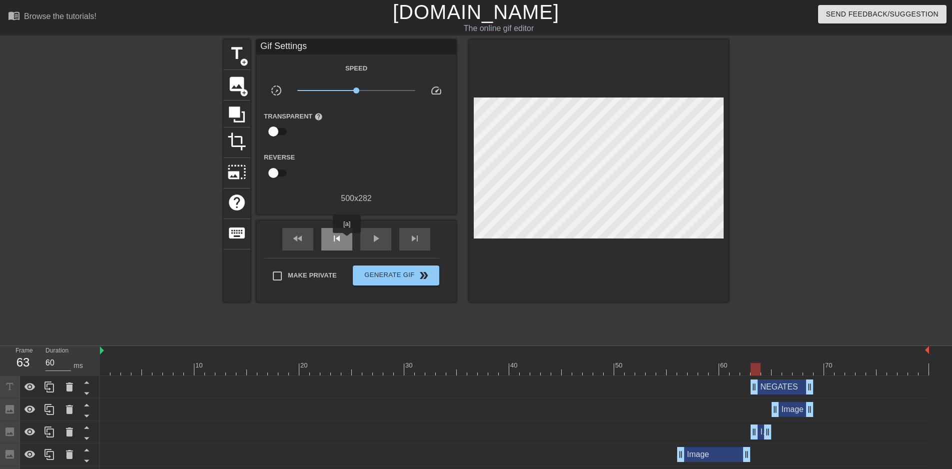
click at [347, 240] on div "skip_previous" at bounding box center [336, 239] width 31 height 22
click at [404, 240] on div "skip_next" at bounding box center [414, 239] width 31 height 22
drag, startPoint x: 753, startPoint y: 384, endPoint x: 763, endPoint y: 384, distance: 9.5
click at [327, 238] on div "skip_previous" at bounding box center [336, 239] width 31 height 22
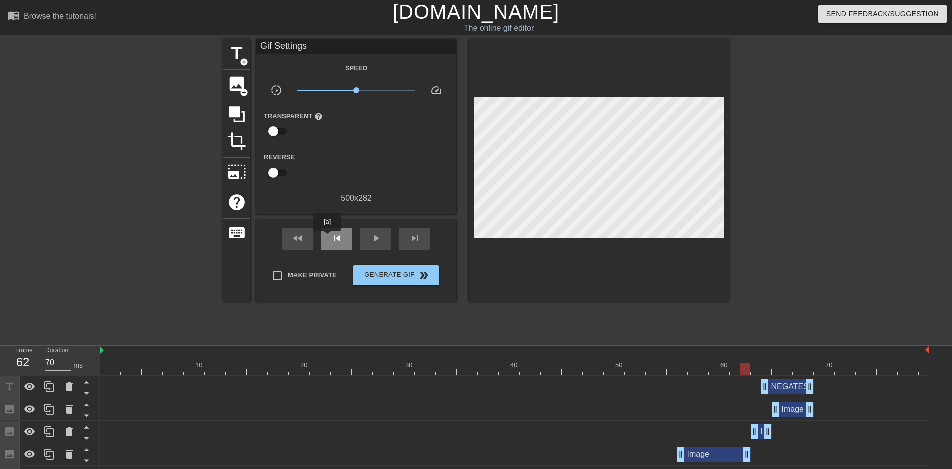
click at [327, 238] on div "skip_previous" at bounding box center [336, 239] width 31 height 22
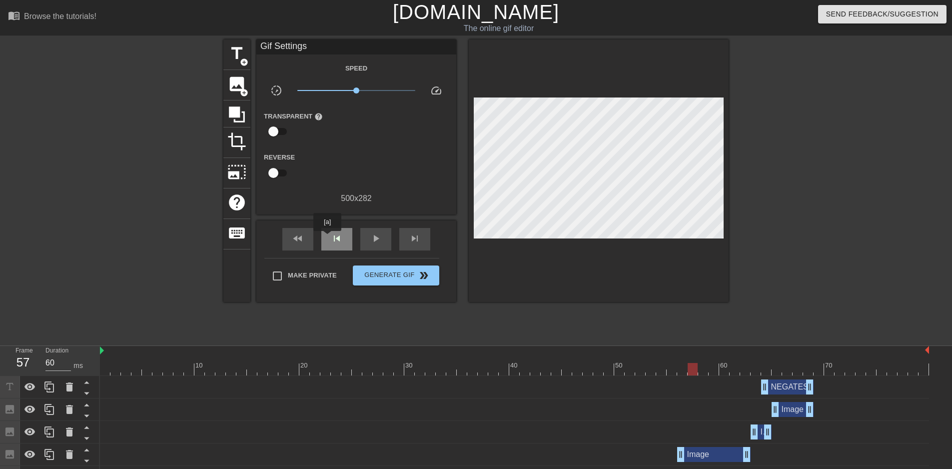
click at [327, 238] on div "skip_previous" at bounding box center [336, 239] width 31 height 22
click at [412, 237] on span "skip_next" at bounding box center [415, 238] width 12 height 12
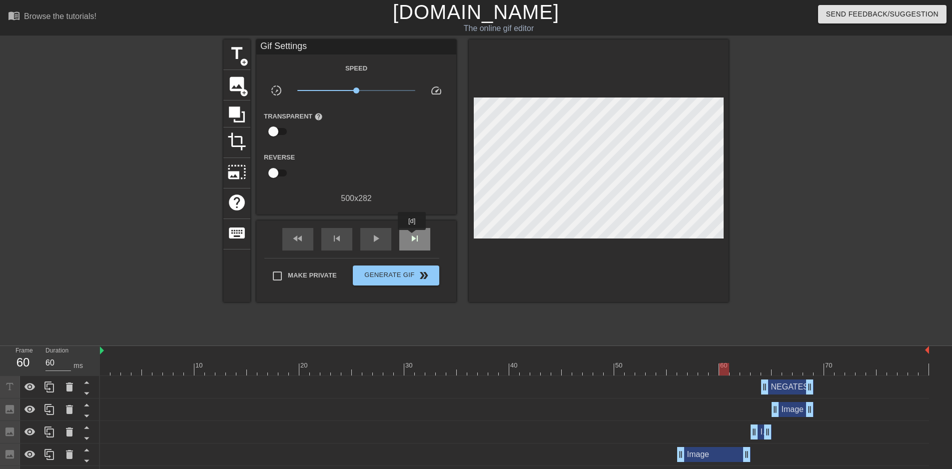
click at [412, 237] on span "skip_next" at bounding box center [415, 238] width 12 height 12
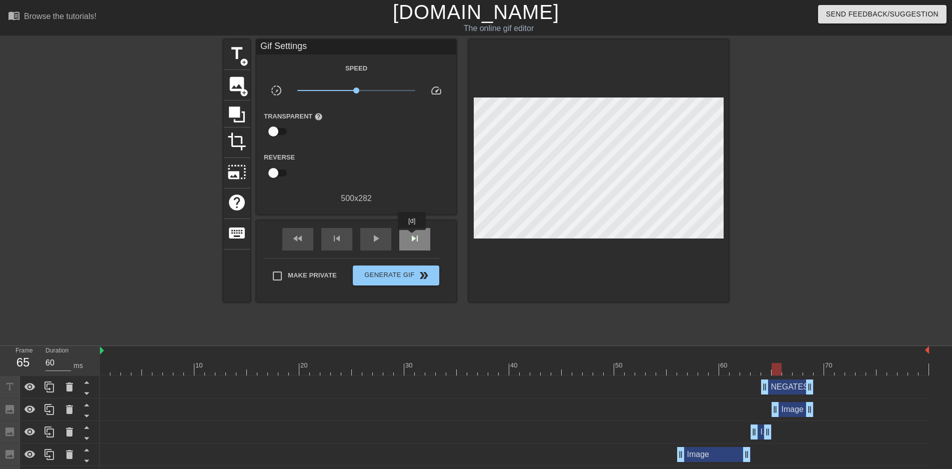
click at [412, 237] on span "skip_next" at bounding box center [415, 238] width 12 height 12
click at [340, 240] on span "skip_previous" at bounding box center [337, 238] width 12 height 12
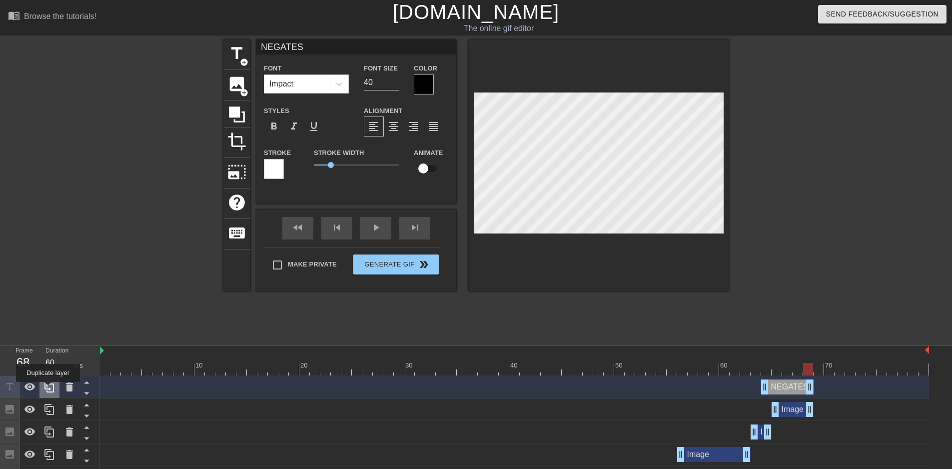
click at [48, 389] on icon at bounding box center [48, 386] width 9 height 11
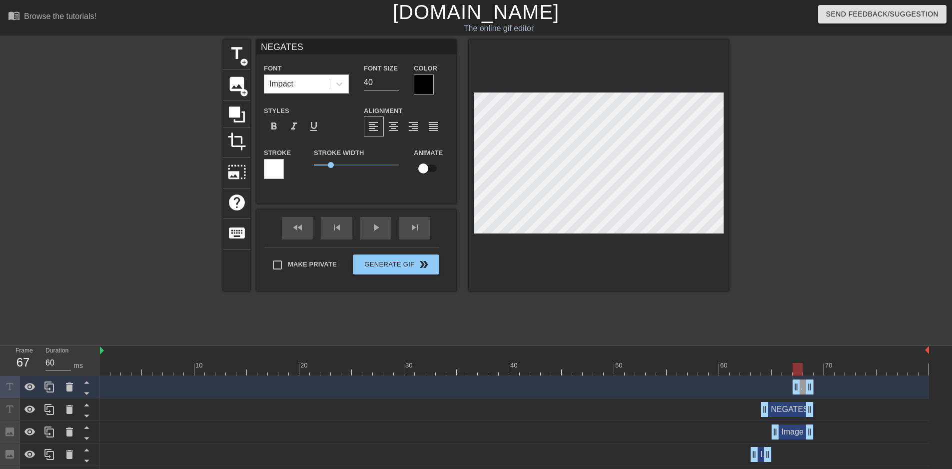
drag, startPoint x: 764, startPoint y: 388, endPoint x: 800, endPoint y: 388, distance: 35.5
drag, startPoint x: 795, startPoint y: 393, endPoint x: 808, endPoint y: 389, distance: 13.6
drag, startPoint x: 806, startPoint y: 409, endPoint x: 801, endPoint y: 410, distance: 5.2
drag, startPoint x: 812, startPoint y: 410, endPoint x: 804, endPoint y: 410, distance: 7.5
click at [804, 410] on div "NEGATES drag_handle drag_handle" at bounding box center [514, 409] width 829 height 15
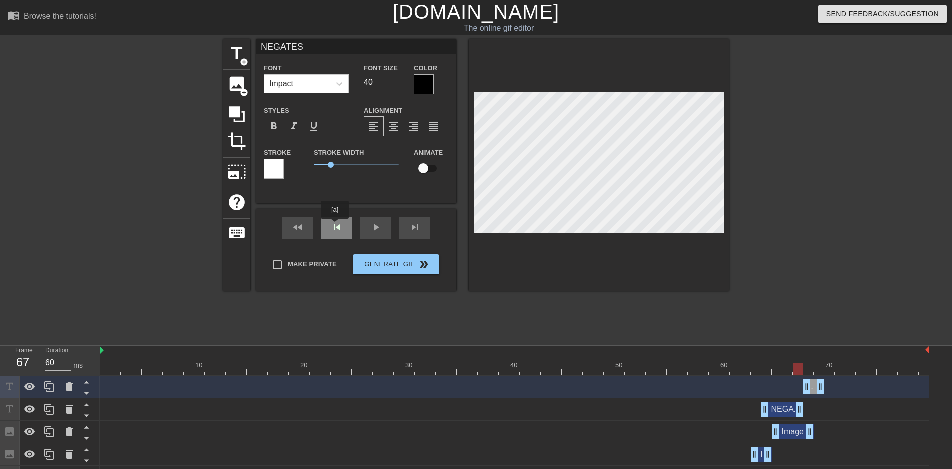
click at [335, 226] on div "fast_rewind skip_previous play_arrow skip_next" at bounding box center [356, 227] width 163 height 37
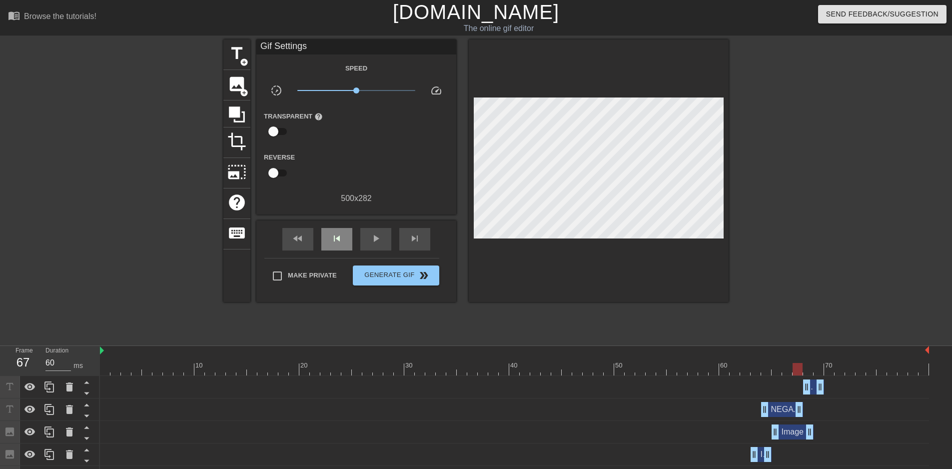
click at [335, 226] on div "fast_rewind skip_previous play_arrow skip_next" at bounding box center [356, 238] width 163 height 37
click at [339, 237] on span "skip_previous" at bounding box center [337, 238] width 12 height 12
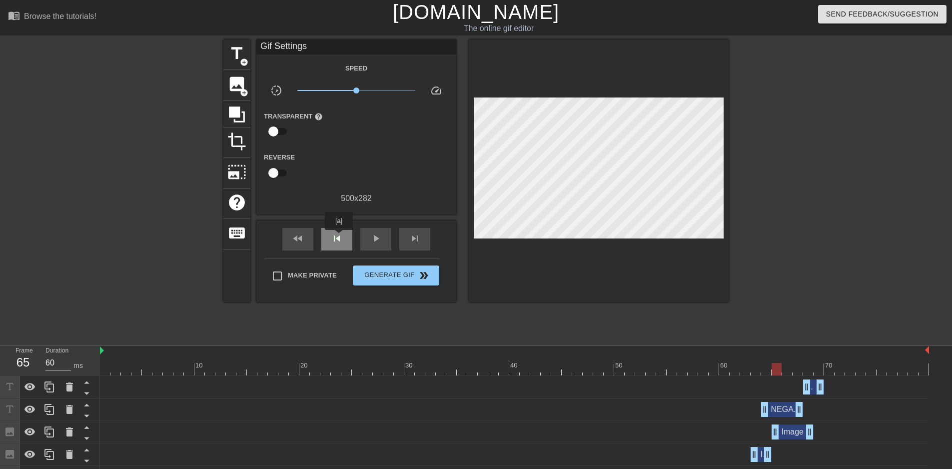
click at [339, 237] on span "skip_previous" at bounding box center [337, 238] width 12 height 12
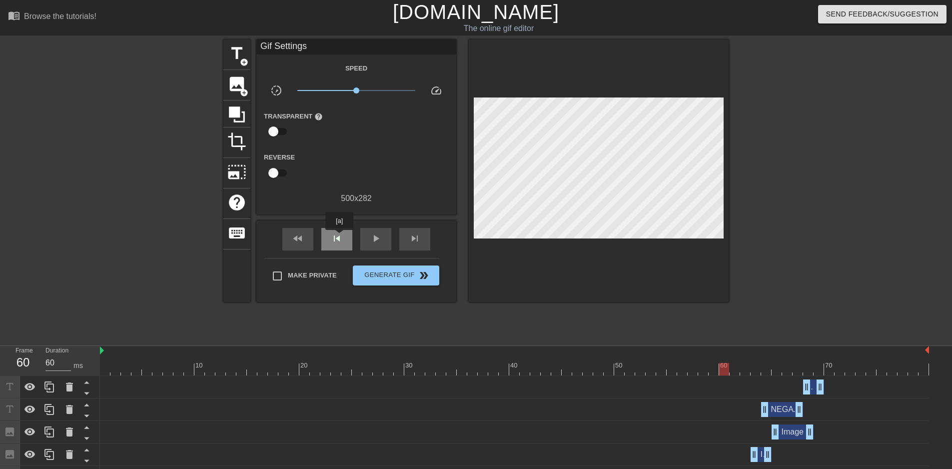
click at [339, 237] on span "skip_previous" at bounding box center [337, 238] width 12 height 12
click at [406, 242] on div "skip_next" at bounding box center [414, 239] width 31 height 22
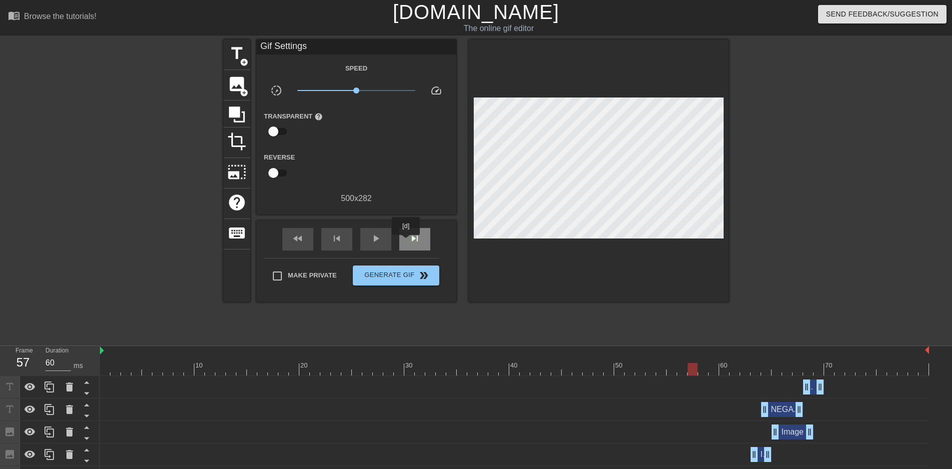
click at [413, 241] on span "skip_next" at bounding box center [415, 238] width 12 height 12
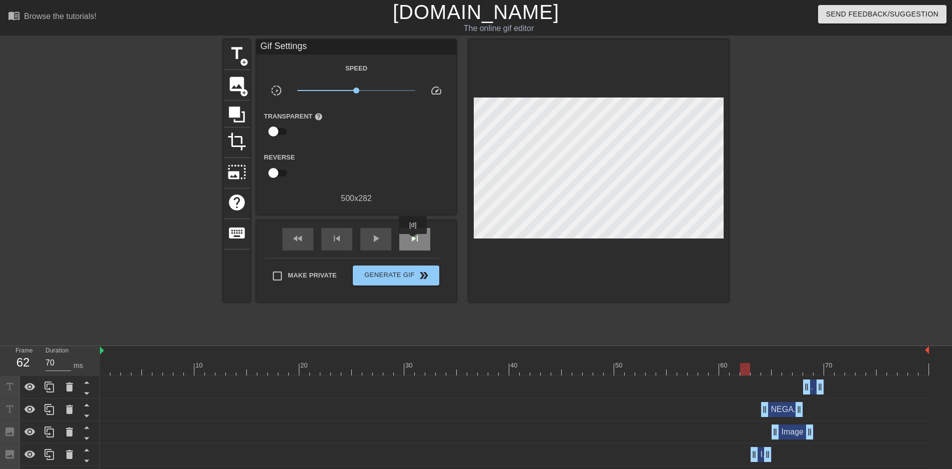
click at [413, 241] on span "skip_next" at bounding box center [415, 238] width 12 height 12
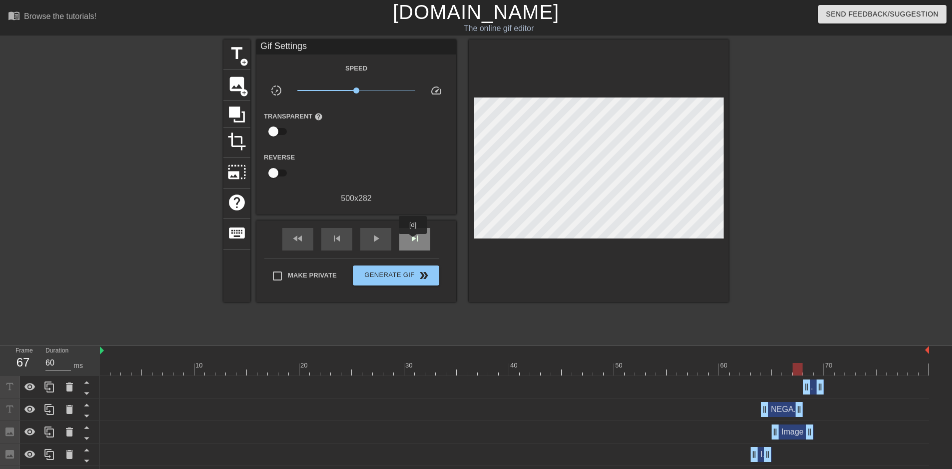
click at [413, 241] on span "skip_next" at bounding box center [415, 238] width 12 height 12
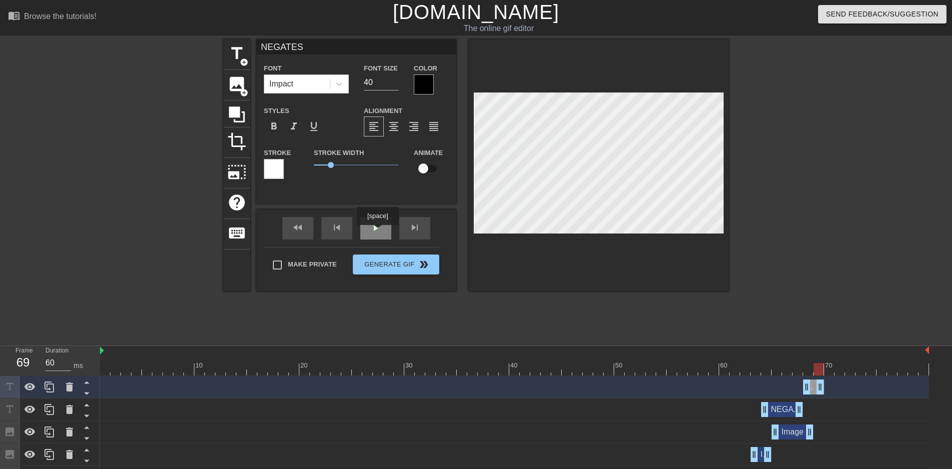
click at [377, 232] on span "play_arrow" at bounding box center [376, 227] width 12 height 12
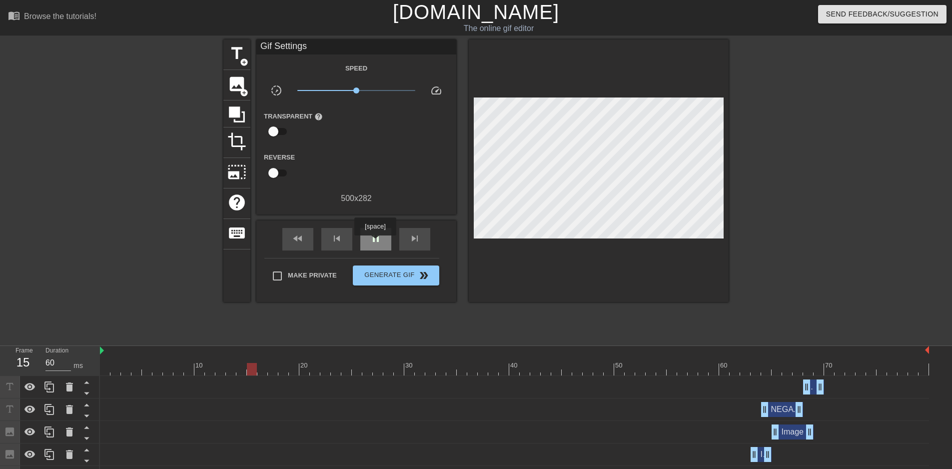
click at [375, 242] on span "pause" at bounding box center [376, 238] width 12 height 12
click at [385, 239] on div "play_arrow" at bounding box center [375, 239] width 31 height 22
click at [372, 239] on span "pause" at bounding box center [376, 238] width 12 height 12
click at [405, 236] on div "skip_next" at bounding box center [414, 239] width 31 height 22
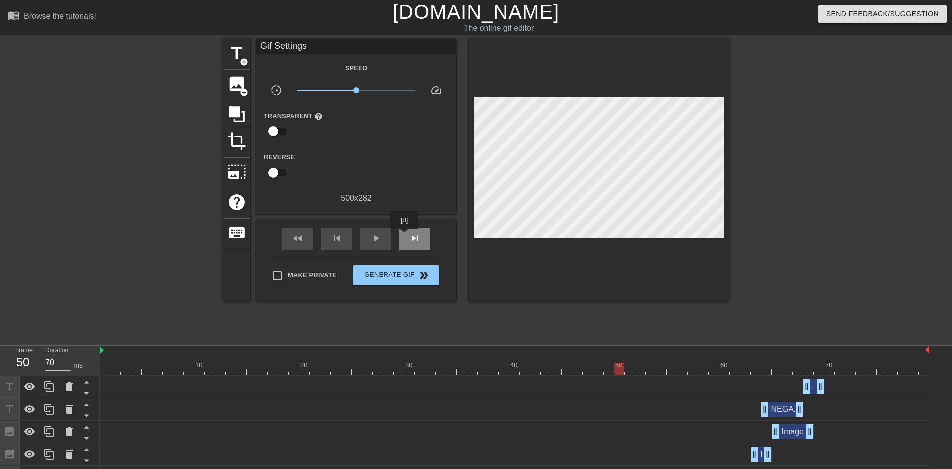
click at [405, 236] on div "skip_next" at bounding box center [414, 239] width 31 height 22
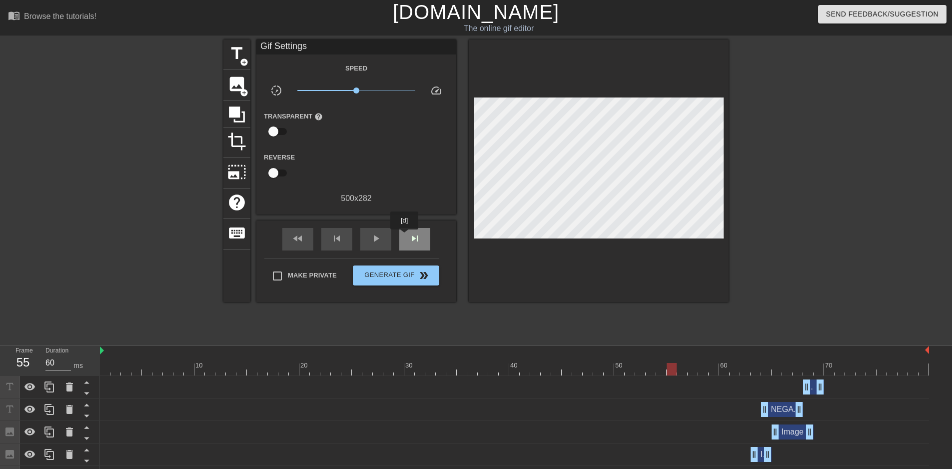
click at [405, 236] on div "skip_next" at bounding box center [414, 239] width 31 height 22
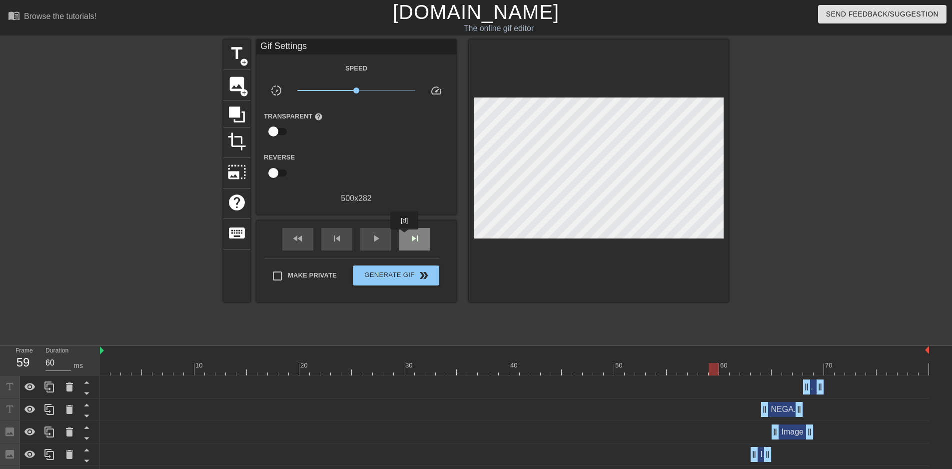
click at [405, 236] on div "skip_next" at bounding box center [414, 239] width 31 height 22
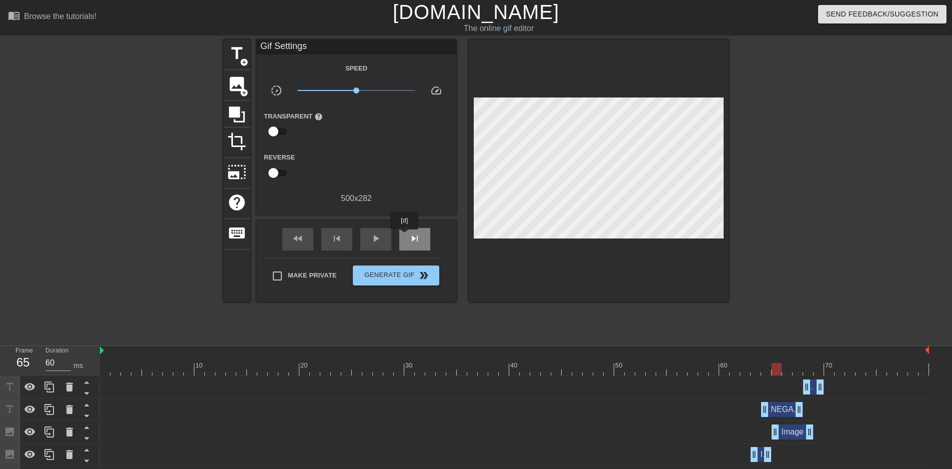
click at [405, 236] on div "skip_next" at bounding box center [414, 239] width 31 height 22
type input "60"
click at [405, 236] on div "skip_next" at bounding box center [414, 239] width 31 height 22
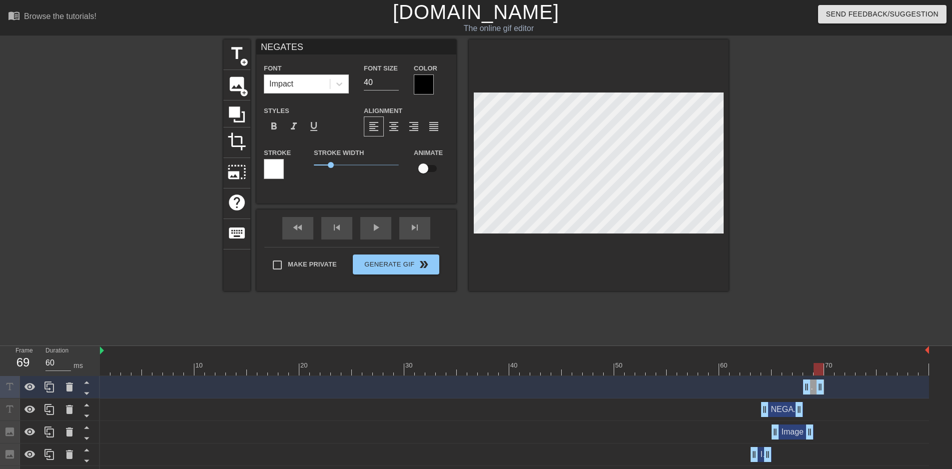
scroll to position [1, 2]
type input "NEGATE"
type textarea "NEGATE"
type input "NEGATED"
type textarea "NEGATED"
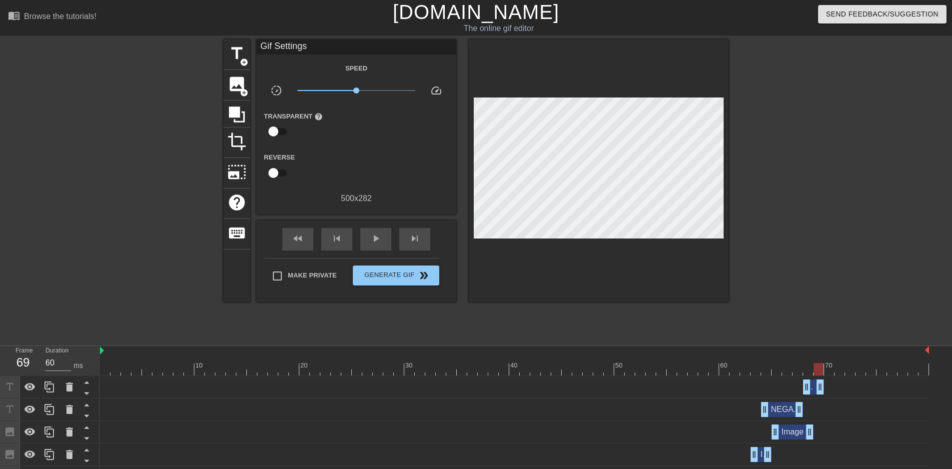
click at [856, 141] on div at bounding box center [816, 189] width 150 height 300
click at [240, 87] on span "image" at bounding box center [236, 83] width 19 height 19
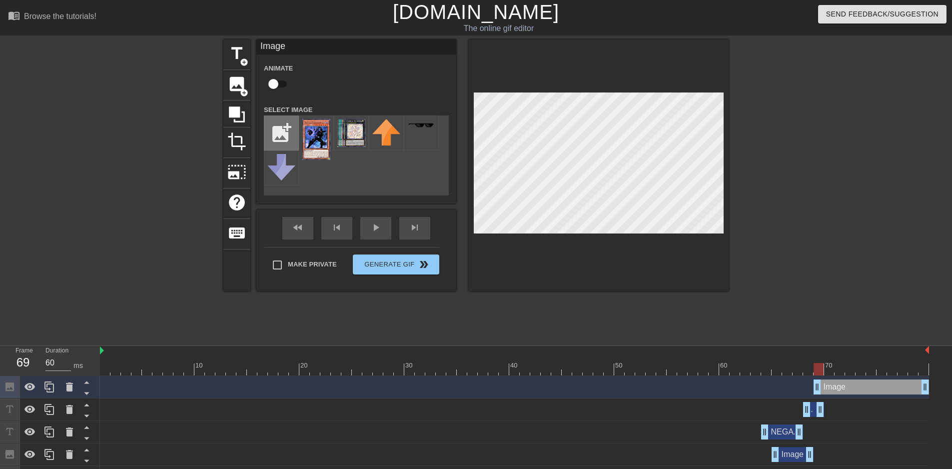
click at [283, 131] on input "file" at bounding box center [281, 133] width 34 height 34
type input "C:\fakepath\images.jfif"
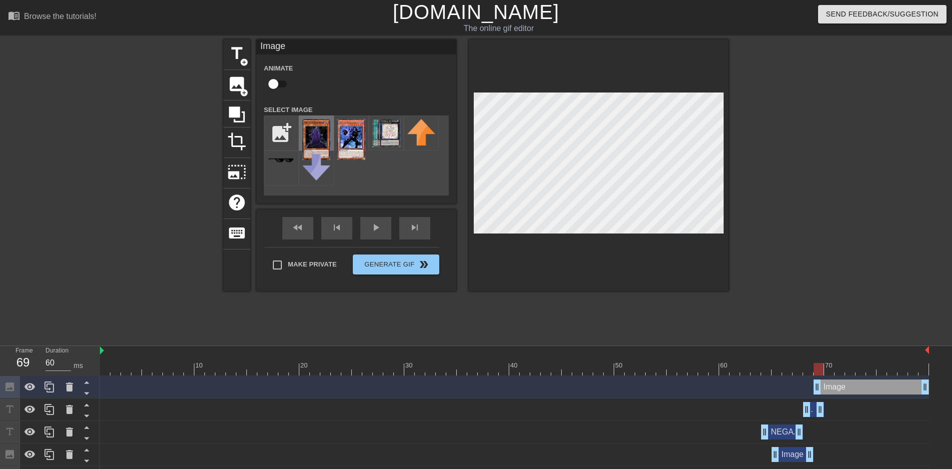
click at [326, 134] on img at bounding box center [316, 139] width 28 height 41
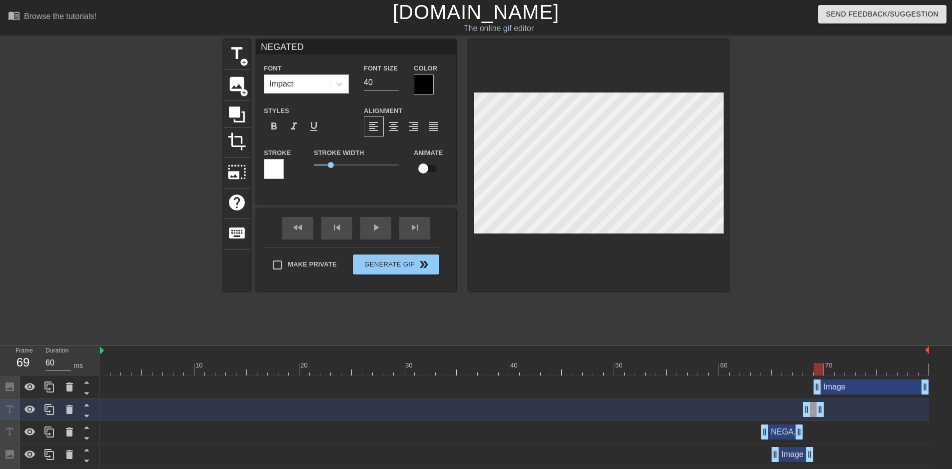
scroll to position [1, 1]
click at [346, 232] on div "skip_previous" at bounding box center [336, 228] width 31 height 22
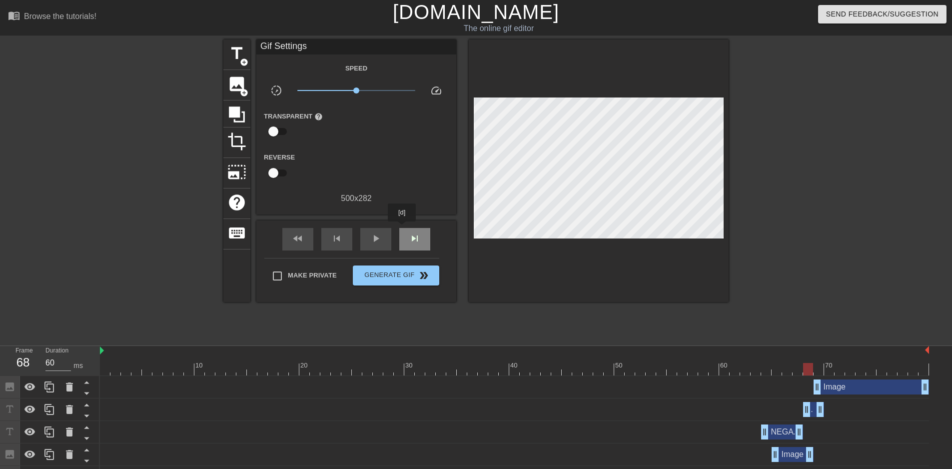
click at [403, 229] on div "skip_next" at bounding box center [414, 239] width 31 height 22
click at [339, 238] on span "skip_previous" at bounding box center [337, 238] width 12 height 12
click at [341, 237] on span "skip_previous" at bounding box center [337, 238] width 12 height 12
click at [416, 240] on span "skip_next" at bounding box center [415, 238] width 12 height 12
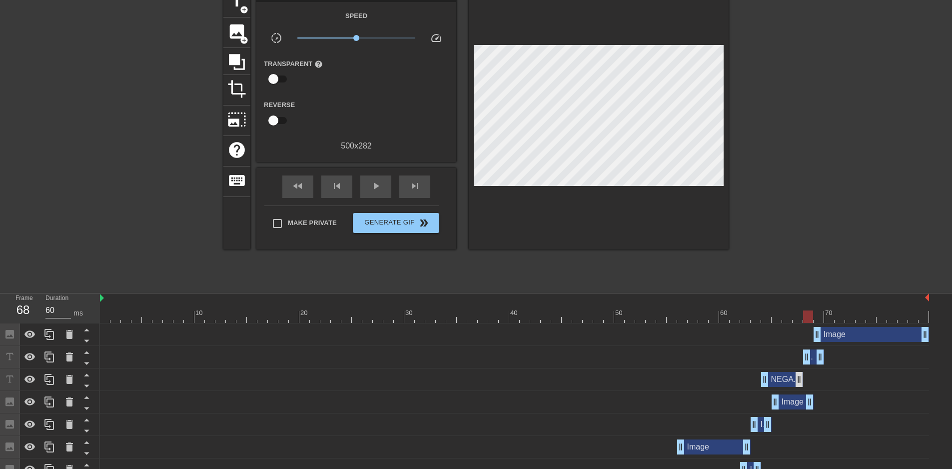
scroll to position [100, 0]
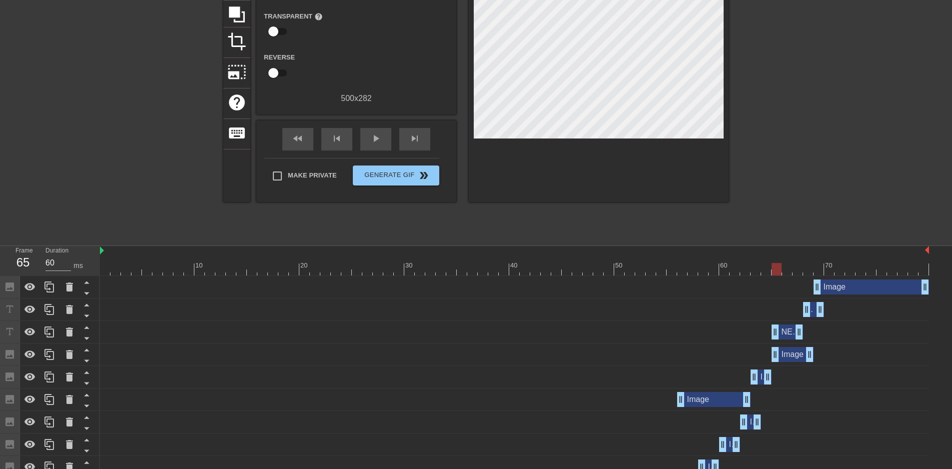
drag, startPoint x: 765, startPoint y: 335, endPoint x: 773, endPoint y: 335, distance: 8.0
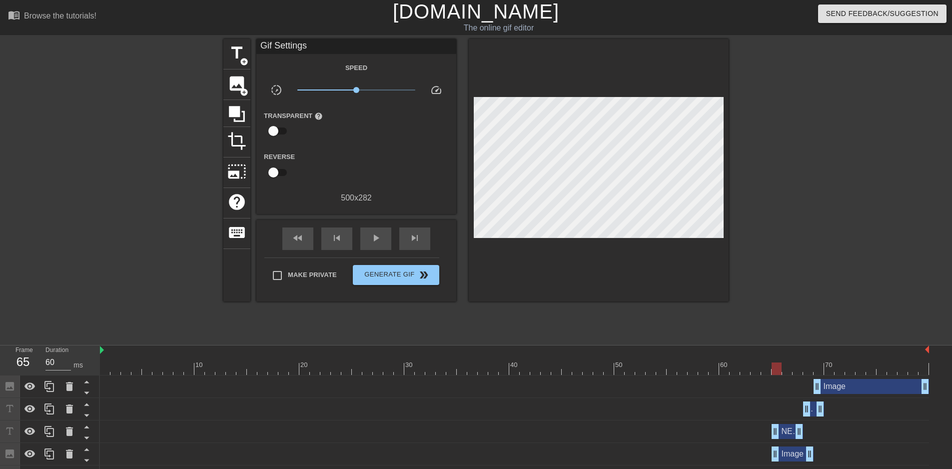
scroll to position [0, 0]
click at [337, 235] on span "skip_previous" at bounding box center [337, 238] width 12 height 12
click at [417, 241] on span "skip_next" at bounding box center [415, 238] width 12 height 12
click at [338, 233] on span "skip_previous" at bounding box center [337, 238] width 12 height 12
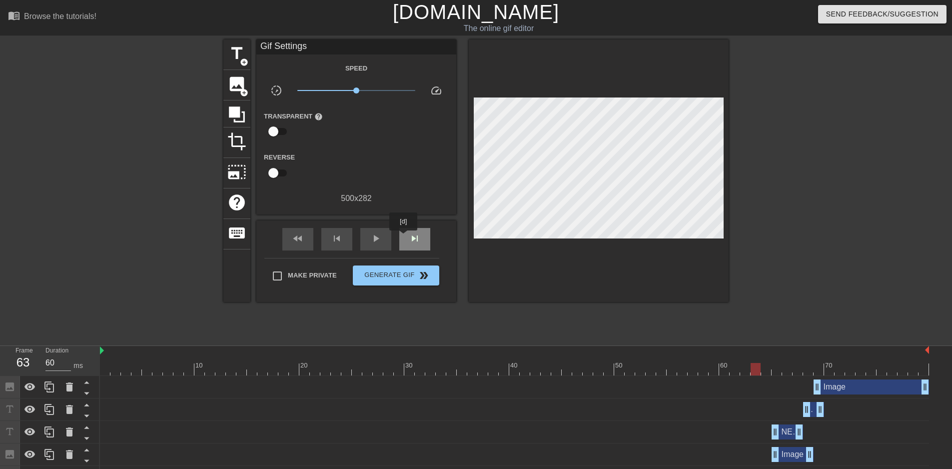
click at [406, 237] on div "skip_next" at bounding box center [414, 239] width 31 height 22
click at [408, 237] on div "skip_next" at bounding box center [414, 239] width 31 height 22
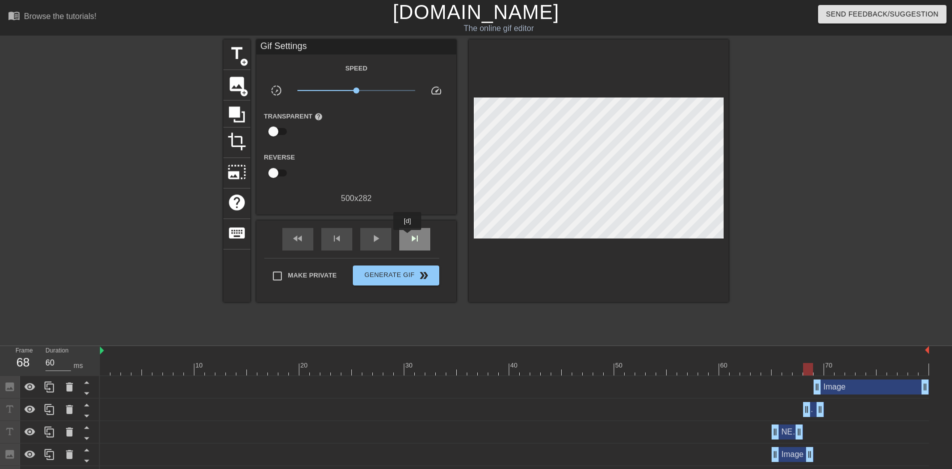
click at [408, 237] on div "skip_next" at bounding box center [414, 239] width 31 height 22
click at [342, 237] on span "skip_previous" at bounding box center [337, 238] width 12 height 12
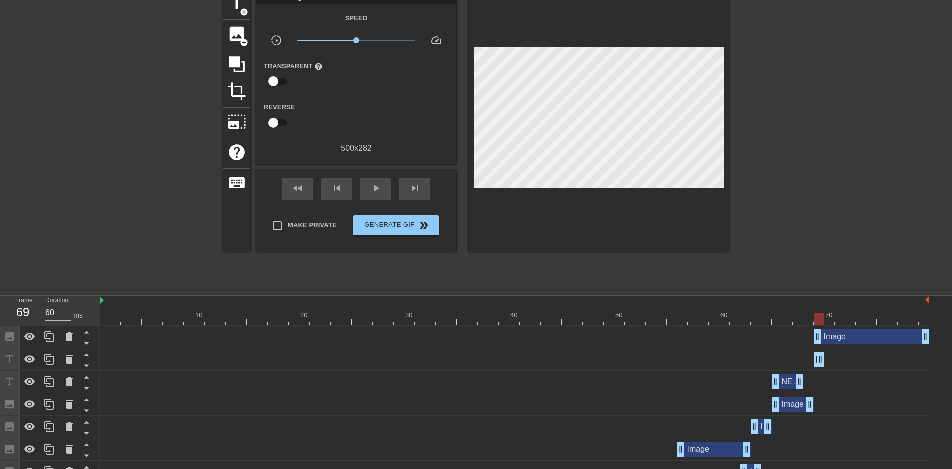
drag, startPoint x: 808, startPoint y: 360, endPoint x: 814, endPoint y: 360, distance: 6.0
drag, startPoint x: 821, startPoint y: 360, endPoint x: 916, endPoint y: 358, distance: 95.5
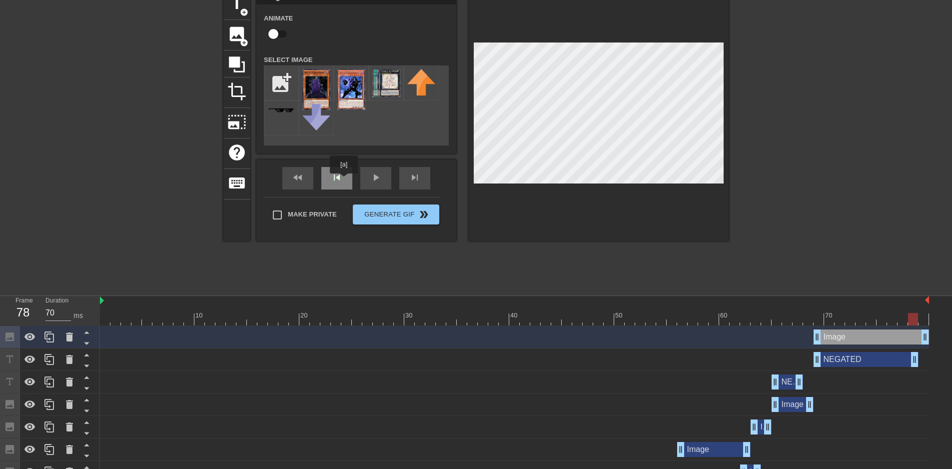
click at [344, 180] on div "skip_previous" at bounding box center [336, 178] width 31 height 22
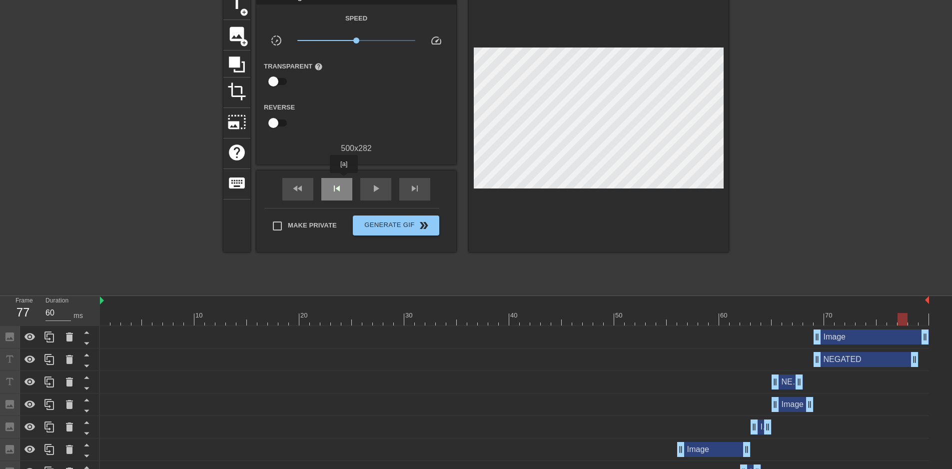
click at [344, 180] on div "skip_previous" at bounding box center [336, 189] width 31 height 22
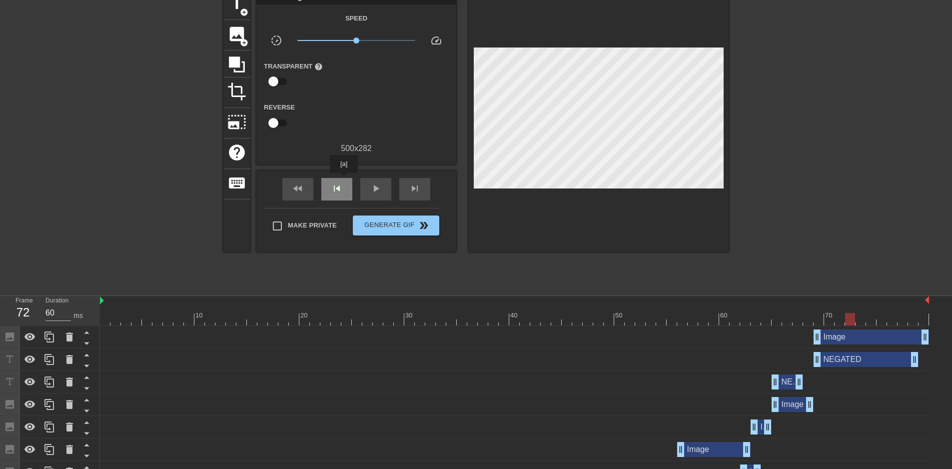
click at [344, 180] on div "skip_previous" at bounding box center [336, 189] width 31 height 22
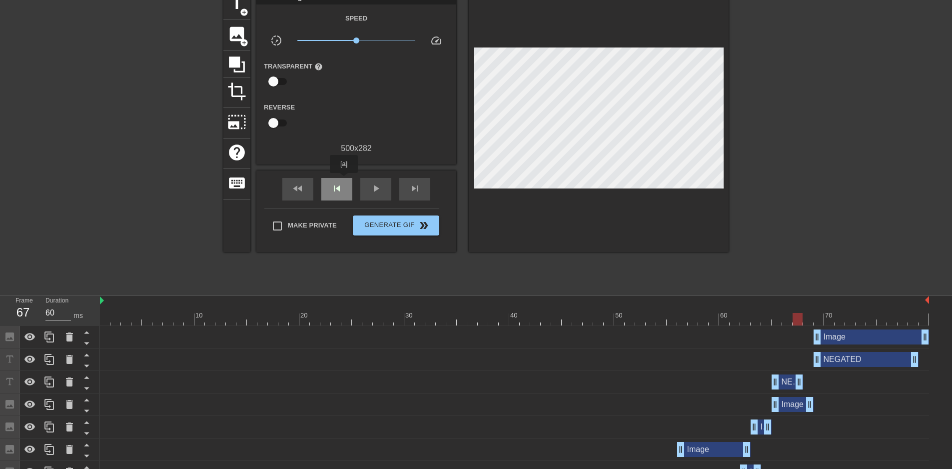
click at [344, 180] on div "skip_previous" at bounding box center [336, 189] width 31 height 22
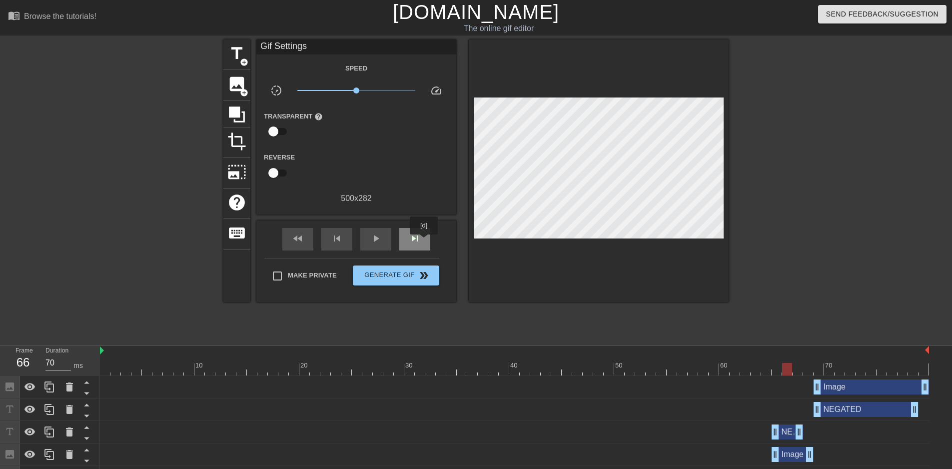
click at [424, 241] on div "skip_next" at bounding box center [414, 239] width 31 height 22
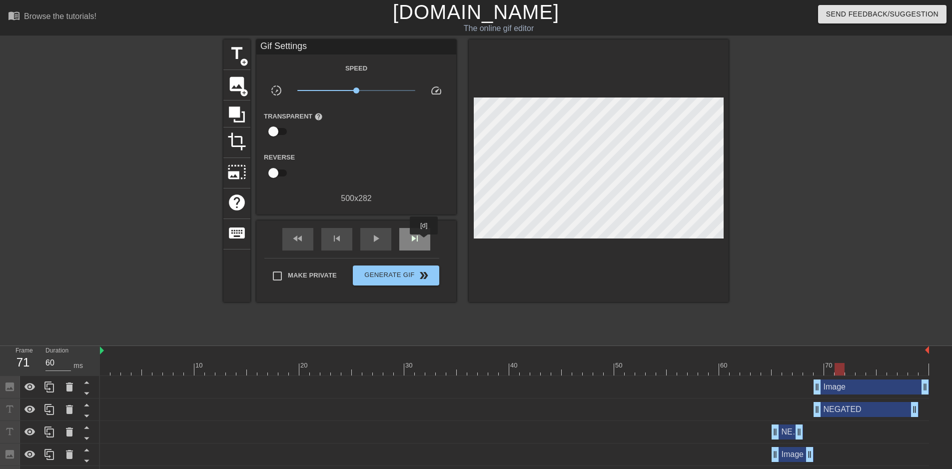
click at [424, 241] on div "skip_next" at bounding box center [414, 239] width 31 height 22
click at [422, 238] on div "skip_next" at bounding box center [414, 239] width 31 height 22
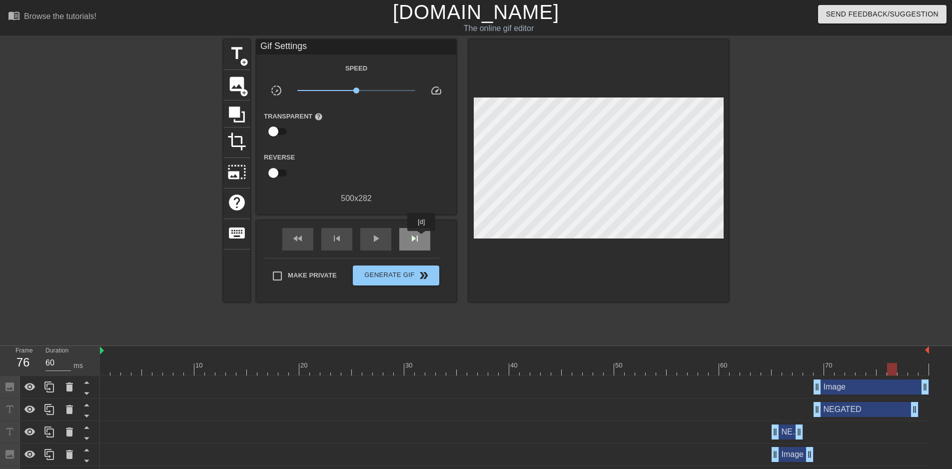
click at [422, 238] on div "skip_next" at bounding box center [414, 239] width 31 height 22
click at [340, 239] on span "skip_previous" at bounding box center [337, 238] width 12 height 12
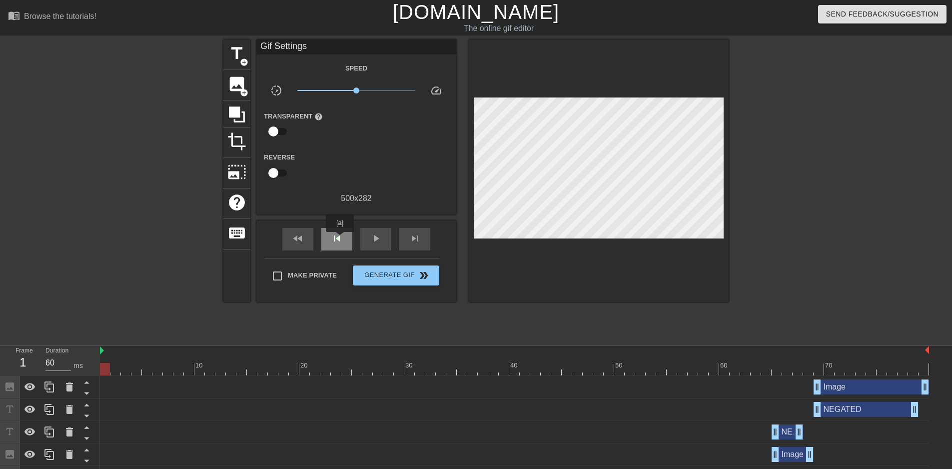
click at [340, 239] on span "skip_previous" at bounding box center [337, 238] width 12 height 12
click at [339, 239] on span "skip_previous" at bounding box center [337, 238] width 12 height 12
click at [382, 236] on div "play_arrow" at bounding box center [375, 239] width 31 height 22
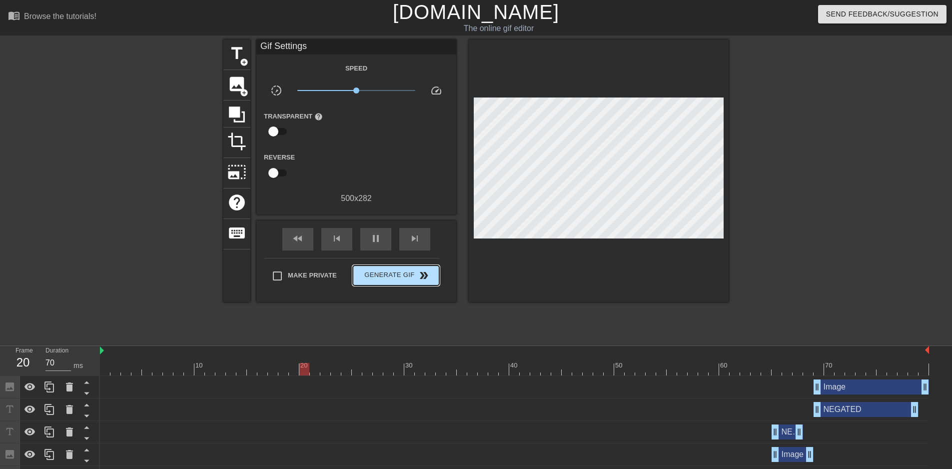
type input "60"
click at [413, 267] on button "Generate Gif double_arrow" at bounding box center [396, 275] width 86 height 20
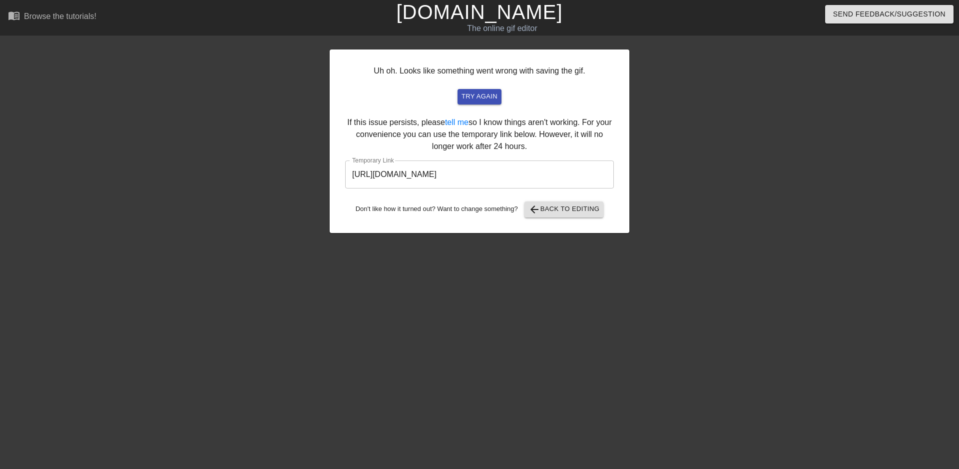
click at [487, 173] on input "[URL][DOMAIN_NAME]" at bounding box center [479, 174] width 269 height 28
click at [542, 211] on span "arrow_back Back to Editing" at bounding box center [564, 209] width 71 height 12
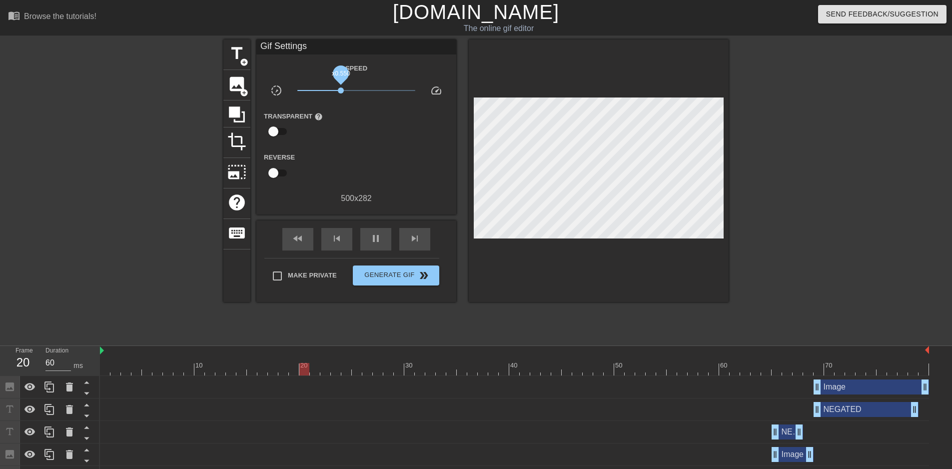
drag, startPoint x: 355, startPoint y: 90, endPoint x: 341, endPoint y: 89, distance: 14.0
click at [341, 89] on span "x0.550" at bounding box center [341, 90] width 6 height 6
drag, startPoint x: 342, startPoint y: 90, endPoint x: 349, endPoint y: 89, distance: 7.0
click at [349, 89] on span "x0.750" at bounding box center [349, 90] width 6 height 6
click at [790, 436] on div "NEGATES drag_handle drag_handle" at bounding box center [787, 431] width 31 height 15
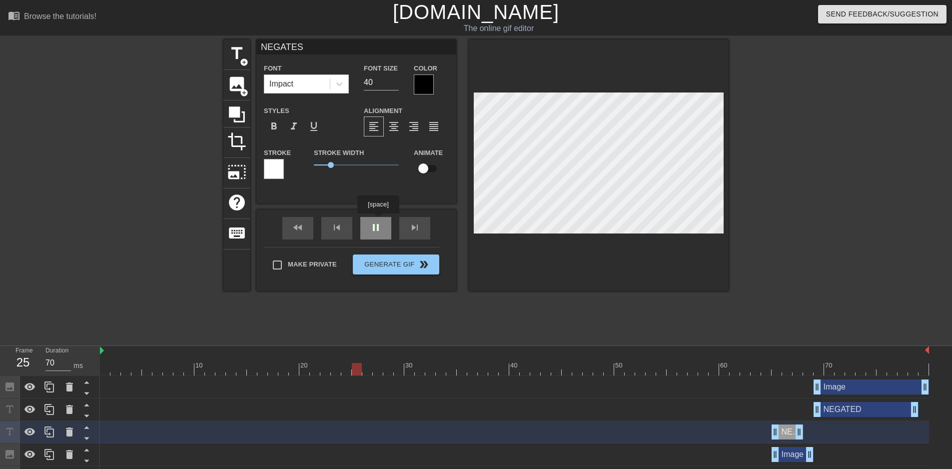
click at [378, 220] on div "fast_rewind skip_previous pause skip_next" at bounding box center [356, 227] width 163 height 37
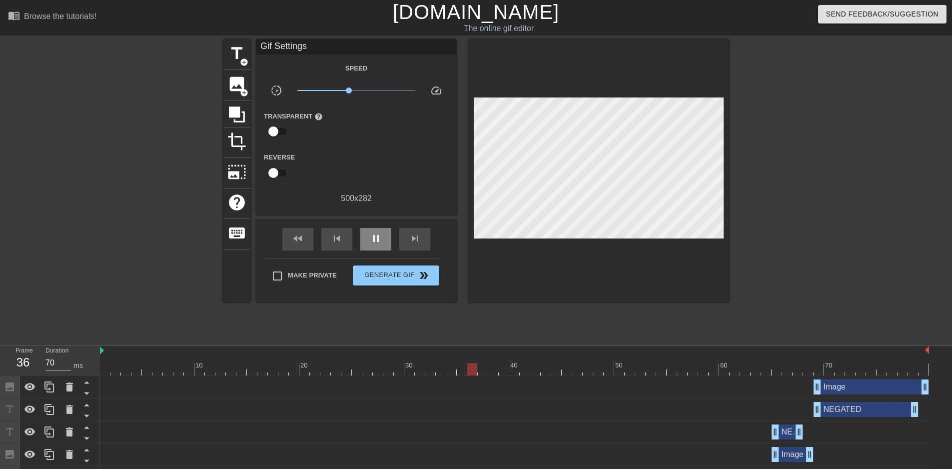
click at [388, 236] on div "pause" at bounding box center [375, 239] width 31 height 22
click at [408, 237] on div "skip_next" at bounding box center [414, 239] width 31 height 22
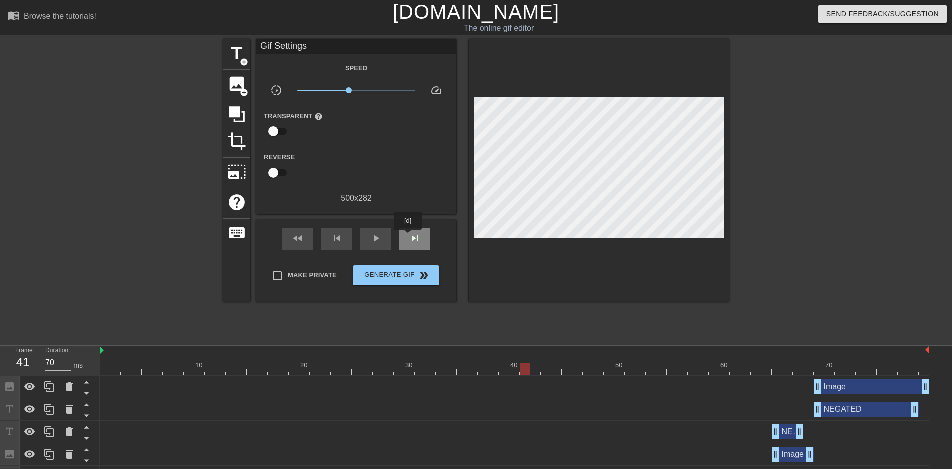
click at [408, 237] on div "skip_next" at bounding box center [414, 239] width 31 height 22
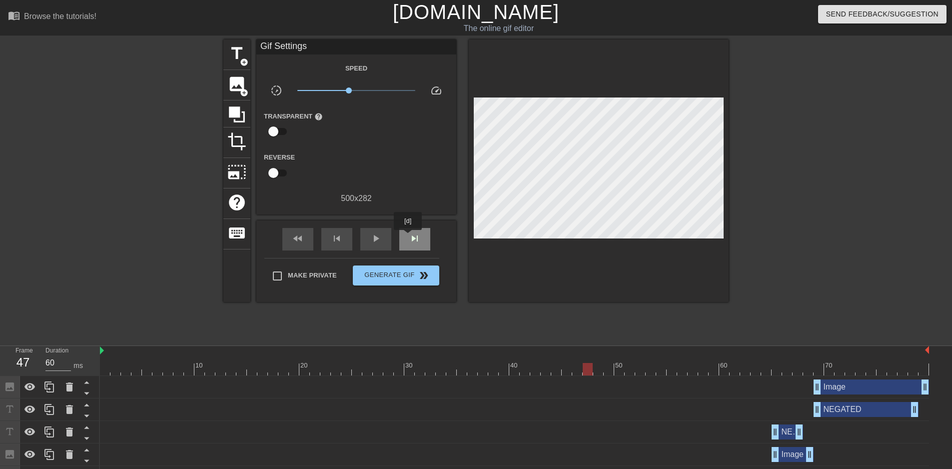
click at [408, 237] on div "skip_next" at bounding box center [414, 239] width 31 height 22
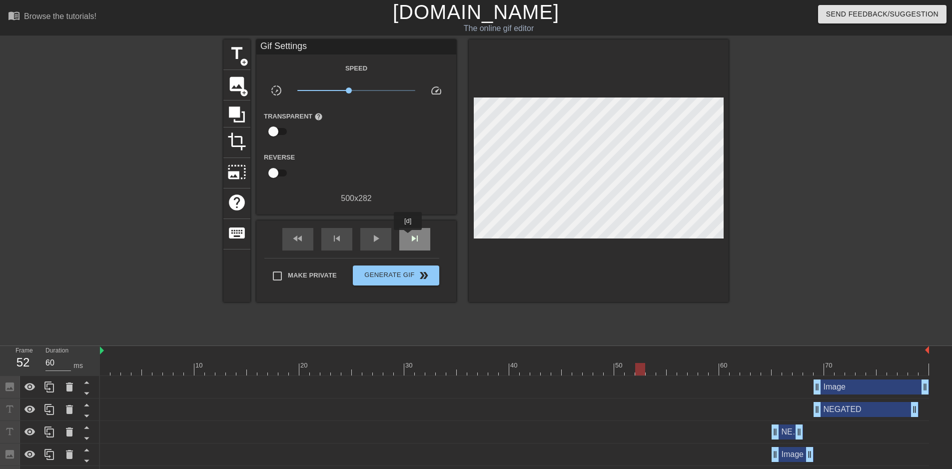
click at [408, 237] on div "skip_next" at bounding box center [414, 239] width 31 height 22
click at [342, 237] on span "skip_previous" at bounding box center [337, 238] width 12 height 12
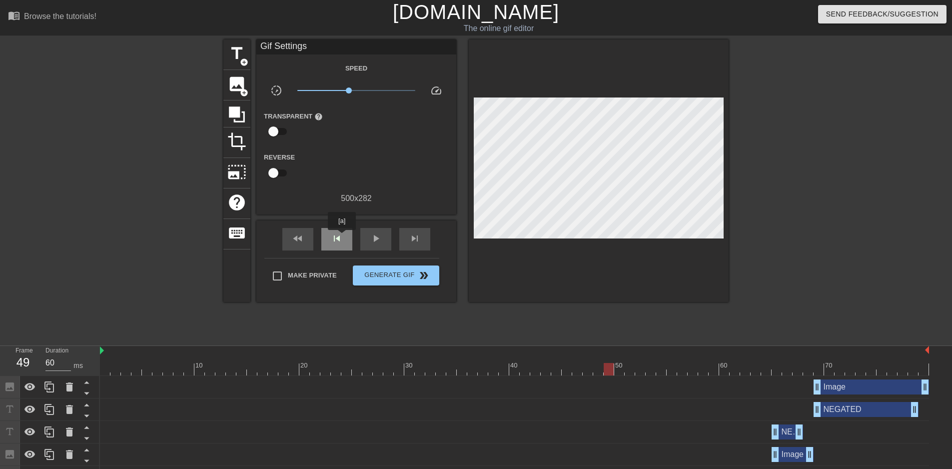
click at [342, 237] on span "skip_previous" at bounding box center [337, 238] width 12 height 12
click at [323, 234] on div "skip_previous" at bounding box center [336, 239] width 31 height 22
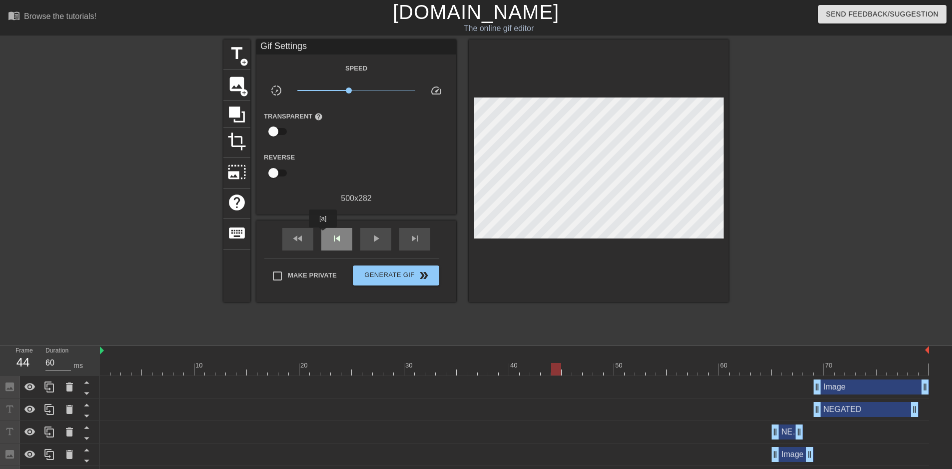
click at [323, 234] on div "skip_previous" at bounding box center [336, 239] width 31 height 22
click at [403, 229] on div "skip_next" at bounding box center [414, 239] width 31 height 22
click at [240, 81] on span "image" at bounding box center [236, 83] width 19 height 19
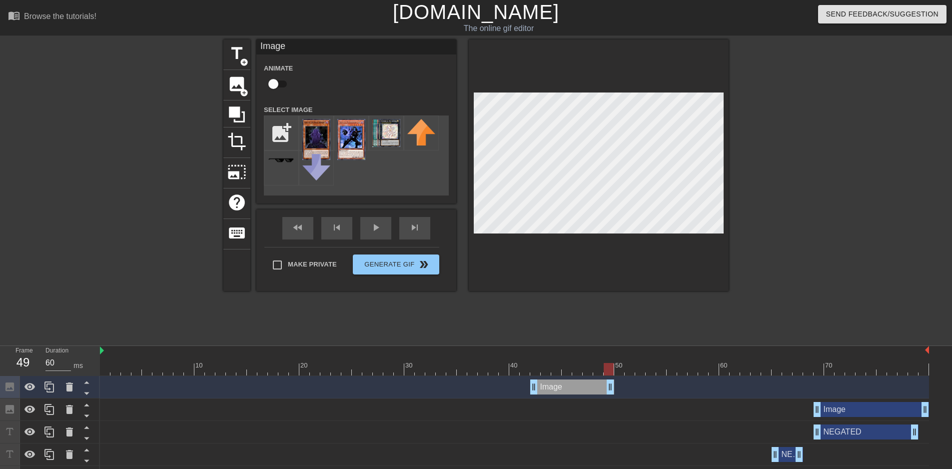
drag, startPoint x: 924, startPoint y: 385, endPoint x: 605, endPoint y: 388, distance: 319.8
drag, startPoint x: 531, startPoint y: 388, endPoint x: 583, endPoint y: 388, distance: 52.0
drag, startPoint x: 612, startPoint y: 388, endPoint x: 655, endPoint y: 390, distance: 43.5
drag, startPoint x: 589, startPoint y: 392, endPoint x: 608, endPoint y: 390, distance: 19.0
type input "60"
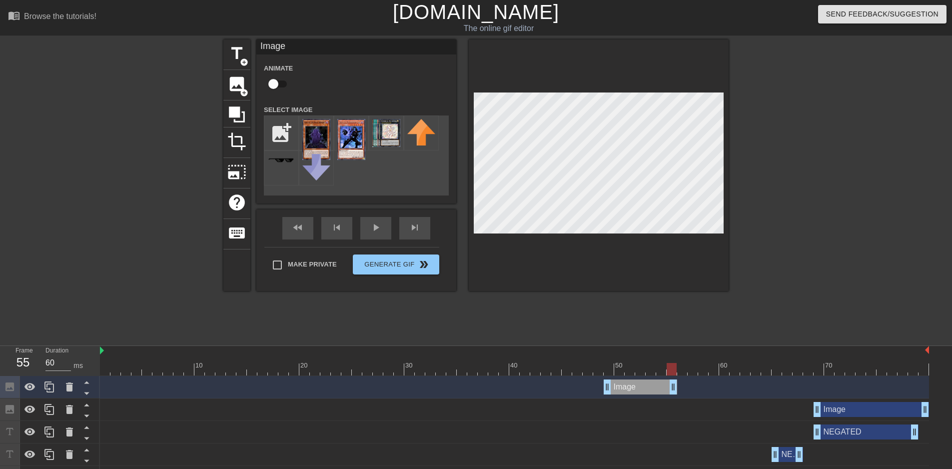
drag, startPoint x: 654, startPoint y: 390, endPoint x: 677, endPoint y: 391, distance: 23.0
click at [677, 391] on div "Image drag_handle drag_handle" at bounding box center [514, 386] width 829 height 15
click at [286, 134] on input "file" at bounding box center [281, 133] width 34 height 34
type input "C:\fakepath\82105704.jpg"
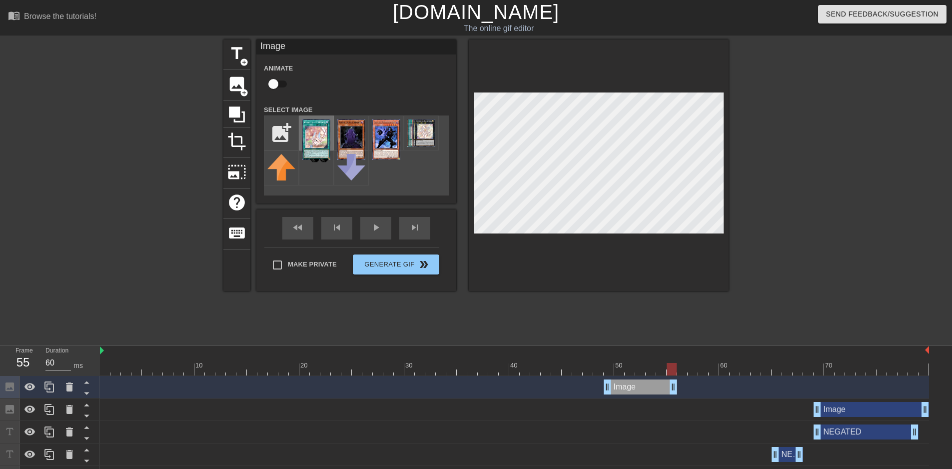
click at [316, 134] on img at bounding box center [316, 139] width 28 height 41
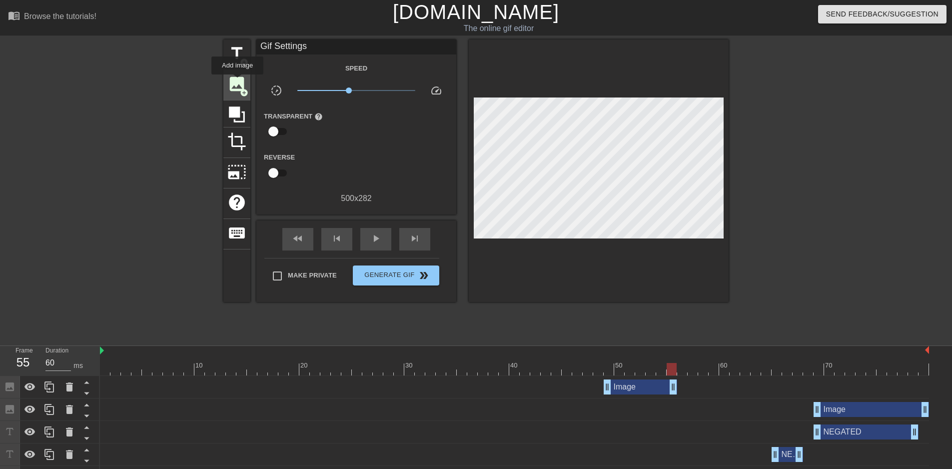
click at [237, 81] on span "image" at bounding box center [236, 83] width 19 height 19
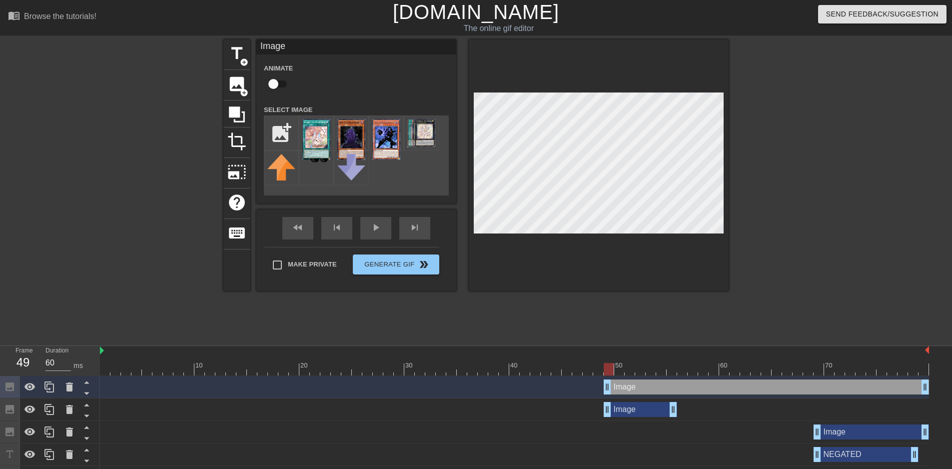
drag, startPoint x: 671, startPoint y: 384, endPoint x: 607, endPoint y: 384, distance: 63.5
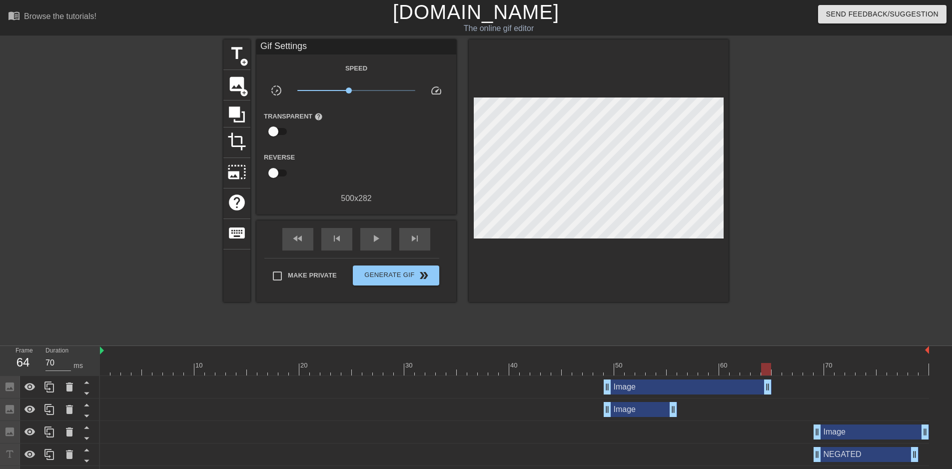
type input "60"
drag, startPoint x: 925, startPoint y: 385, endPoint x: 672, endPoint y: 395, distance: 254.0
click at [672, 395] on div "Image drag_handle drag_handle" at bounding box center [514, 387] width 829 height 22
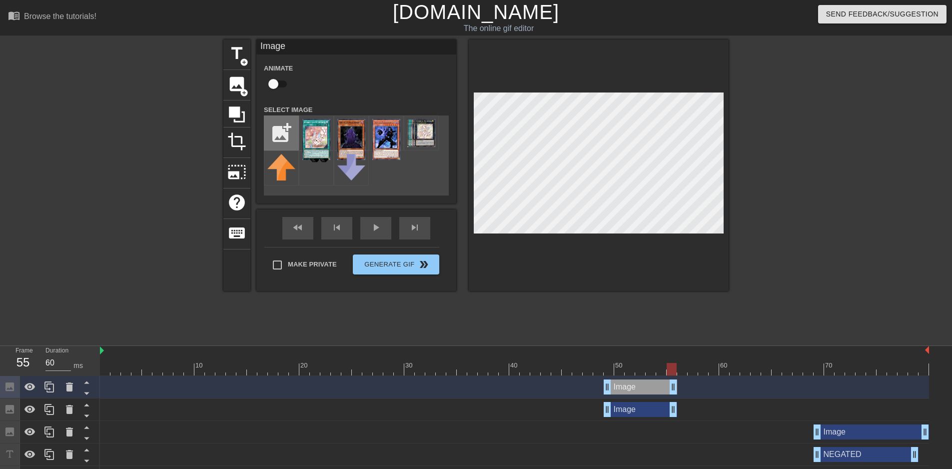
click at [286, 132] on input "file" at bounding box center [281, 133] width 34 height 34
type input "C:\fakepath\do-you-think-well-get-expurrely-and-main-deck-purrely-v0-9qd7cn34ea…"
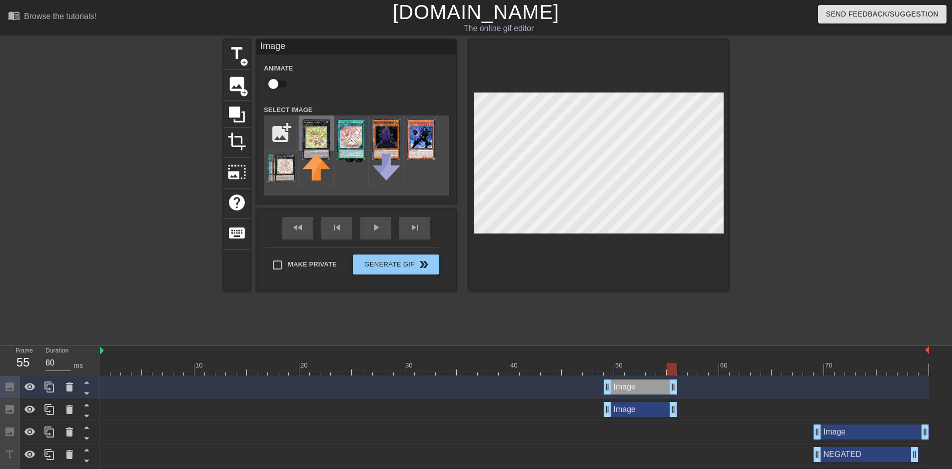
click at [314, 138] on img at bounding box center [316, 139] width 28 height 41
click at [336, 226] on div "fast_rewind skip_previous play_arrow skip_next" at bounding box center [356, 227] width 163 height 37
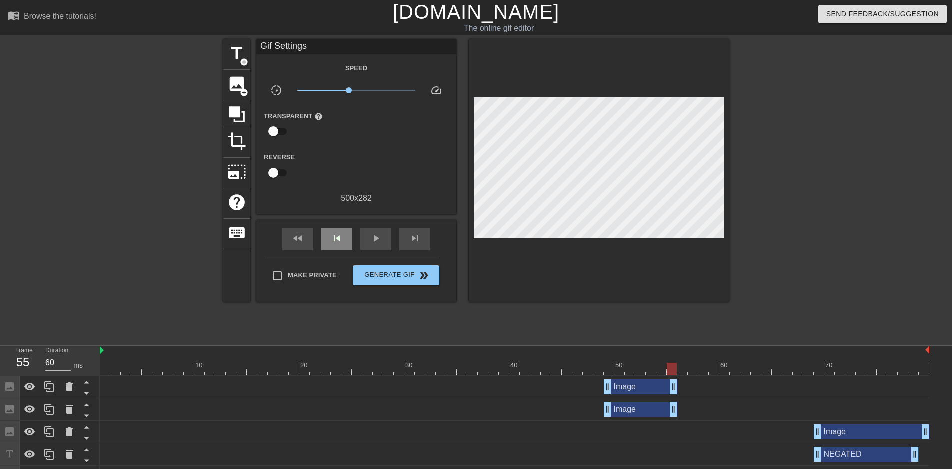
click at [336, 226] on div "fast_rewind skip_previous play_arrow skip_next" at bounding box center [356, 238] width 163 height 37
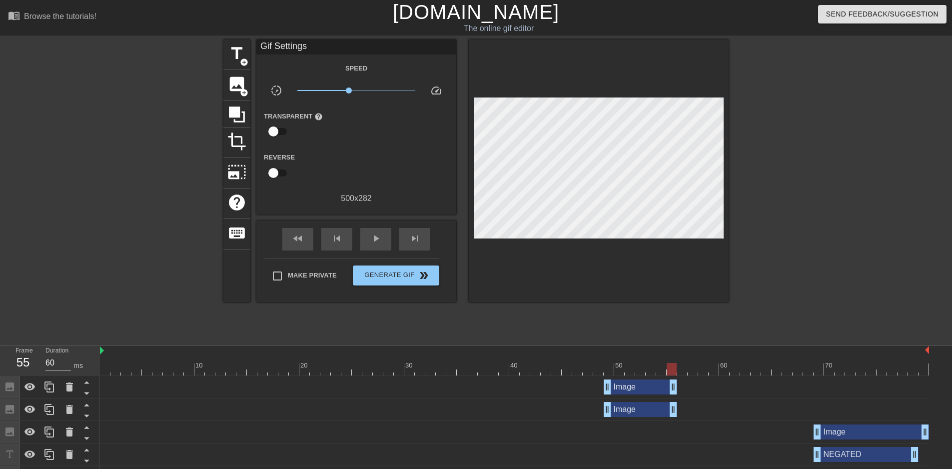
click at [338, 254] on div "fast_rewind skip_previous play_arrow skip_next" at bounding box center [356, 238] width 163 height 37
click at [340, 241] on span "skip_previous" at bounding box center [337, 238] width 12 height 12
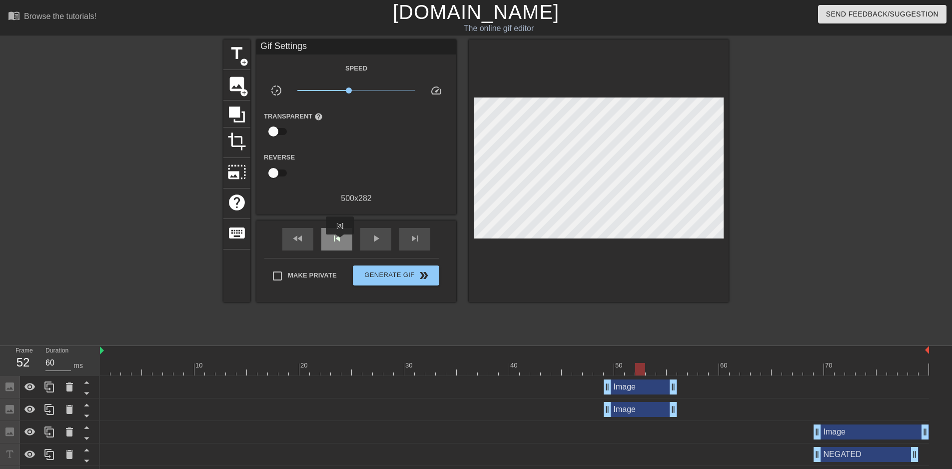
click at [340, 241] on span "skip_previous" at bounding box center [337, 238] width 12 height 12
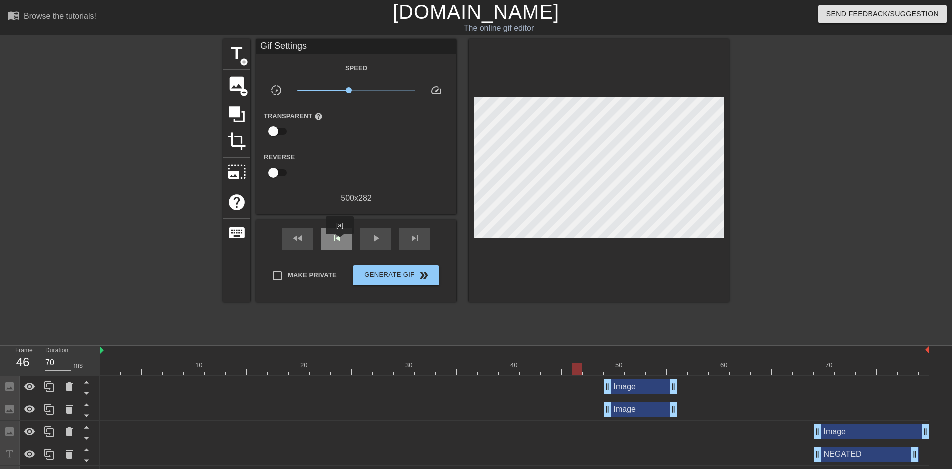
click at [340, 241] on span "skip_previous" at bounding box center [337, 238] width 12 height 12
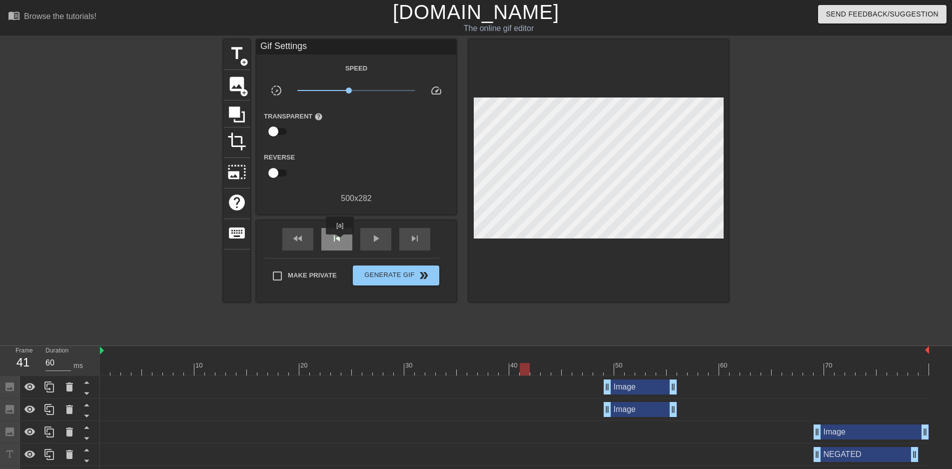
click at [340, 241] on span "skip_previous" at bounding box center [337, 238] width 12 height 12
click at [393, 236] on div "fast_rewind skip_previous play_arrow skip_next" at bounding box center [356, 238] width 163 height 37
click at [401, 236] on div "skip_next" at bounding box center [414, 239] width 31 height 22
click at [410, 236] on span "skip_next" at bounding box center [415, 238] width 12 height 12
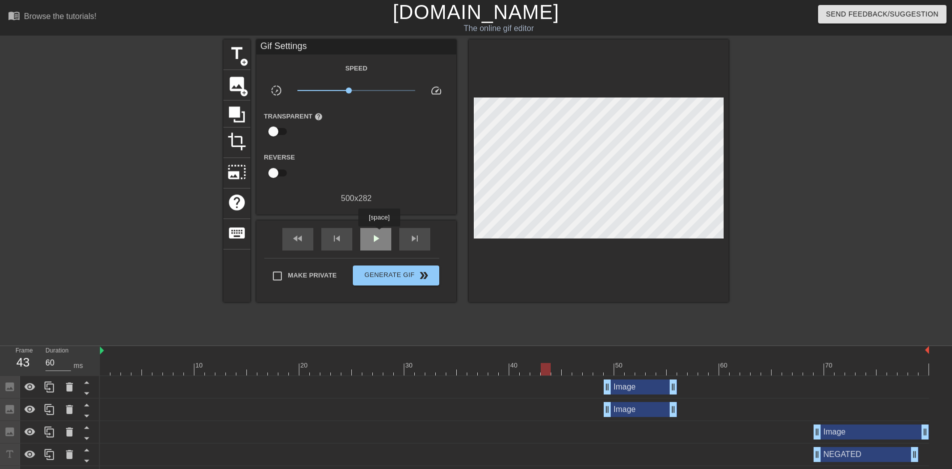
click at [379, 233] on span "play_arrow" at bounding box center [376, 238] width 12 height 12
click at [379, 233] on span "pause" at bounding box center [376, 238] width 12 height 12
click at [379, 233] on span "play_arrow" at bounding box center [376, 238] width 12 height 12
click at [379, 233] on span "pause" at bounding box center [376, 238] width 12 height 12
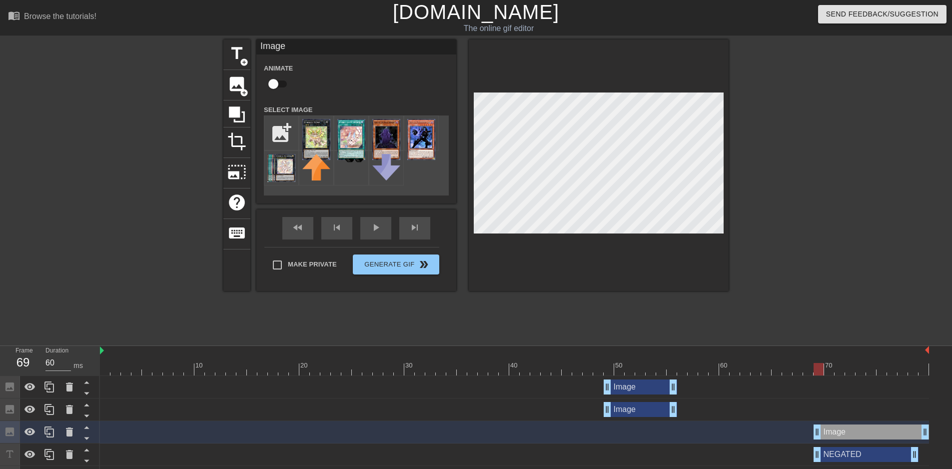
click at [827, 188] on div at bounding box center [816, 189] width 150 height 300
click at [329, 226] on div "fast_rewind skip_previous play_arrow skip_next" at bounding box center [356, 227] width 163 height 37
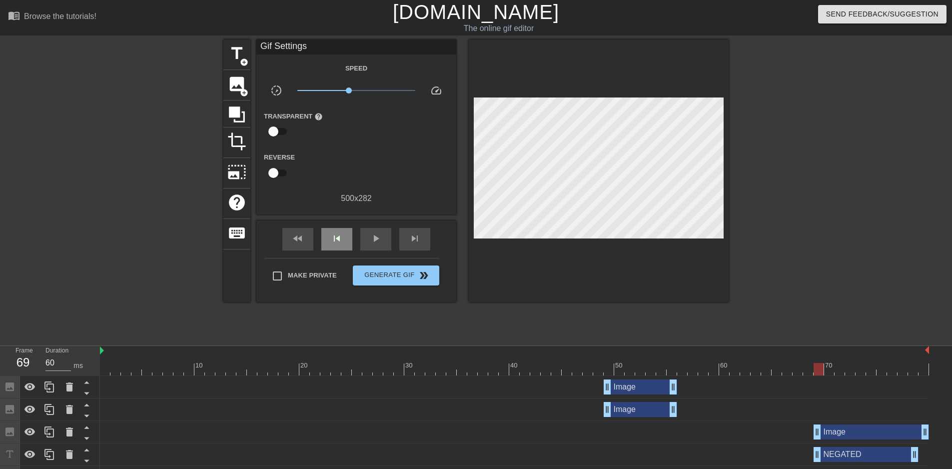
click at [329, 226] on div "fast_rewind skip_previous play_arrow skip_next" at bounding box center [356, 238] width 163 height 37
click at [332, 241] on span "skip_previous" at bounding box center [337, 238] width 12 height 12
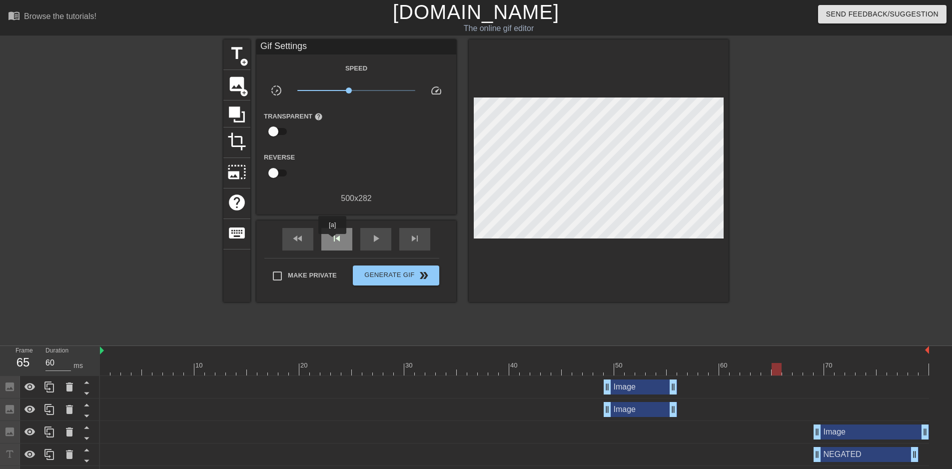
click at [332, 241] on span "skip_previous" at bounding box center [337, 238] width 12 height 12
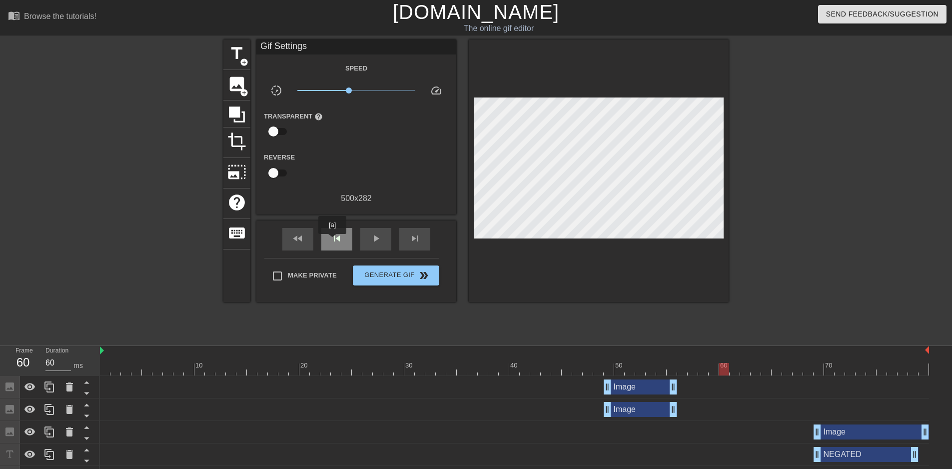
click at [332, 241] on span "skip_previous" at bounding box center [337, 238] width 12 height 12
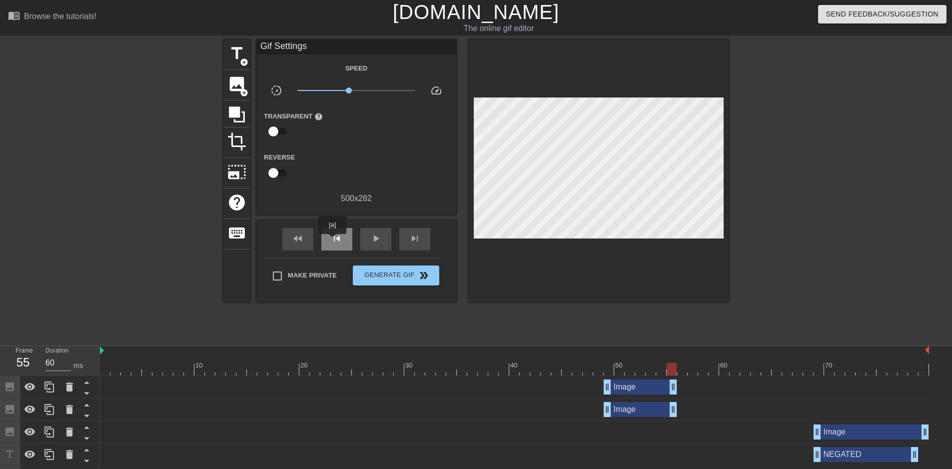
click at [332, 241] on span "skip_previous" at bounding box center [337, 238] width 12 height 12
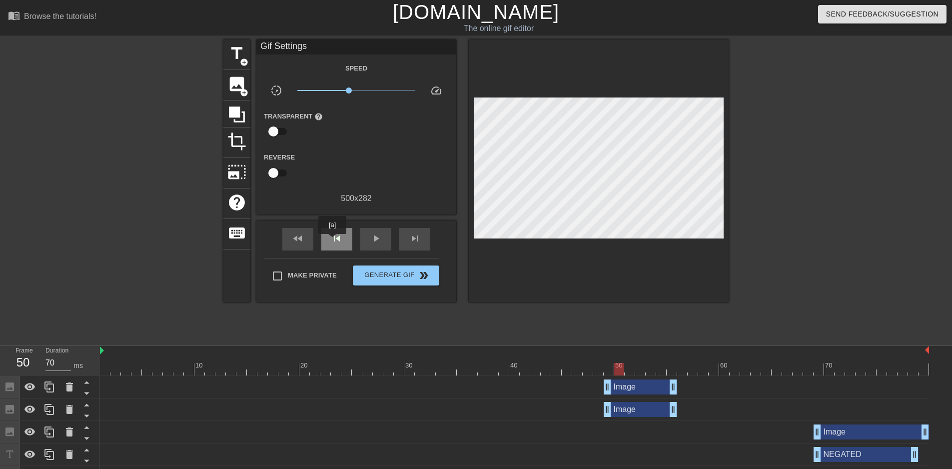
click at [332, 241] on span "skip_previous" at bounding box center [337, 238] width 12 height 12
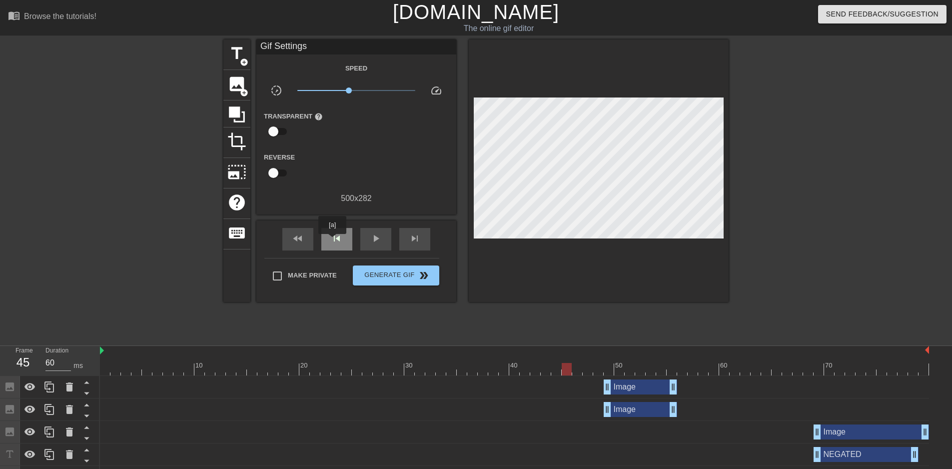
click at [332, 241] on span "skip_previous" at bounding box center [337, 238] width 12 height 12
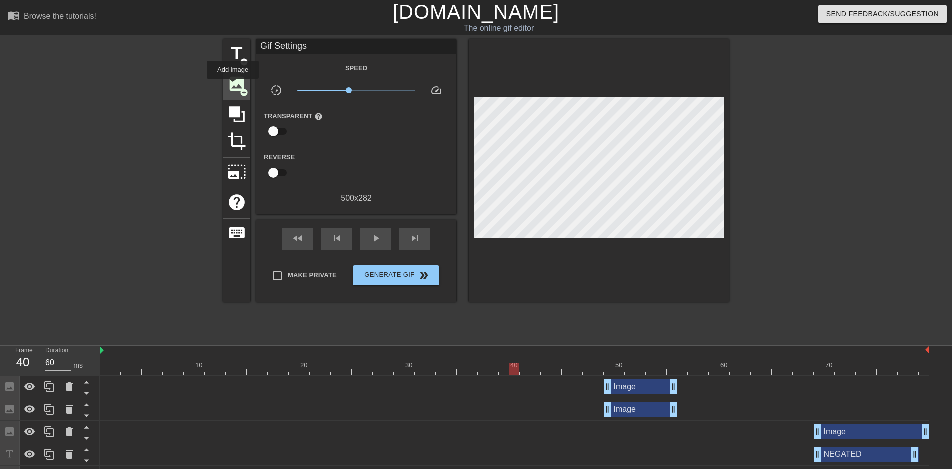
click at [233, 86] on span "image" at bounding box center [236, 83] width 19 height 19
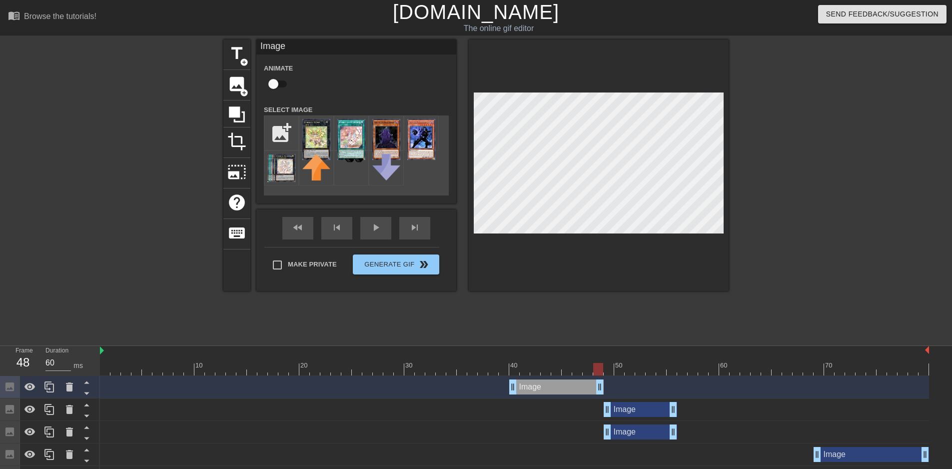
drag, startPoint x: 925, startPoint y: 387, endPoint x: 599, endPoint y: 386, distance: 326.3
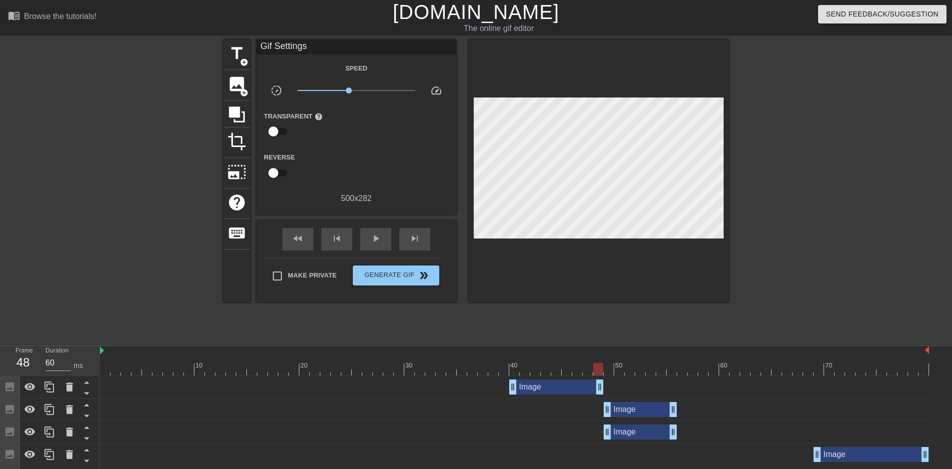
click at [344, 225] on div "fast_rewind skip_previous play_arrow skip_next" at bounding box center [356, 238] width 163 height 37
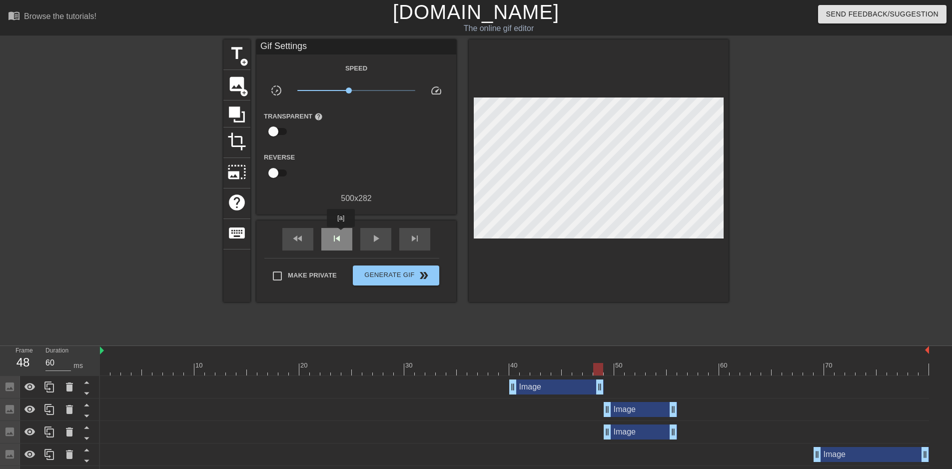
click at [341, 234] on span "skip_previous" at bounding box center [337, 238] width 12 height 12
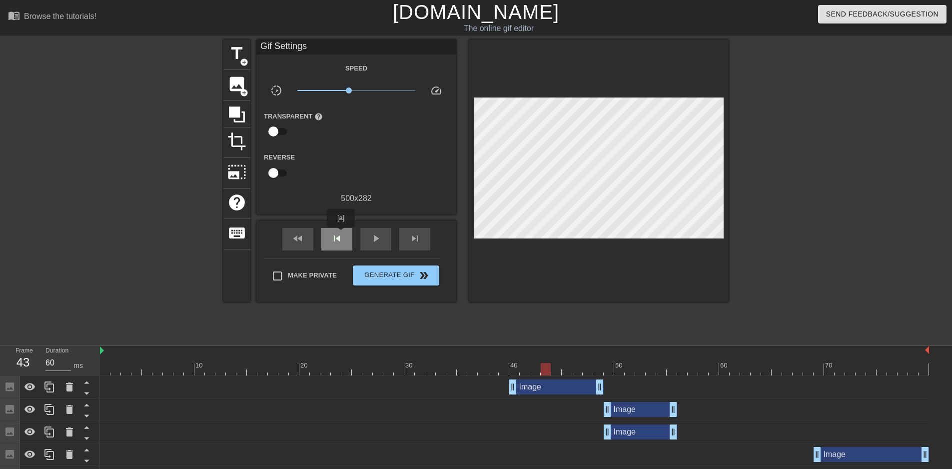
click at [341, 234] on span "skip_previous" at bounding box center [337, 238] width 12 height 12
click at [340, 234] on span "skip_previous" at bounding box center [337, 238] width 12 height 12
click at [411, 240] on span "skip_next" at bounding box center [415, 238] width 12 height 12
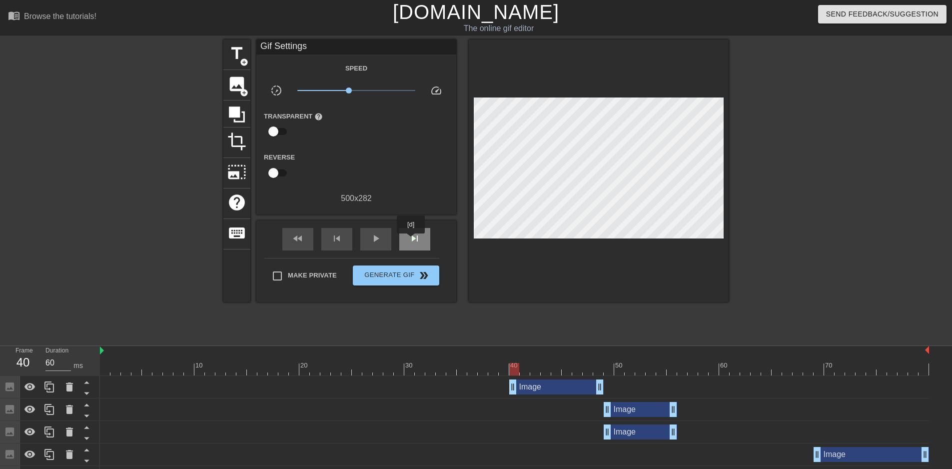
click at [411, 240] on span "skip_next" at bounding box center [415, 238] width 12 height 12
drag, startPoint x: 514, startPoint y: 383, endPoint x: 532, endPoint y: 383, distance: 18.0
click at [424, 236] on div "skip_next" at bounding box center [414, 239] width 31 height 22
click at [421, 236] on div "skip_next" at bounding box center [414, 239] width 31 height 22
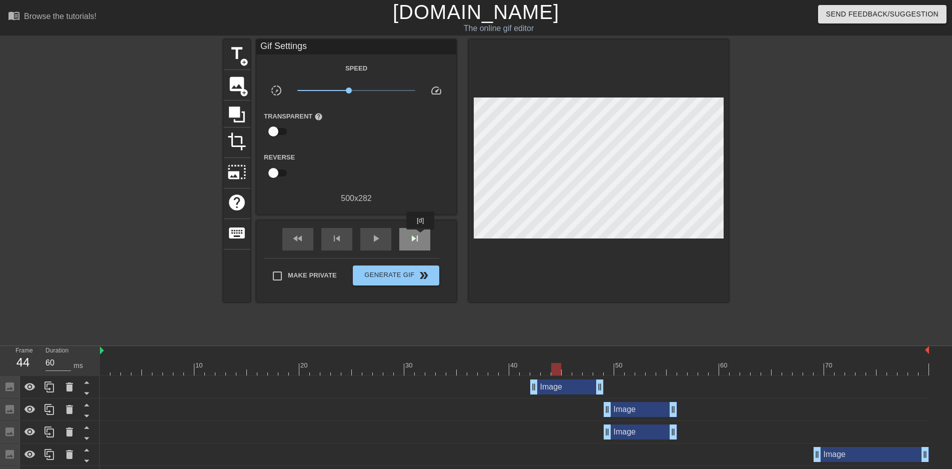
click at [421, 236] on div "skip_next" at bounding box center [414, 239] width 31 height 22
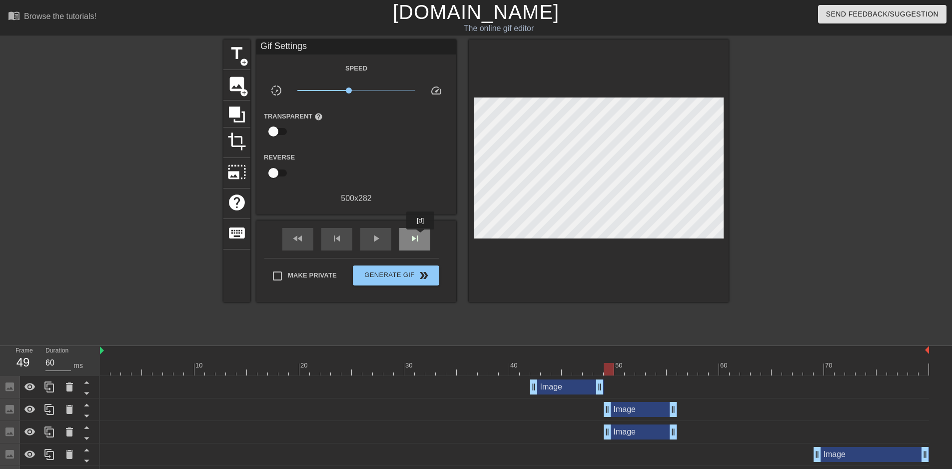
click at [421, 236] on div "skip_next" at bounding box center [414, 239] width 31 height 22
click at [352, 236] on div "fast_rewind skip_previous play_arrow skip_next" at bounding box center [356, 238] width 163 height 37
click at [347, 236] on div "skip_previous" at bounding box center [336, 239] width 31 height 22
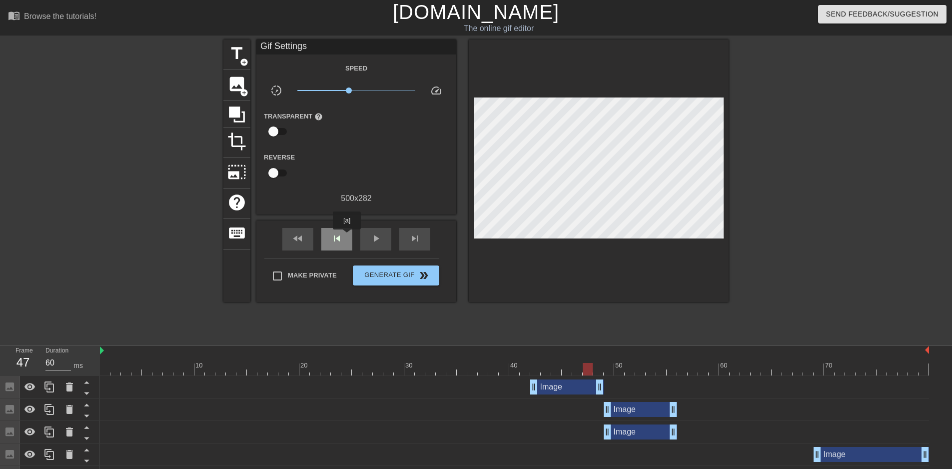
click at [347, 236] on div "skip_previous" at bounding box center [336, 239] width 31 height 22
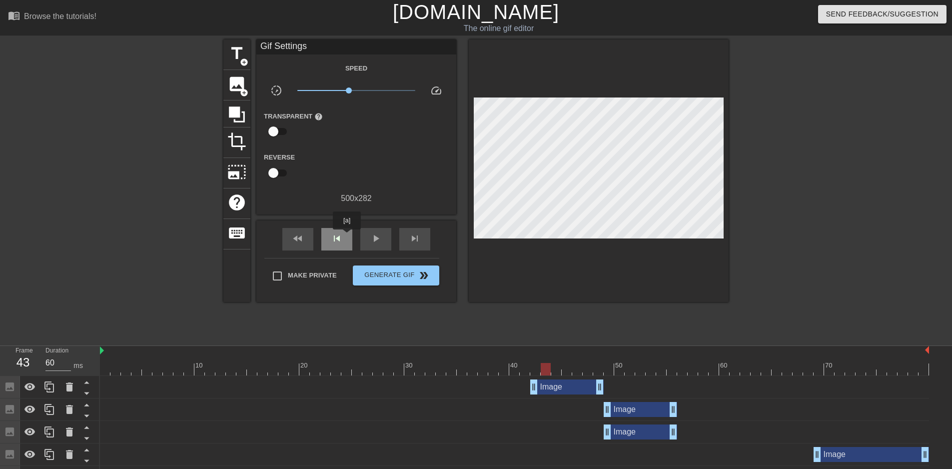
type input "70"
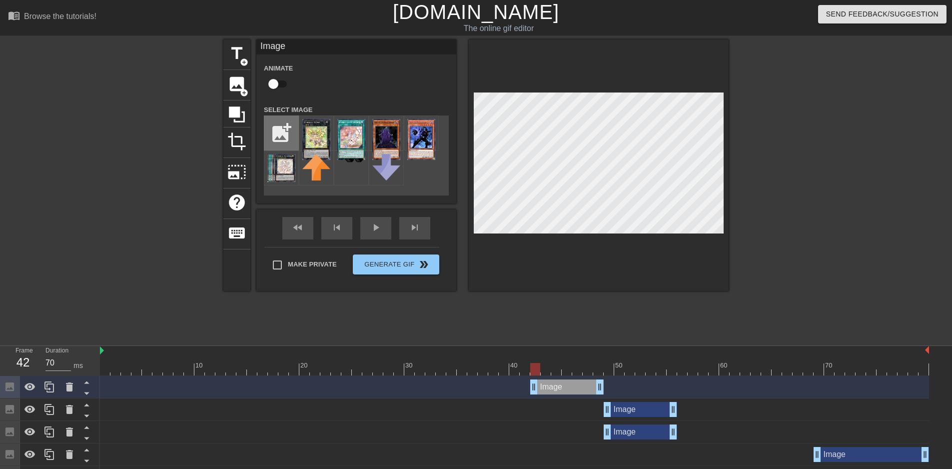
click at [280, 131] on input "file" at bounding box center [281, 133] width 34 height 34
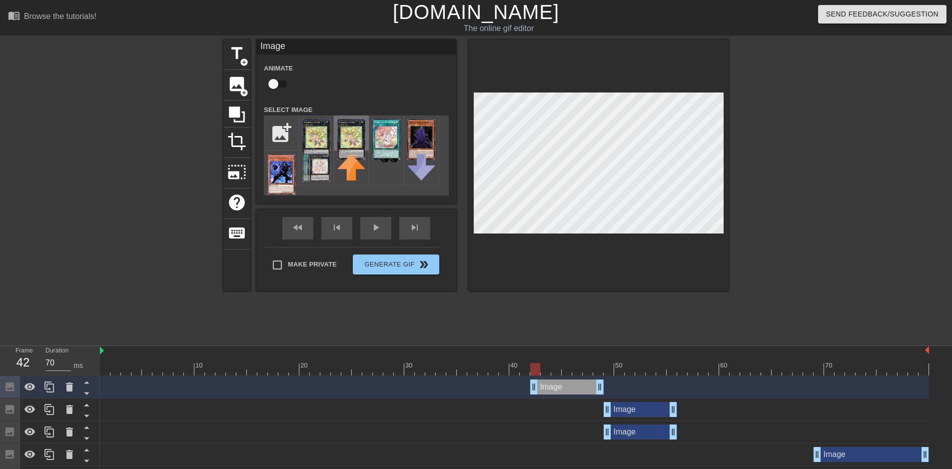
click at [349, 132] on img at bounding box center [351, 139] width 28 height 41
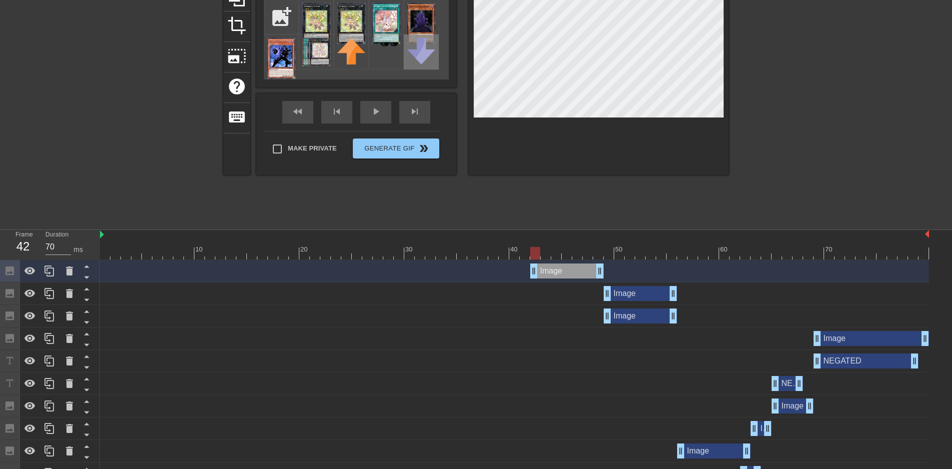
scroll to position [50, 0]
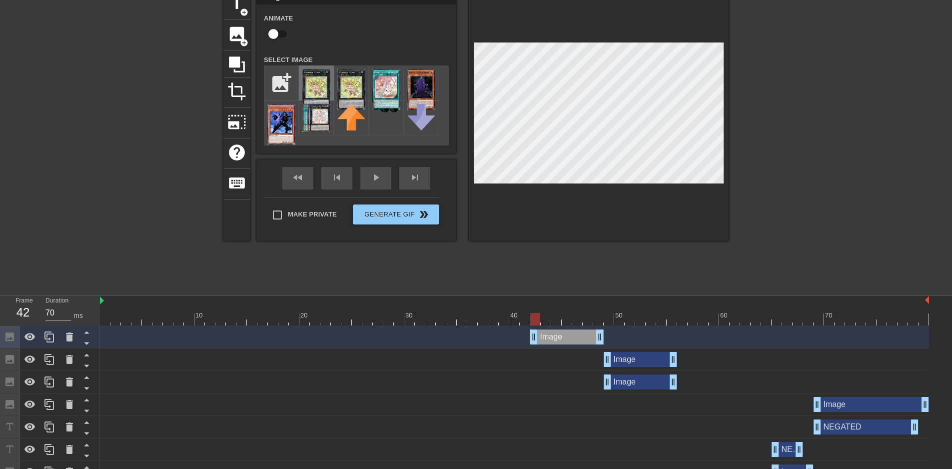
click at [314, 85] on img at bounding box center [316, 89] width 28 height 41
click at [278, 84] on input "file" at bounding box center [281, 83] width 34 height 34
type input "C:\fakepath\100419023.jpg"
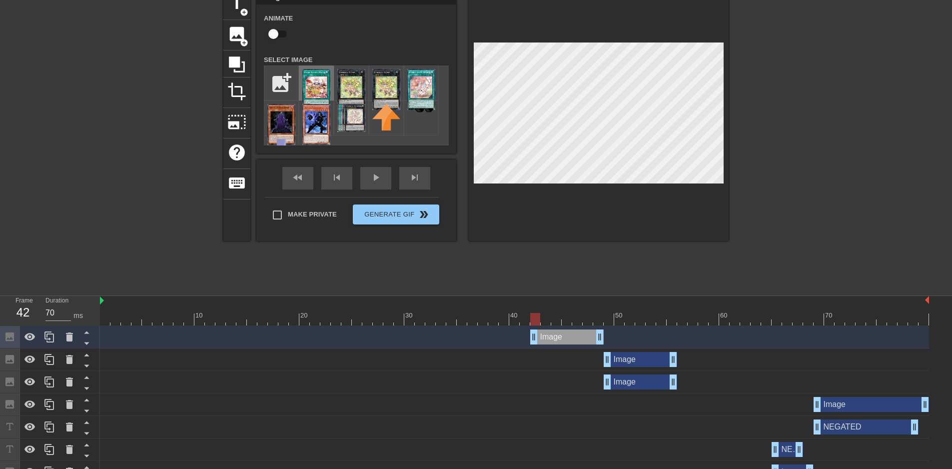
click at [315, 86] on img at bounding box center [316, 89] width 28 height 41
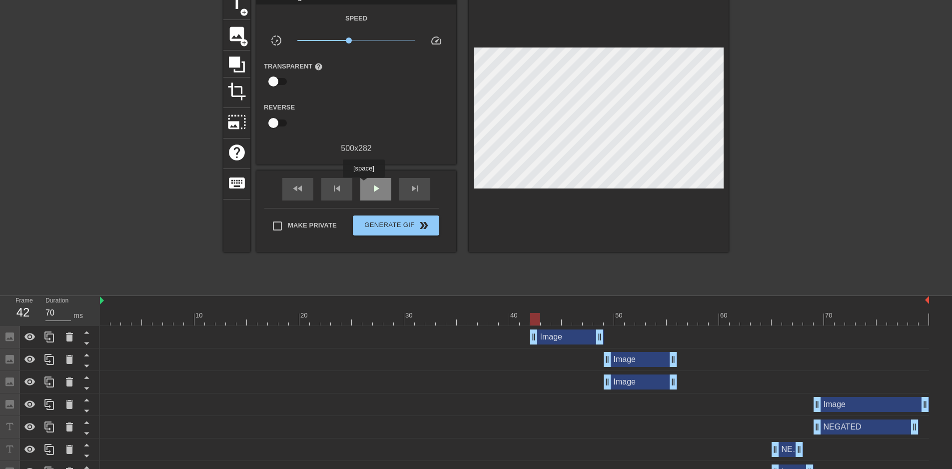
click at [363, 184] on div "play_arrow" at bounding box center [375, 189] width 31 height 22
click at [363, 184] on div "pause" at bounding box center [375, 189] width 31 height 22
click at [348, 187] on div "skip_previous" at bounding box center [336, 189] width 31 height 22
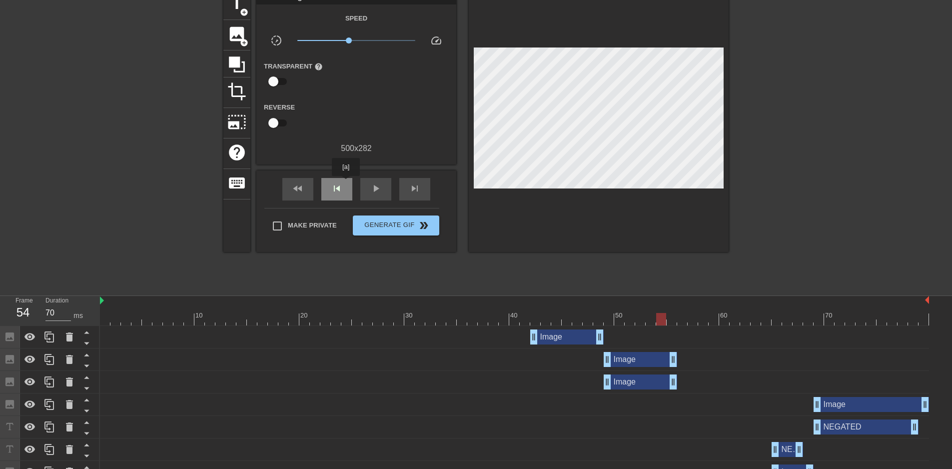
click at [346, 183] on div "skip_previous" at bounding box center [336, 189] width 31 height 22
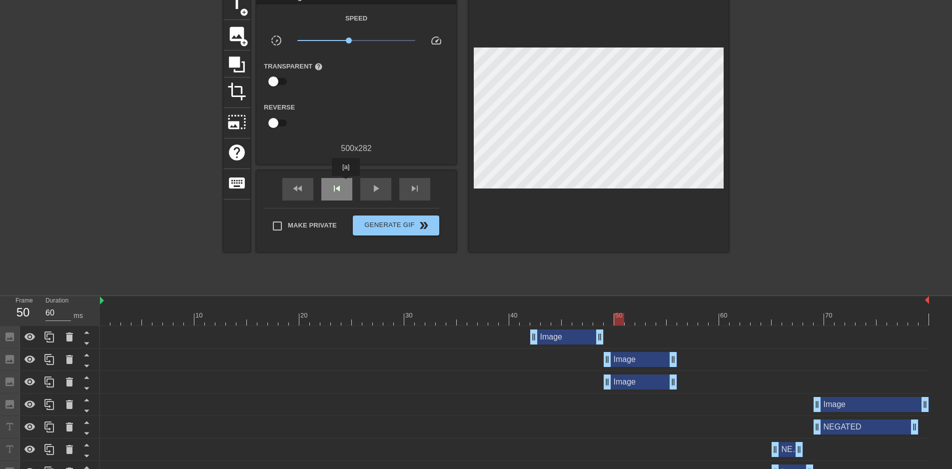
click at [346, 183] on div "skip_previous" at bounding box center [336, 189] width 31 height 22
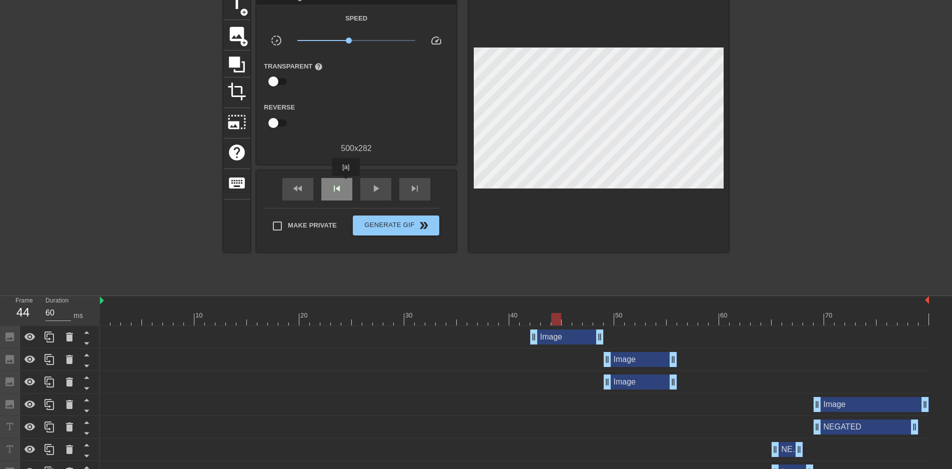
click at [346, 183] on div "skip_previous" at bounding box center [336, 189] width 31 height 22
click at [409, 190] on span "skip_next" at bounding box center [415, 188] width 12 height 12
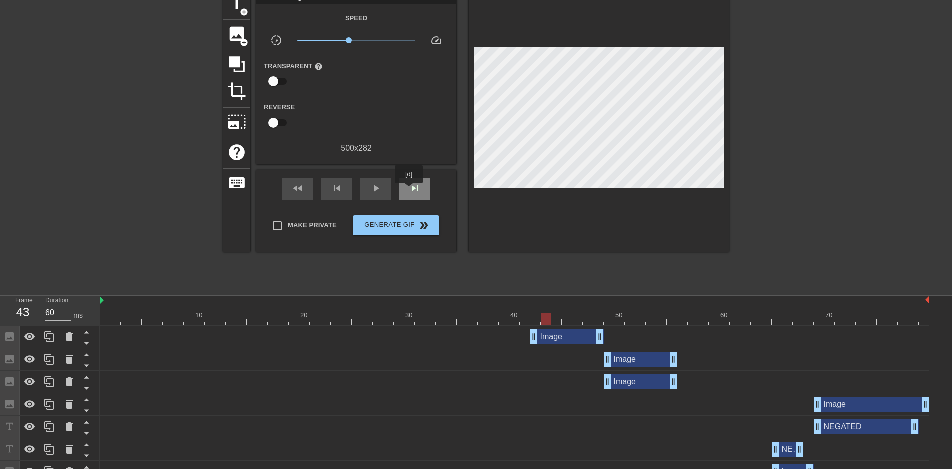
click at [409, 190] on span "skip_next" at bounding box center [415, 188] width 12 height 12
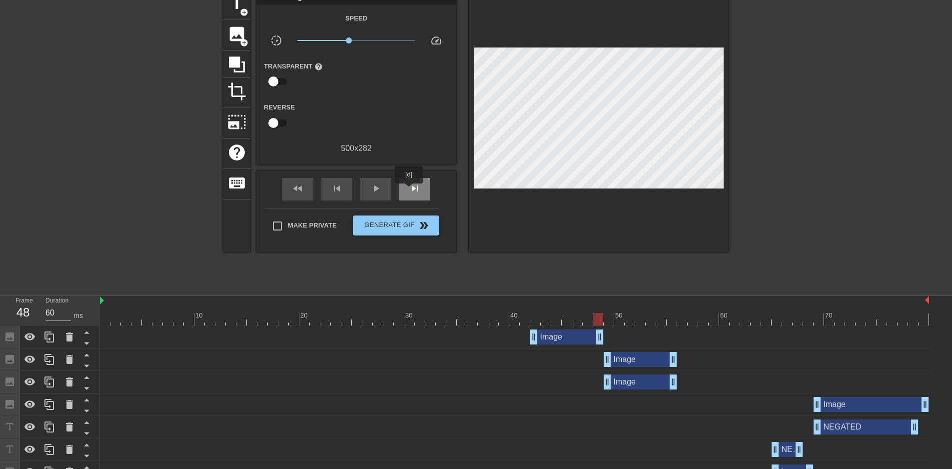
click at [409, 190] on span "skip_next" at bounding box center [415, 188] width 12 height 12
type input "60"
click at [409, 190] on span "skip_next" at bounding box center [415, 188] width 12 height 12
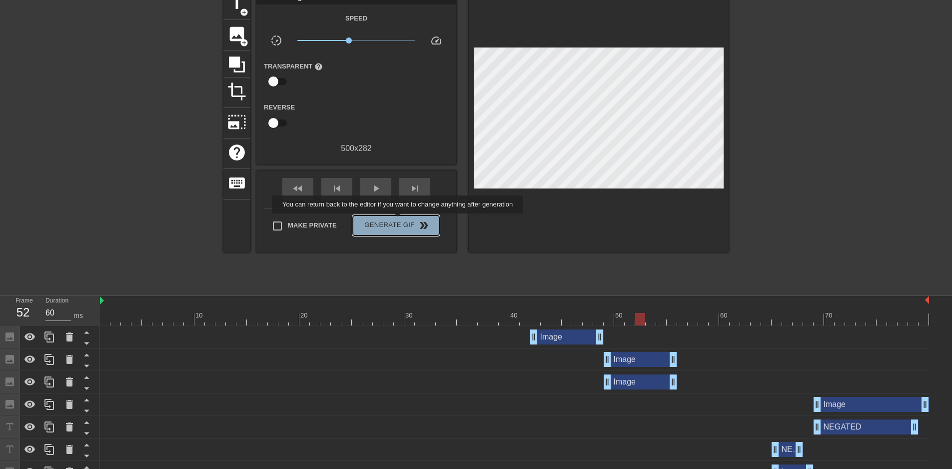
click at [399, 220] on span "Generate Gif double_arrow" at bounding box center [396, 225] width 78 height 12
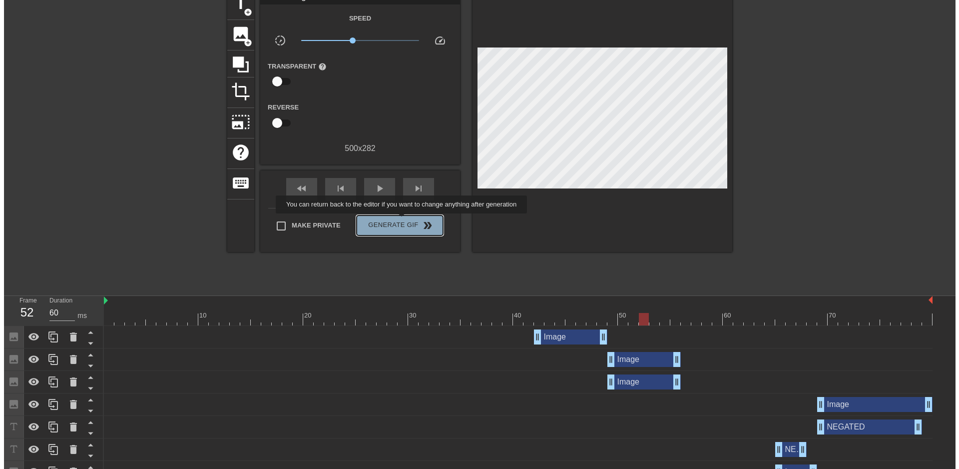
scroll to position [0, 0]
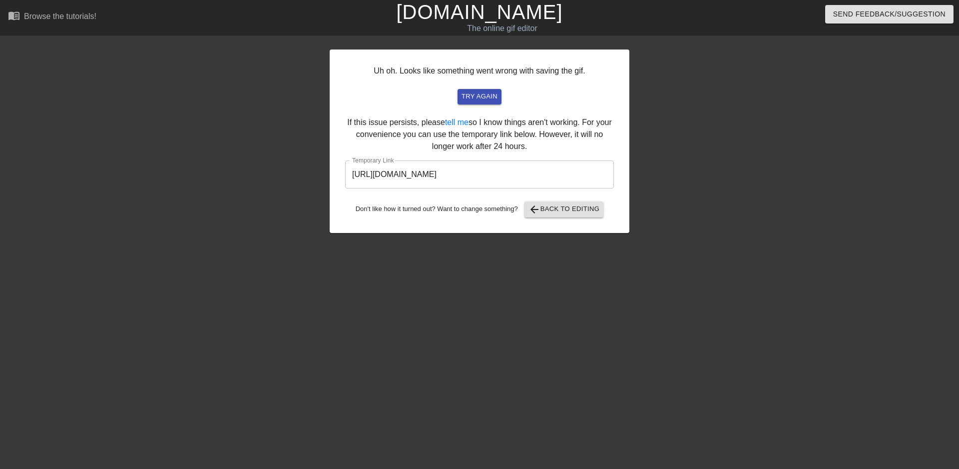
click at [528, 175] on input "[URL][DOMAIN_NAME]" at bounding box center [479, 174] width 269 height 28
